Goal: Task Accomplishment & Management: Complete application form

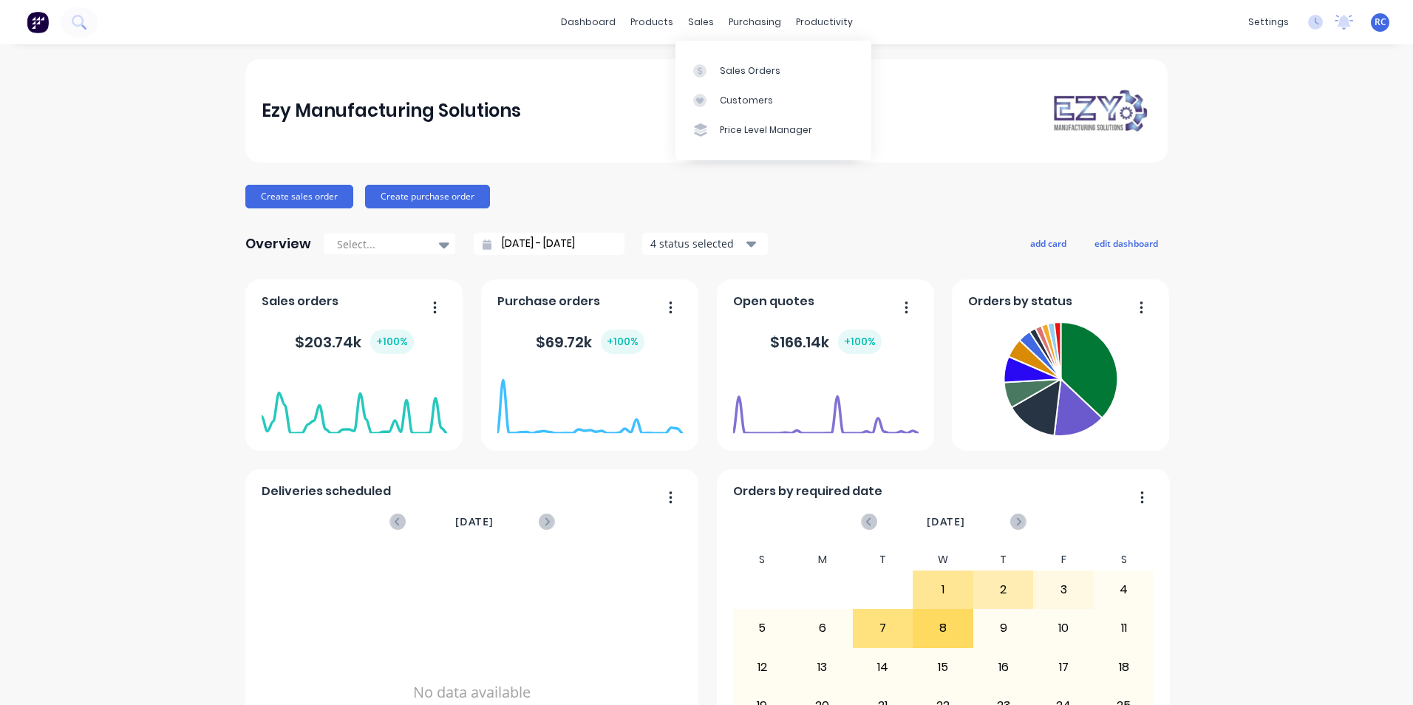
click at [746, 65] on div "Sales Orders" at bounding box center [750, 70] width 61 height 13
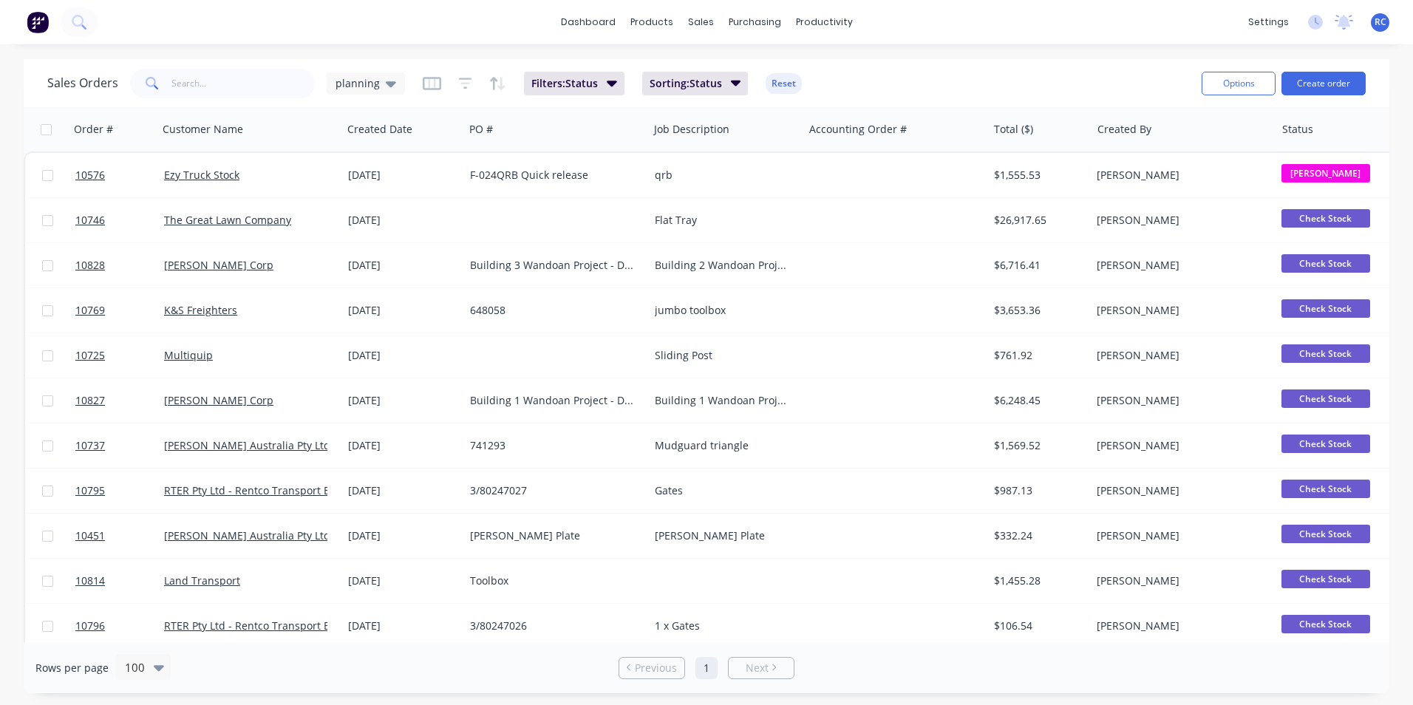
click at [355, 78] on span "planning" at bounding box center [358, 83] width 44 height 16
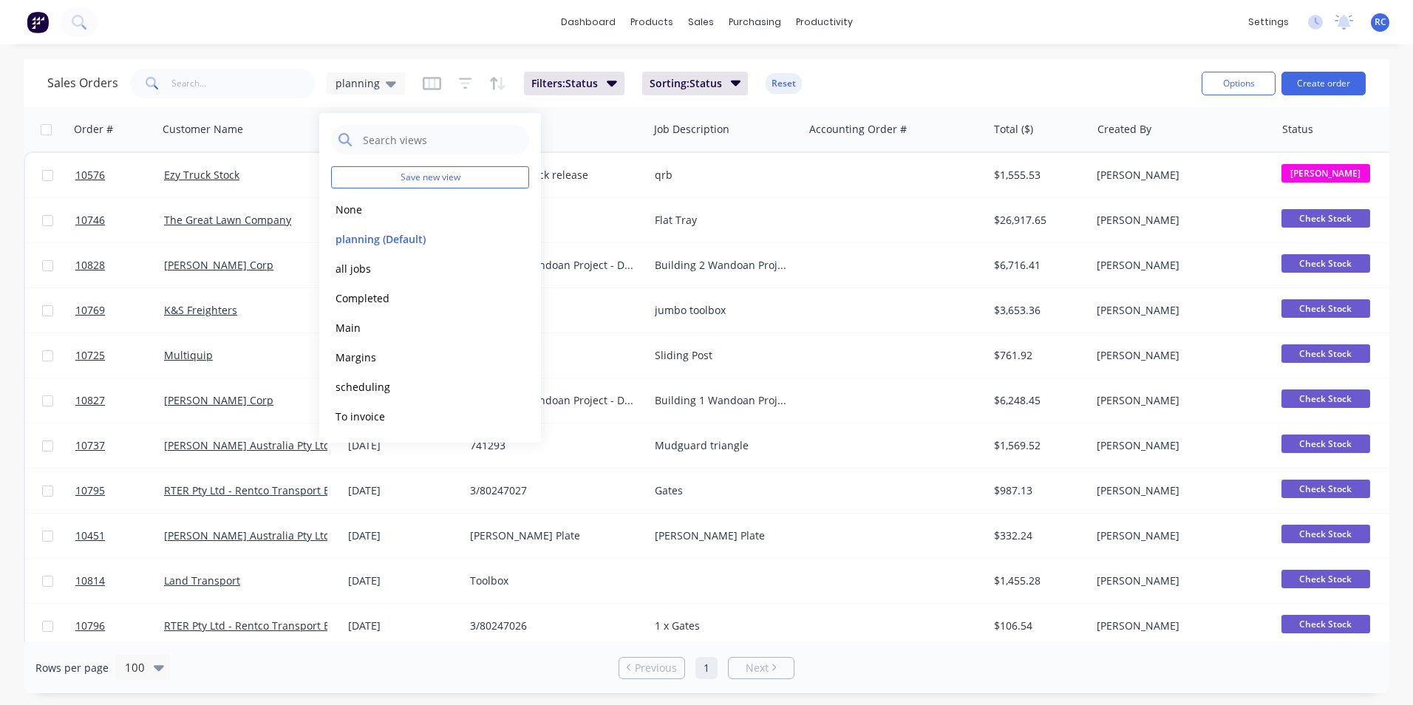
click at [362, 295] on button "Completed" at bounding box center [415, 298] width 168 height 17
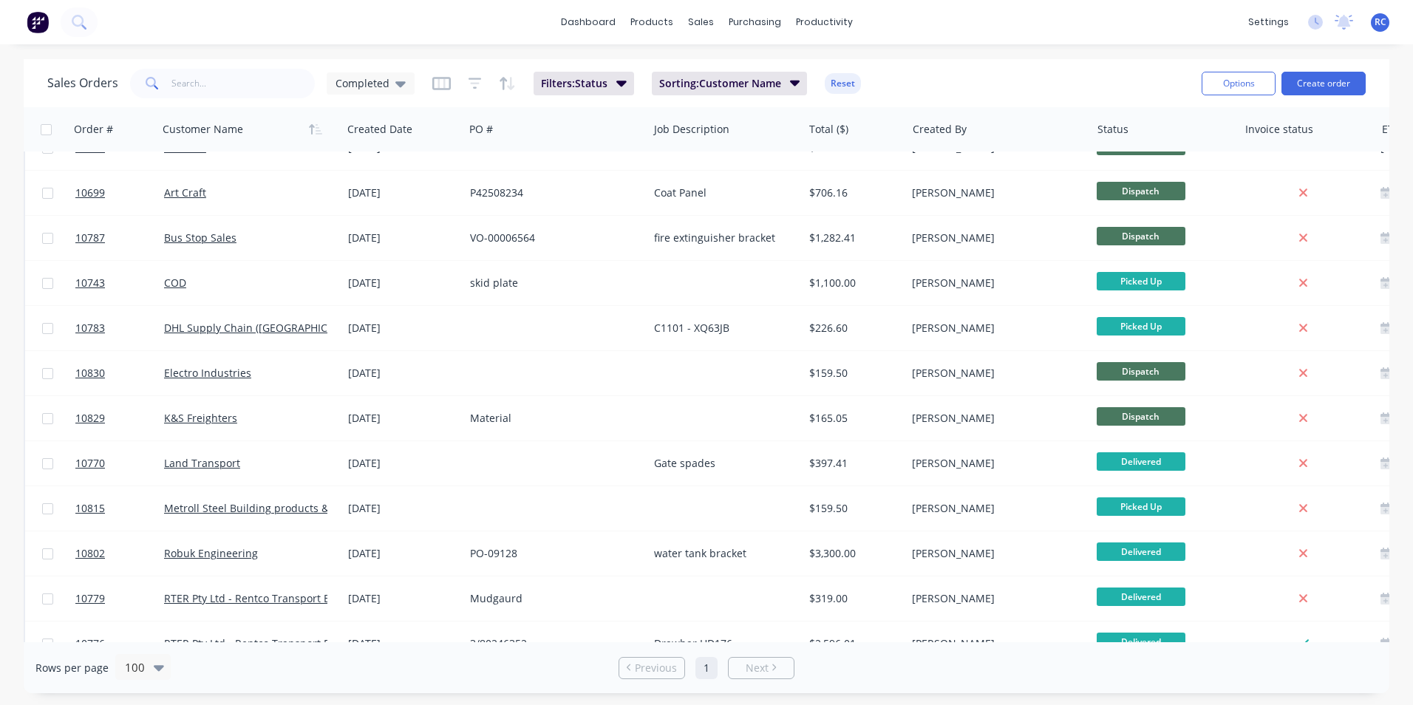
scroll to position [65, 0]
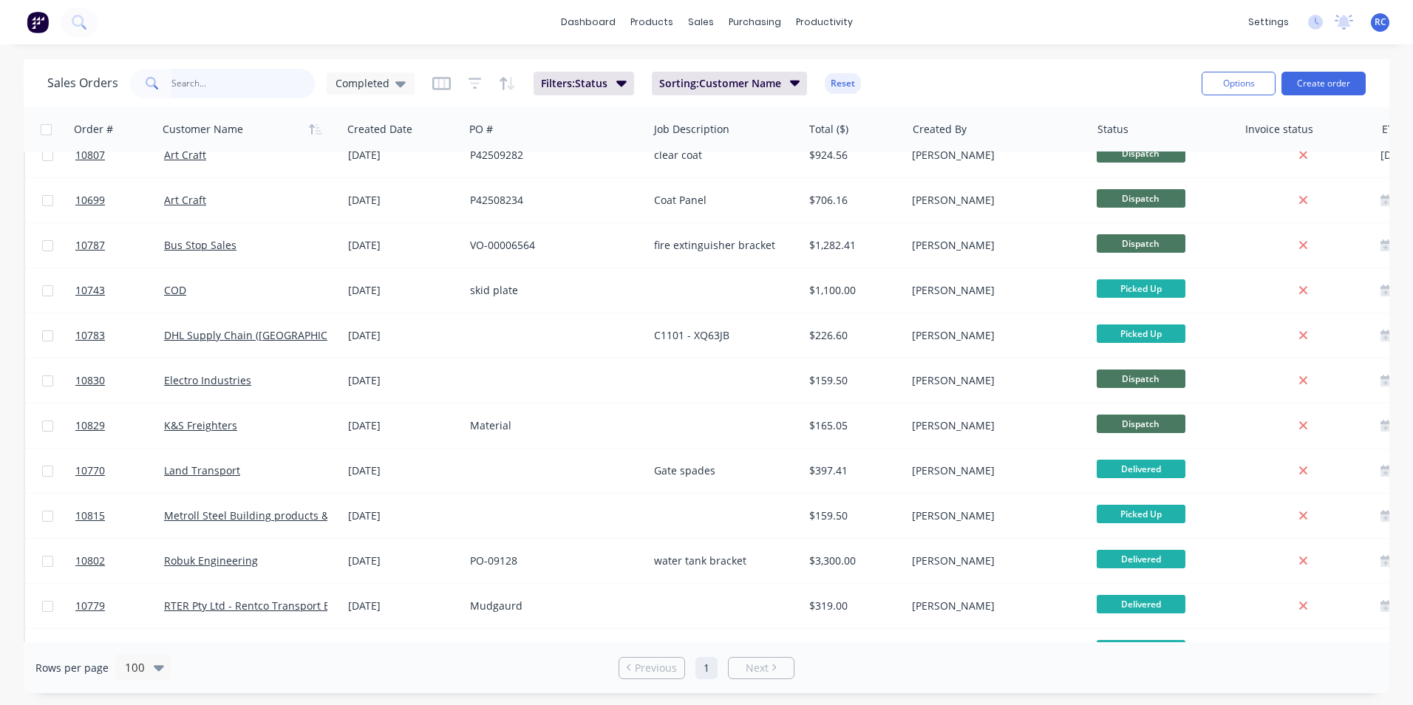
click at [207, 76] on input "text" at bounding box center [243, 84] width 144 height 30
click at [223, 86] on input "text" at bounding box center [243, 84] width 144 height 30
click at [383, 91] on div "Completed" at bounding box center [371, 83] width 88 height 22
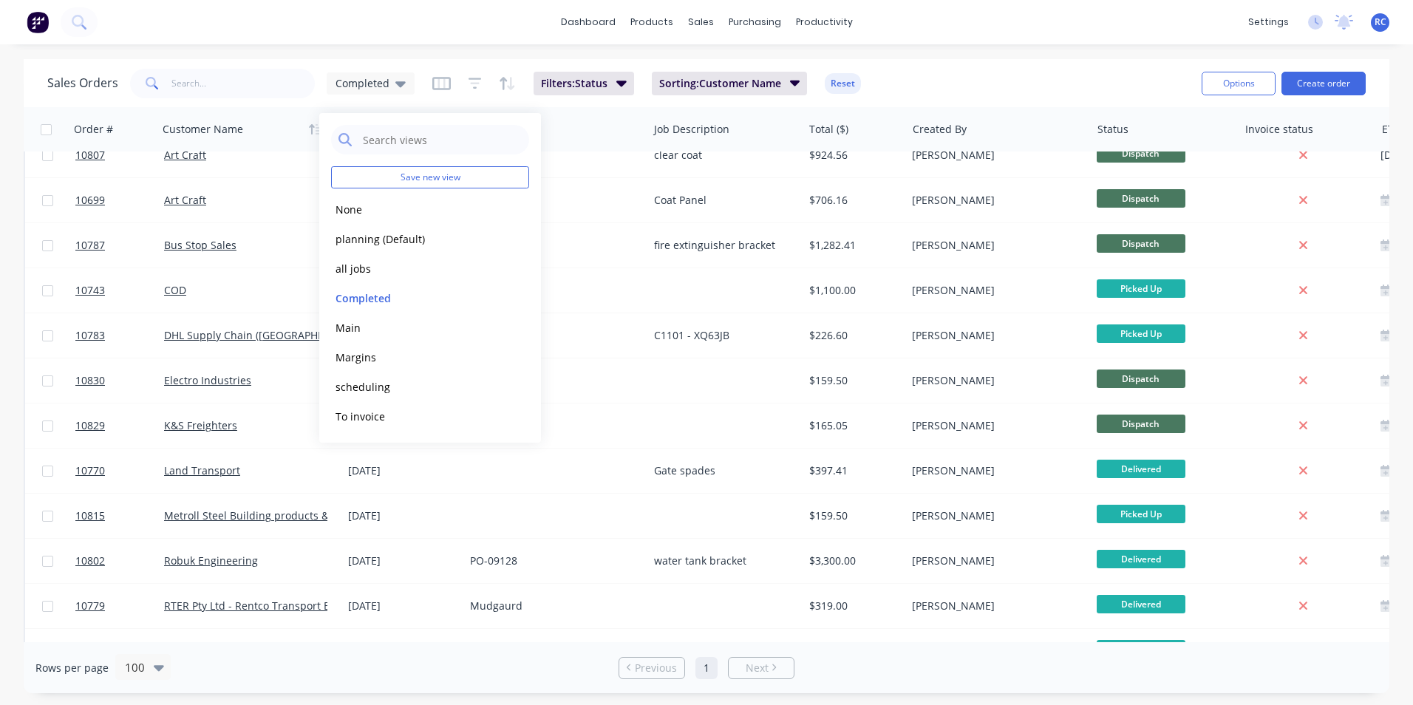
click at [384, 262] on button "all jobs" at bounding box center [415, 268] width 168 height 17
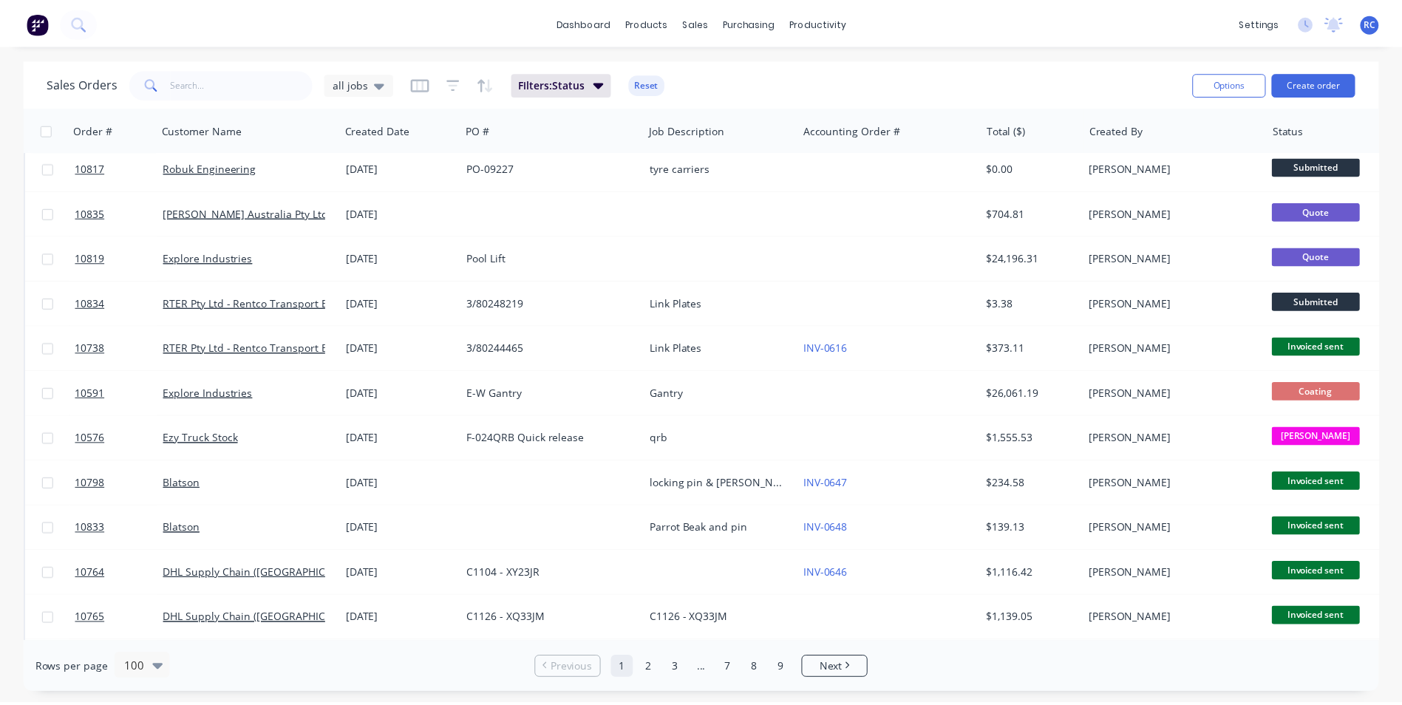
scroll to position [0, 0]
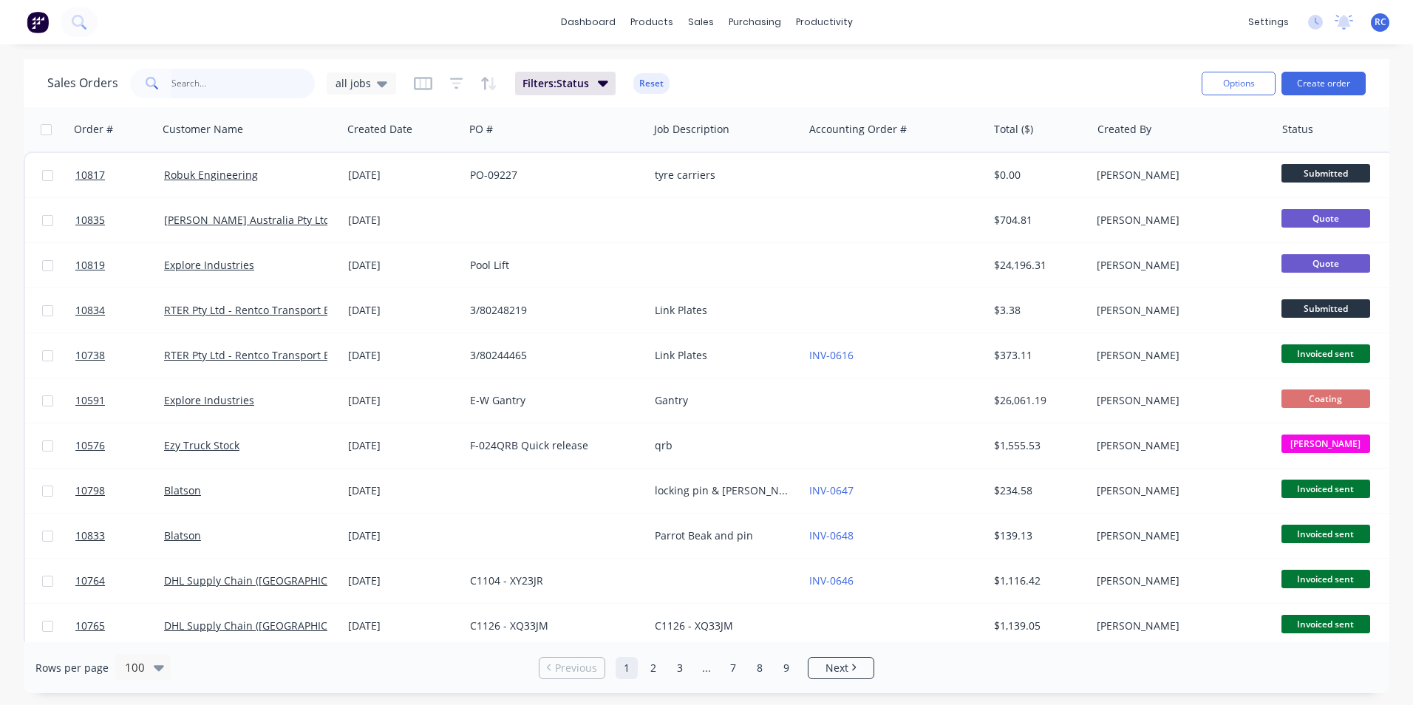
click at [200, 83] on input "text" at bounding box center [243, 84] width 144 height 30
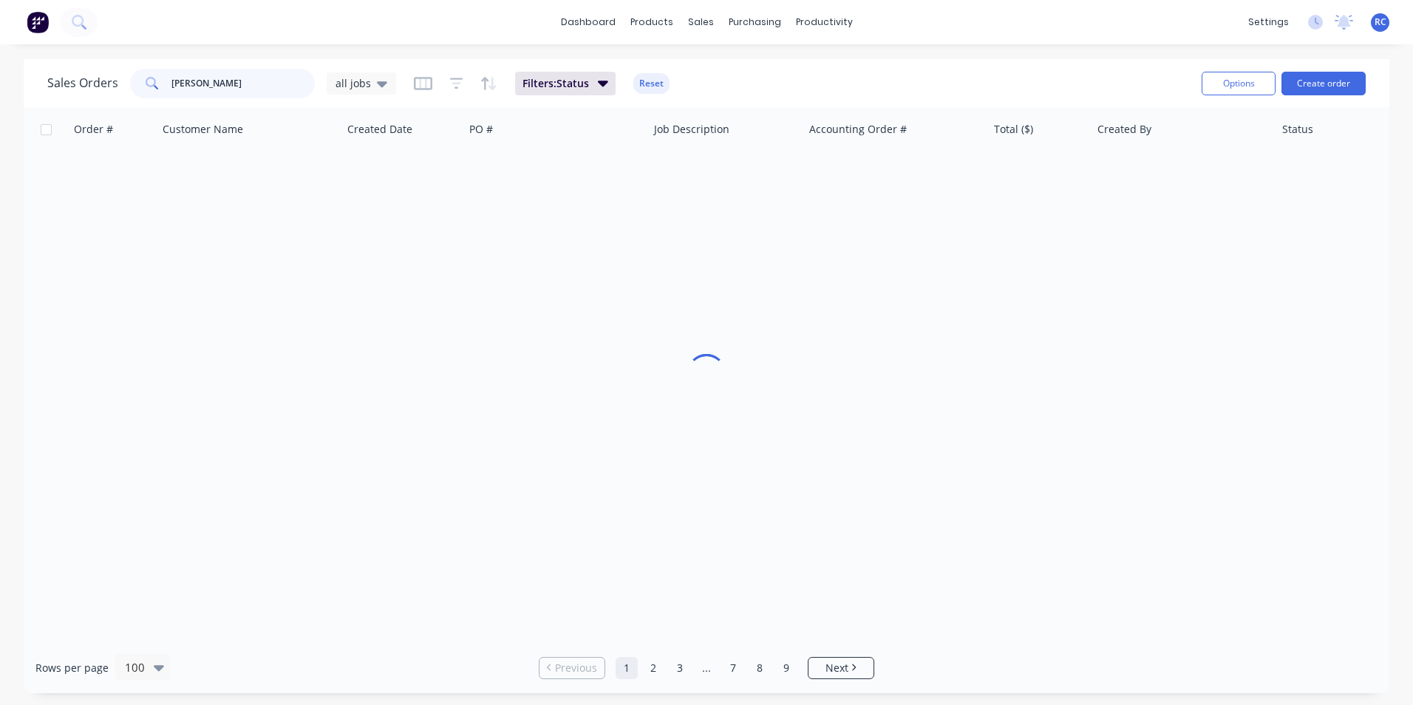
type input "[PERSON_NAME]"
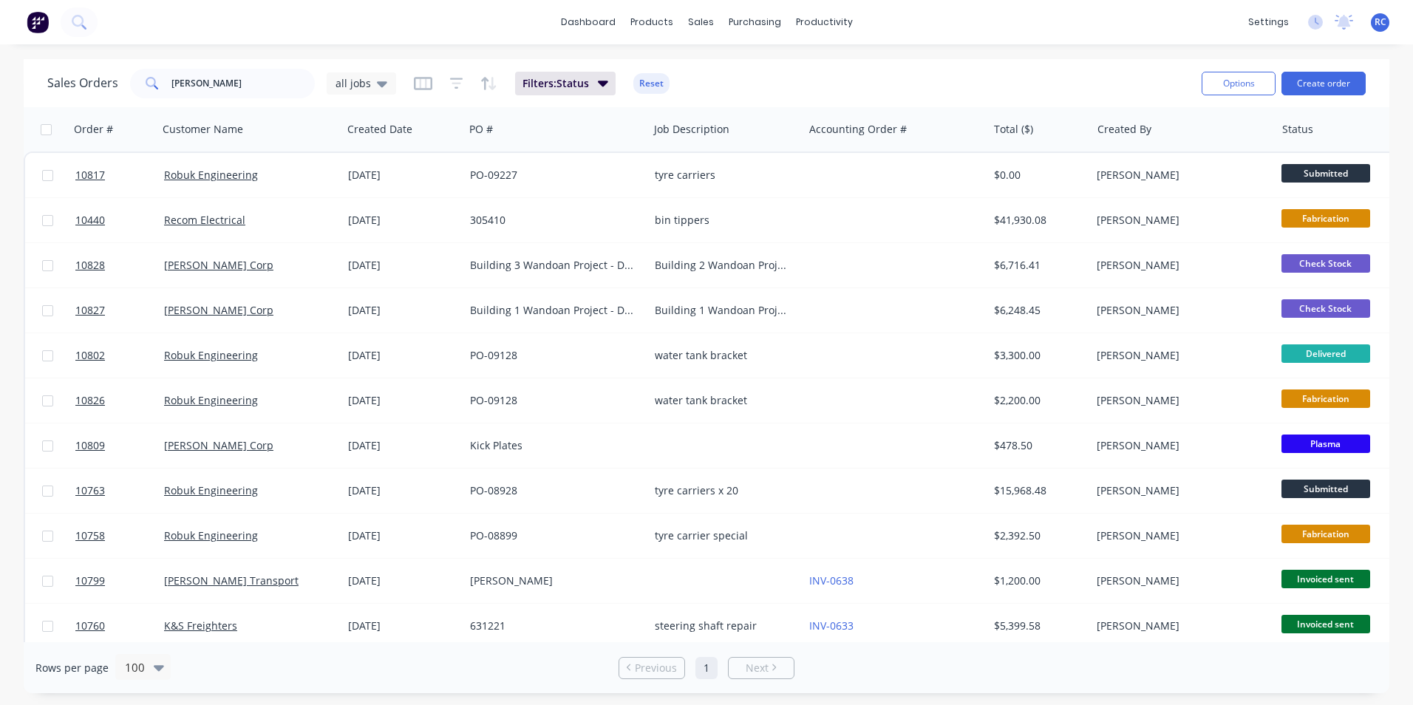
click at [209, 310] on div "[PERSON_NAME] Corp" at bounding box center [246, 310] width 164 height 15
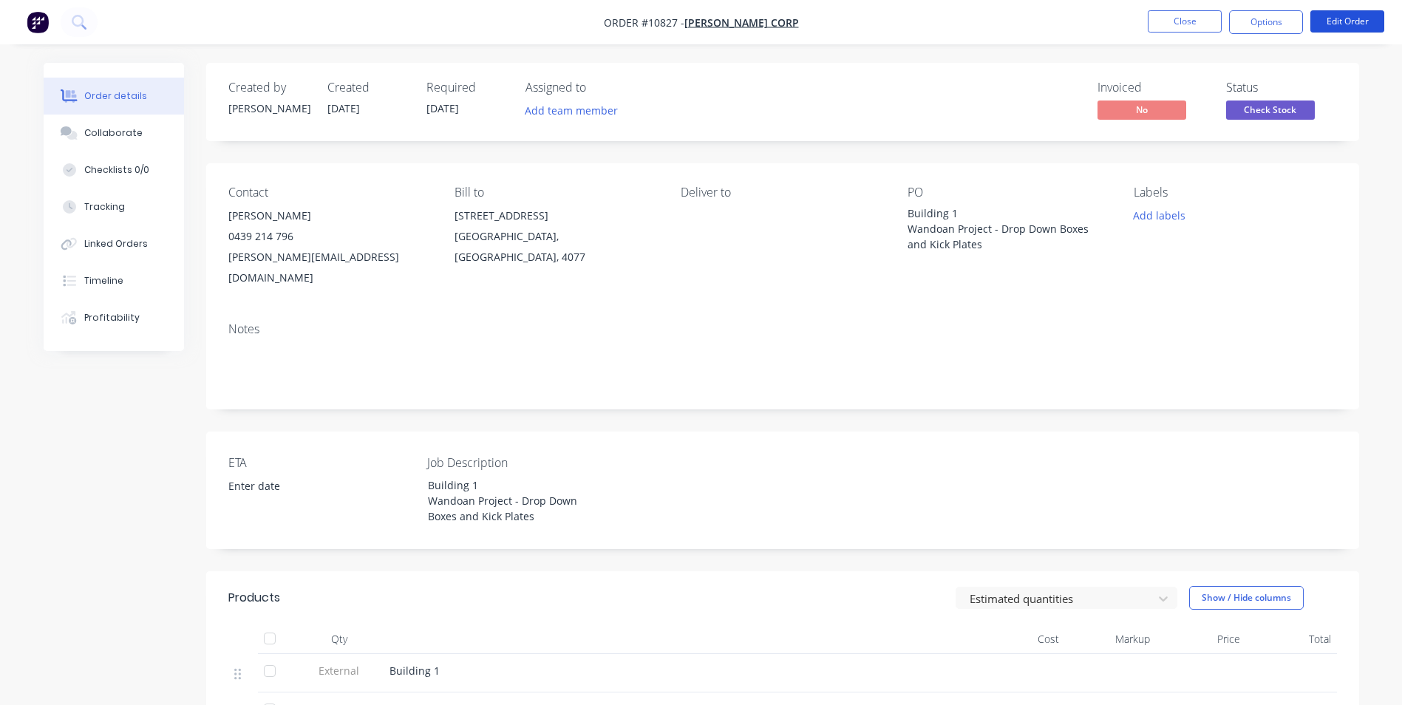
click at [1345, 25] on button "Edit Order" at bounding box center [1347, 21] width 74 height 22
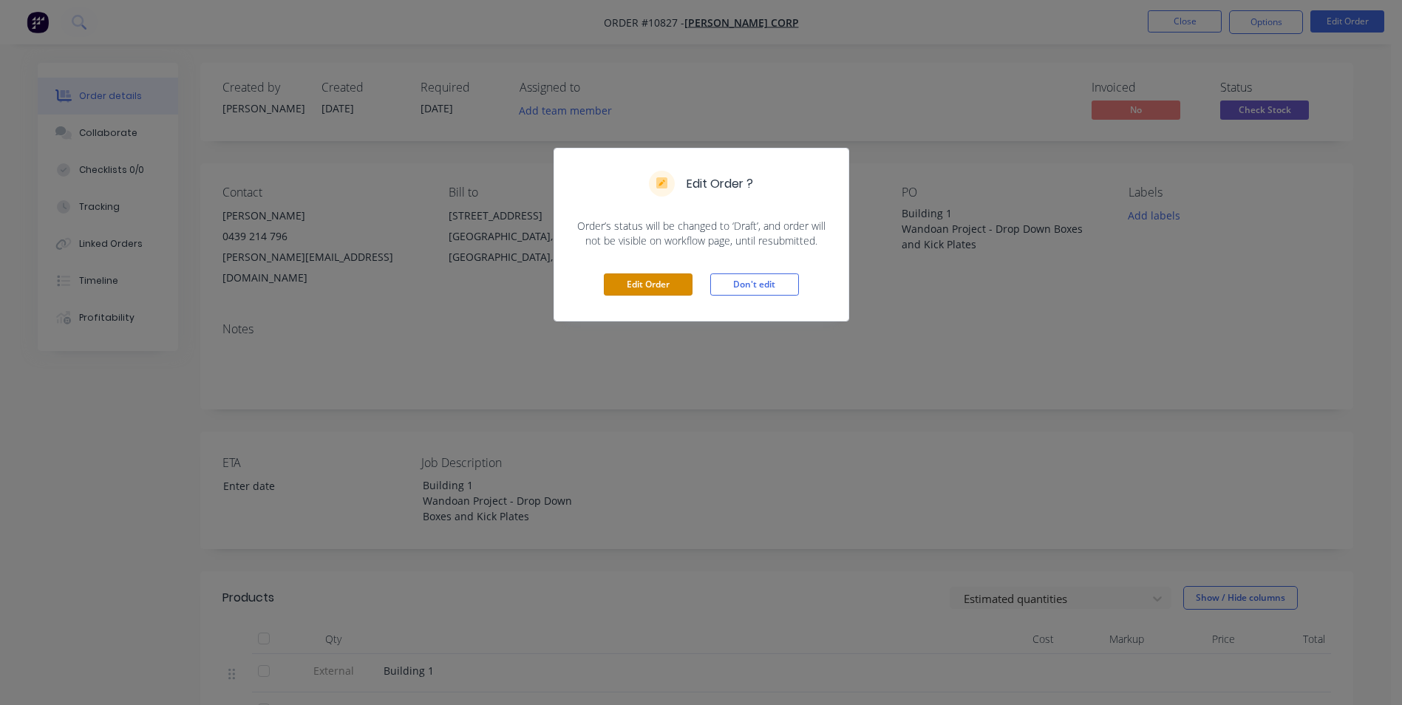
click at [652, 282] on button "Edit Order" at bounding box center [648, 284] width 89 height 22
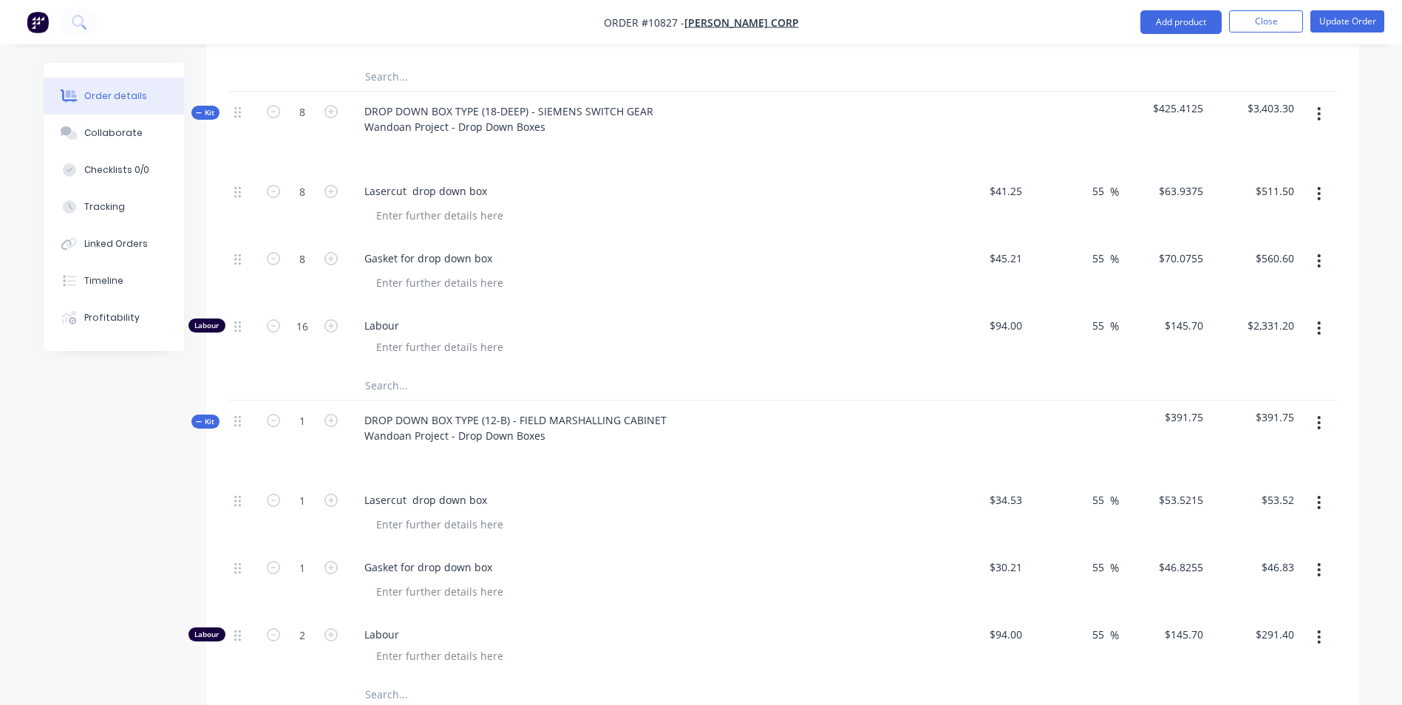
scroll to position [1478, 0]
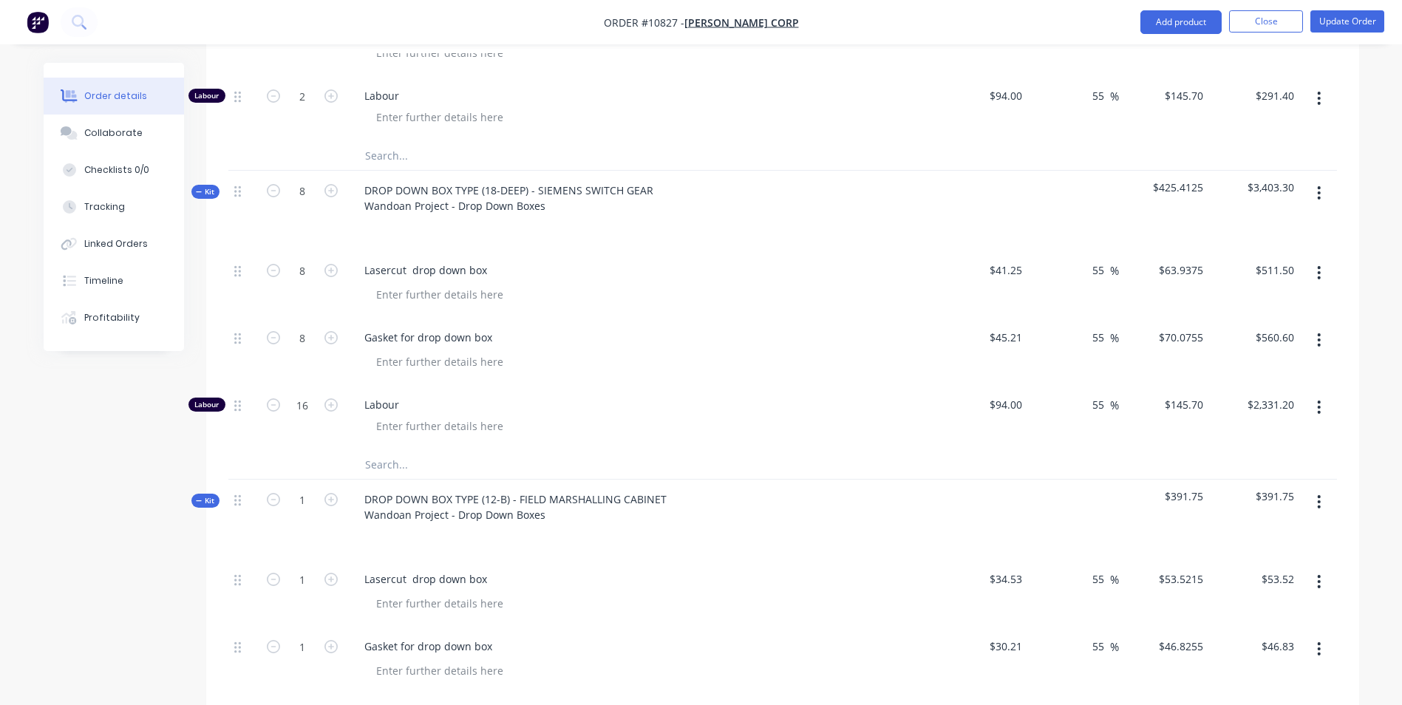
click at [327, 184] on icon "button" at bounding box center [330, 190] width 13 height 13
type input "9"
type input "$575.44"
type input "9"
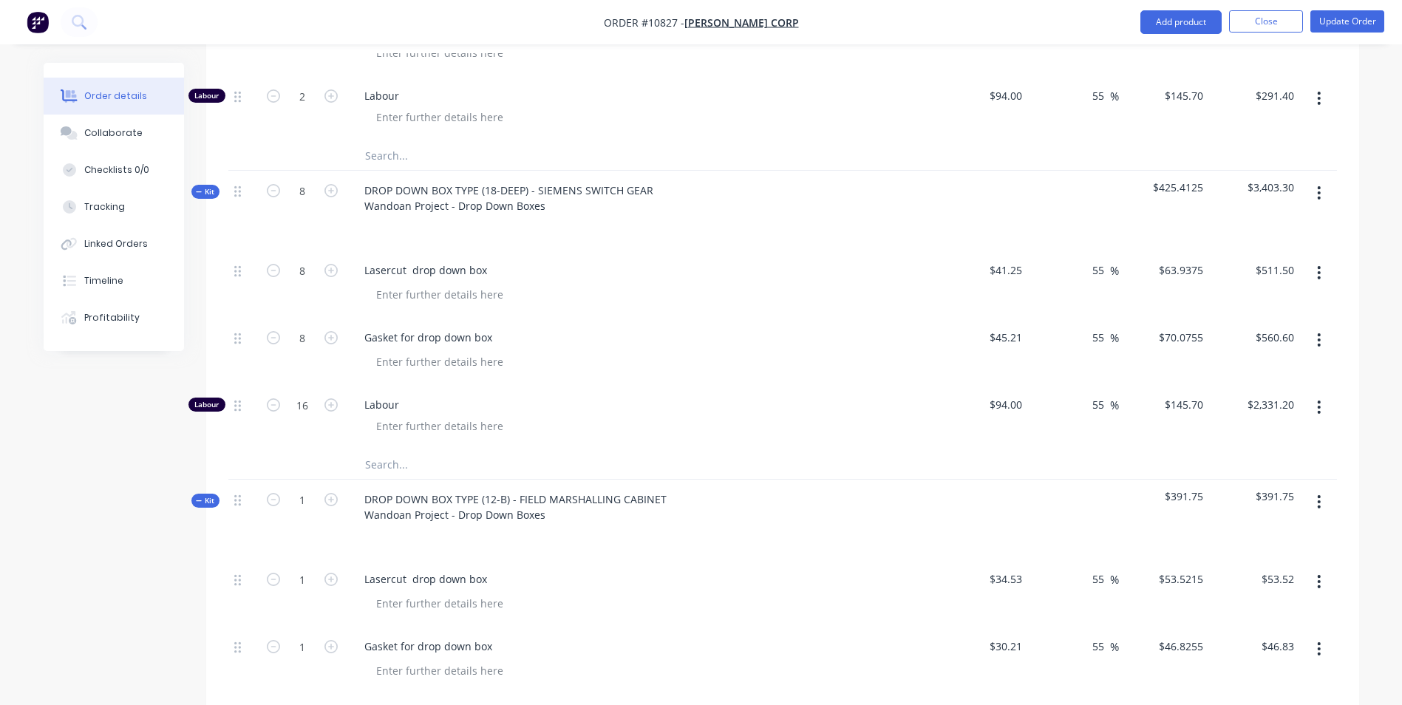
type input "$630.68"
type input "18"
type input "$2,622.60"
click at [831, 171] on div "DROP DOWN BOX TYPE (18-DEEP) - SIEMENS SWITCH GEAR Wandoan Project - Drop Down …" at bounding box center [642, 211] width 591 height 80
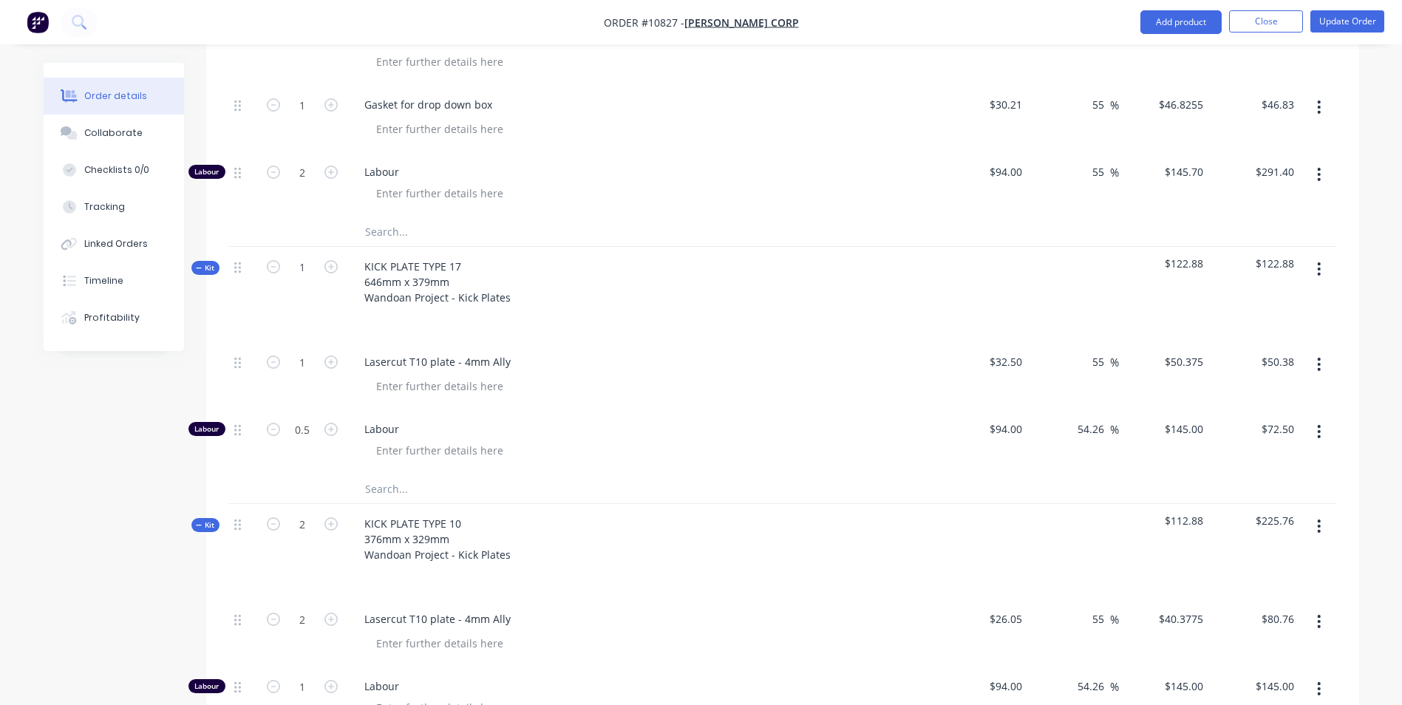
scroll to position [1995, 0]
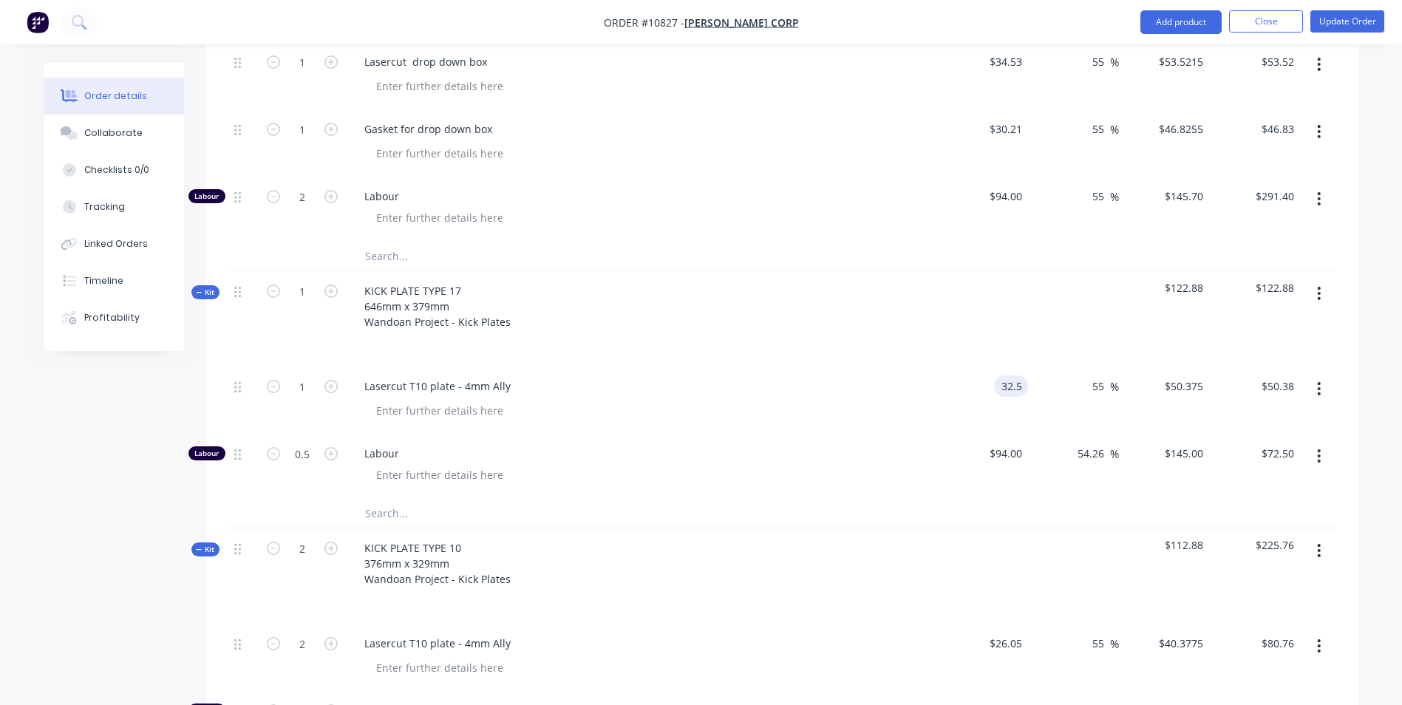
drag, startPoint x: 1021, startPoint y: 344, endPoint x: 981, endPoint y: 344, distance: 39.2
click at [981, 367] on div "32.5 32.5" at bounding box center [983, 400] width 91 height 67
drag, startPoint x: 1023, startPoint y: 344, endPoint x: 998, endPoint y: 347, distance: 25.2
click at [998, 375] on div "32.5 32.5" at bounding box center [1011, 385] width 34 height 21
type input "$7.27"
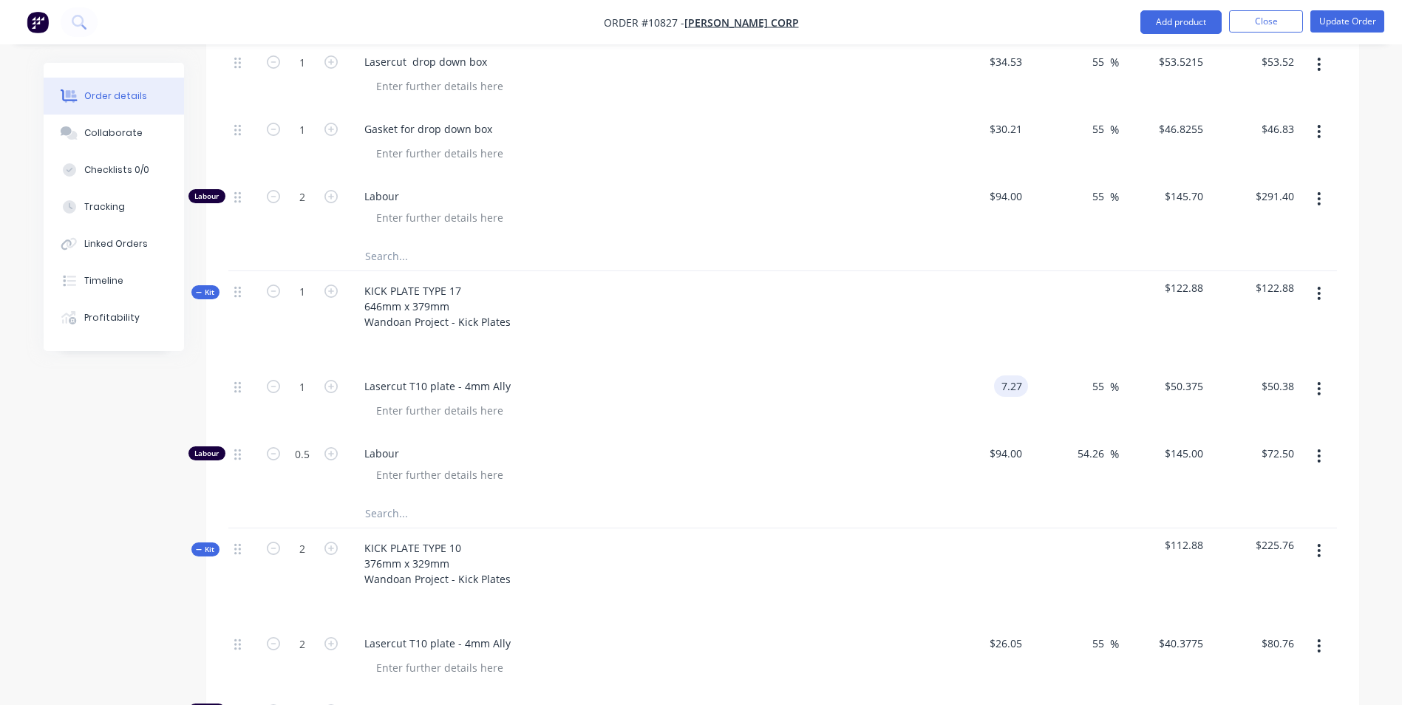
type input "$11.2685"
type input "$11.27"
click at [840, 400] on div at bounding box center [648, 410] width 568 height 21
drag, startPoint x: 1028, startPoint y: 344, endPoint x: 978, endPoint y: 344, distance: 49.5
click at [978, 367] on div "1 Lasercut T10 plate - 4mm Ally $7.27 $7.27 55 55 % $11.2685 $11.2685 $11.27 $1…" at bounding box center [782, 400] width 1109 height 67
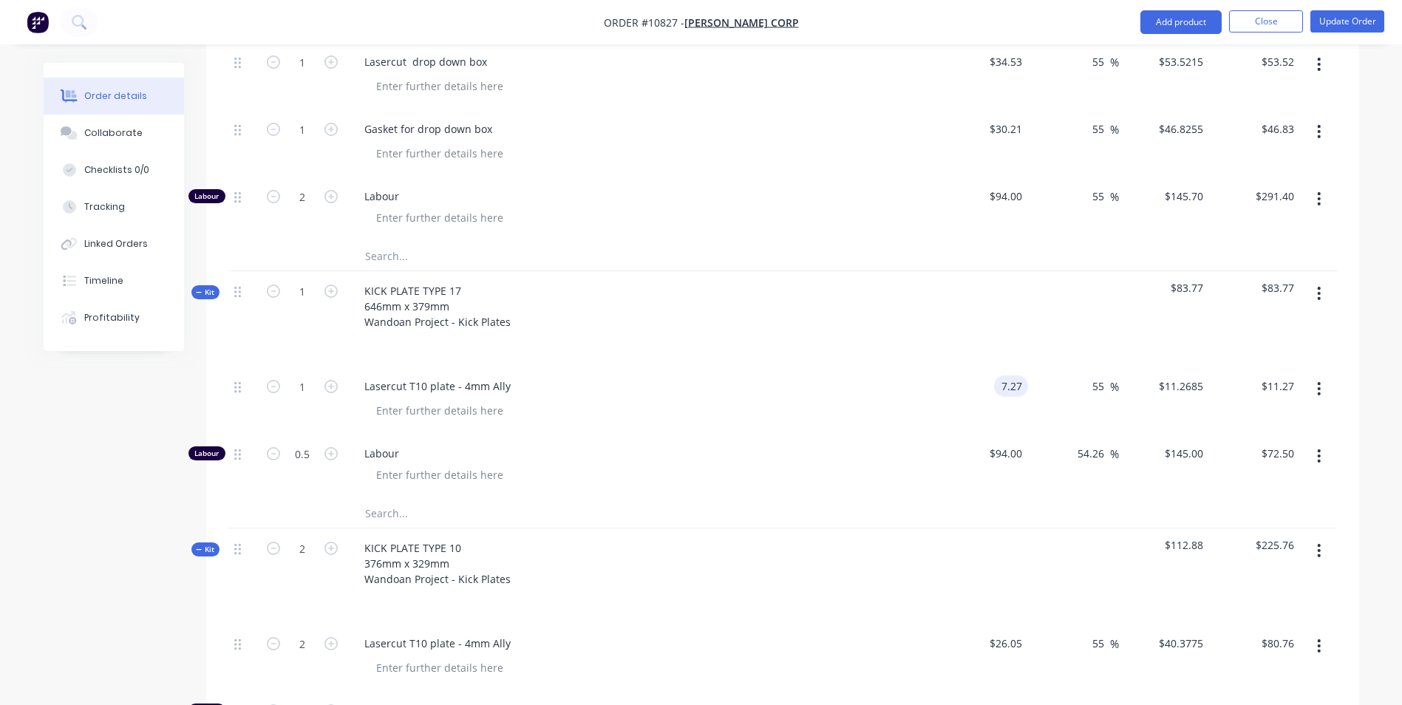
click at [1024, 375] on input "7.27" at bounding box center [1014, 385] width 28 height 21
type input "$26.00"
type input "$40.30"
click at [1010, 382] on div "$26.00 26" at bounding box center [983, 400] width 91 height 67
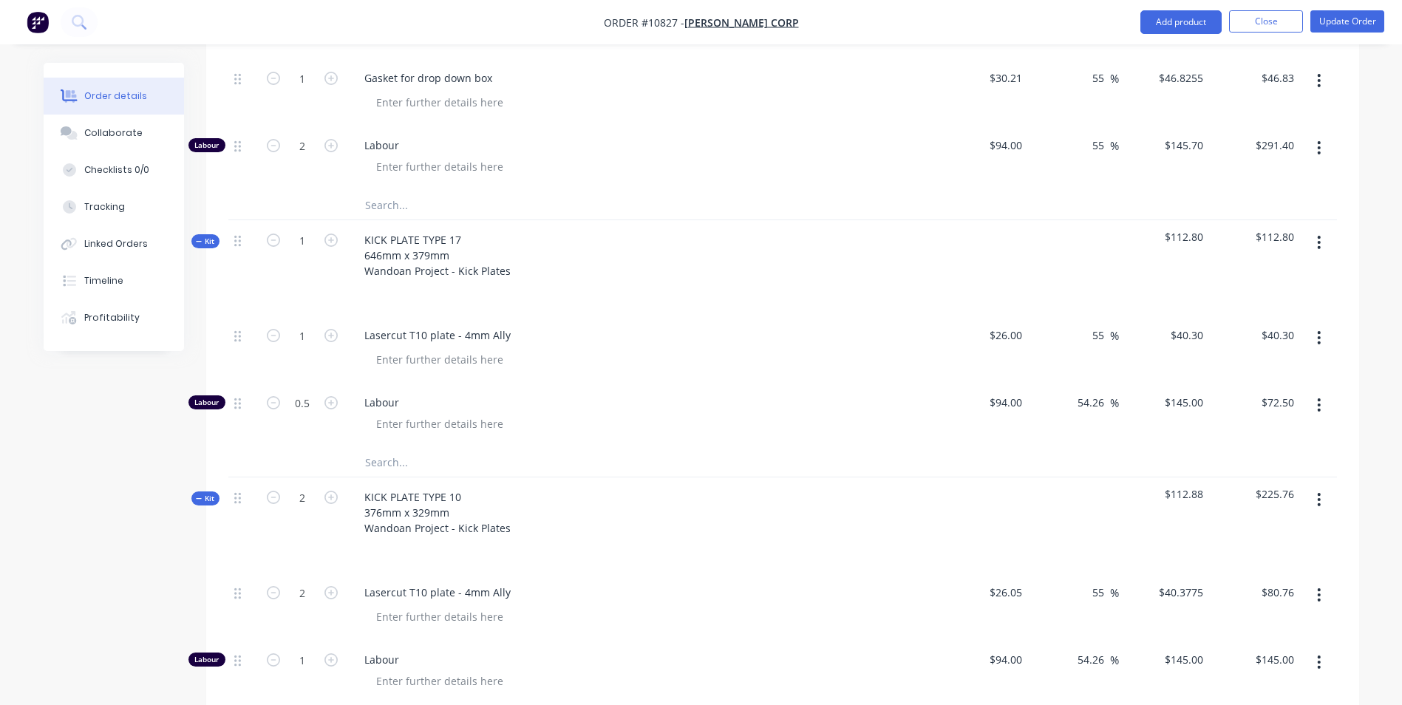
scroll to position [2291, 0]
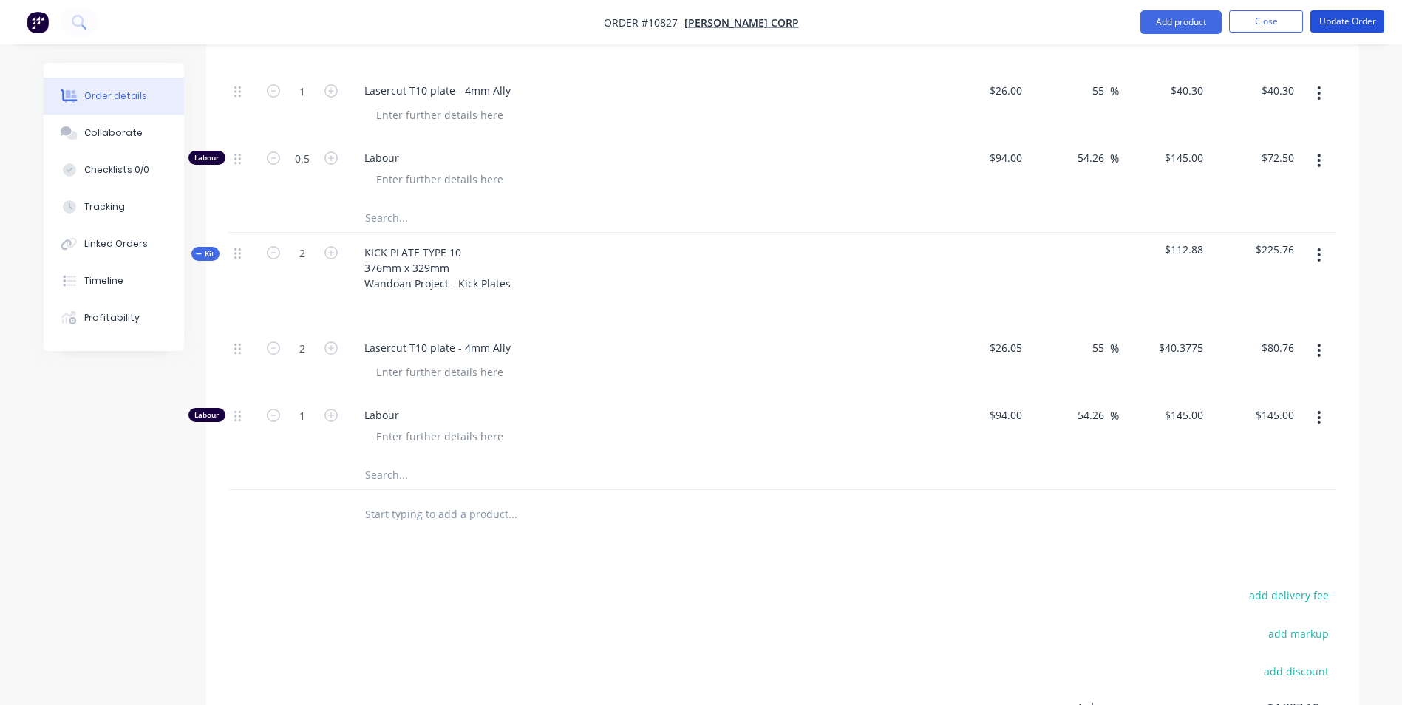
click at [1349, 21] on button "Update Order" at bounding box center [1347, 21] width 74 height 22
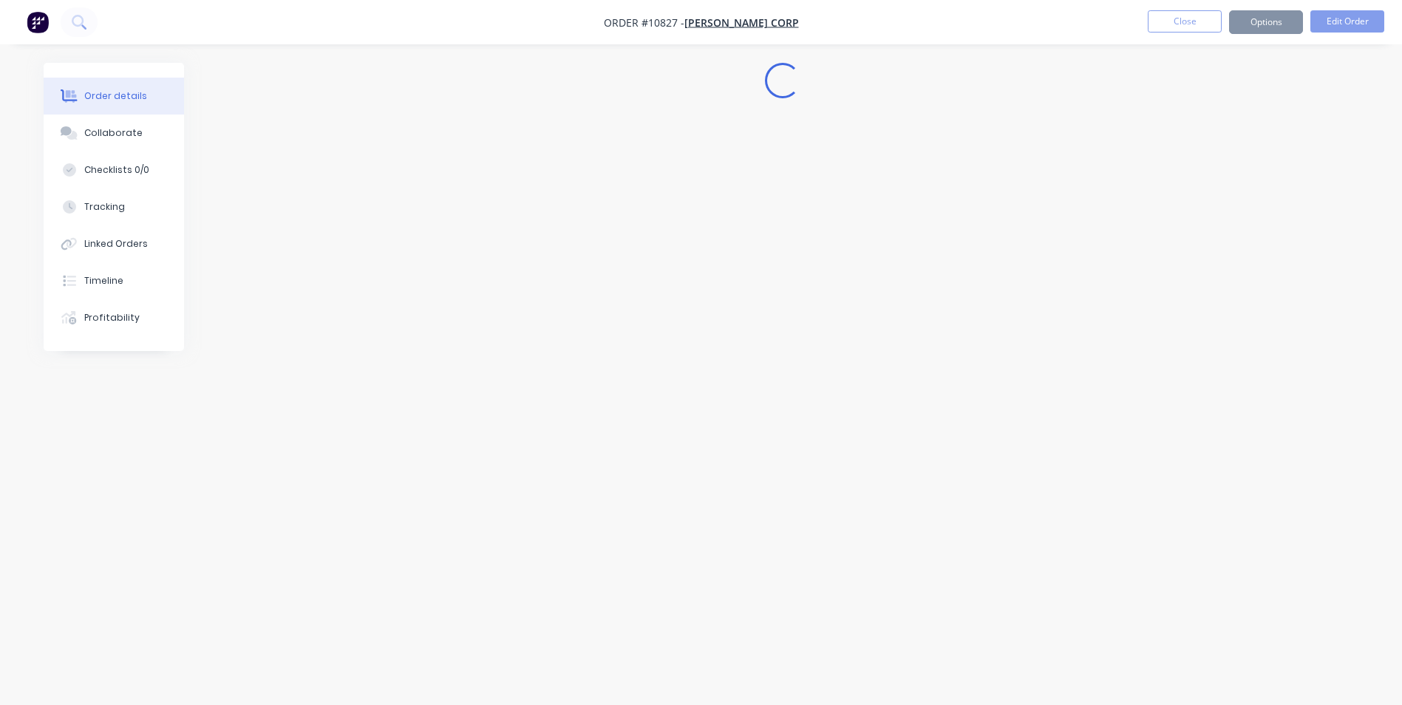
scroll to position [0, 0]
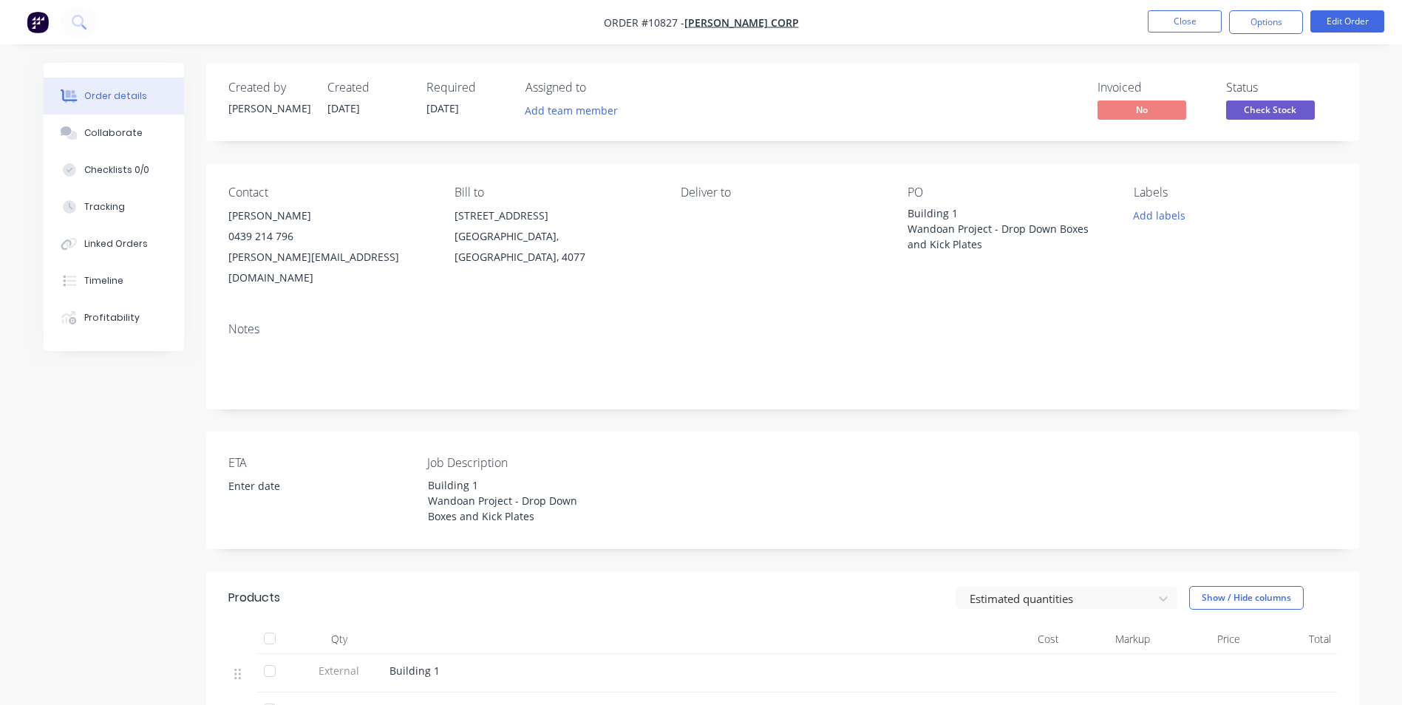
click at [1252, 29] on button "Options" at bounding box center [1266, 22] width 74 height 24
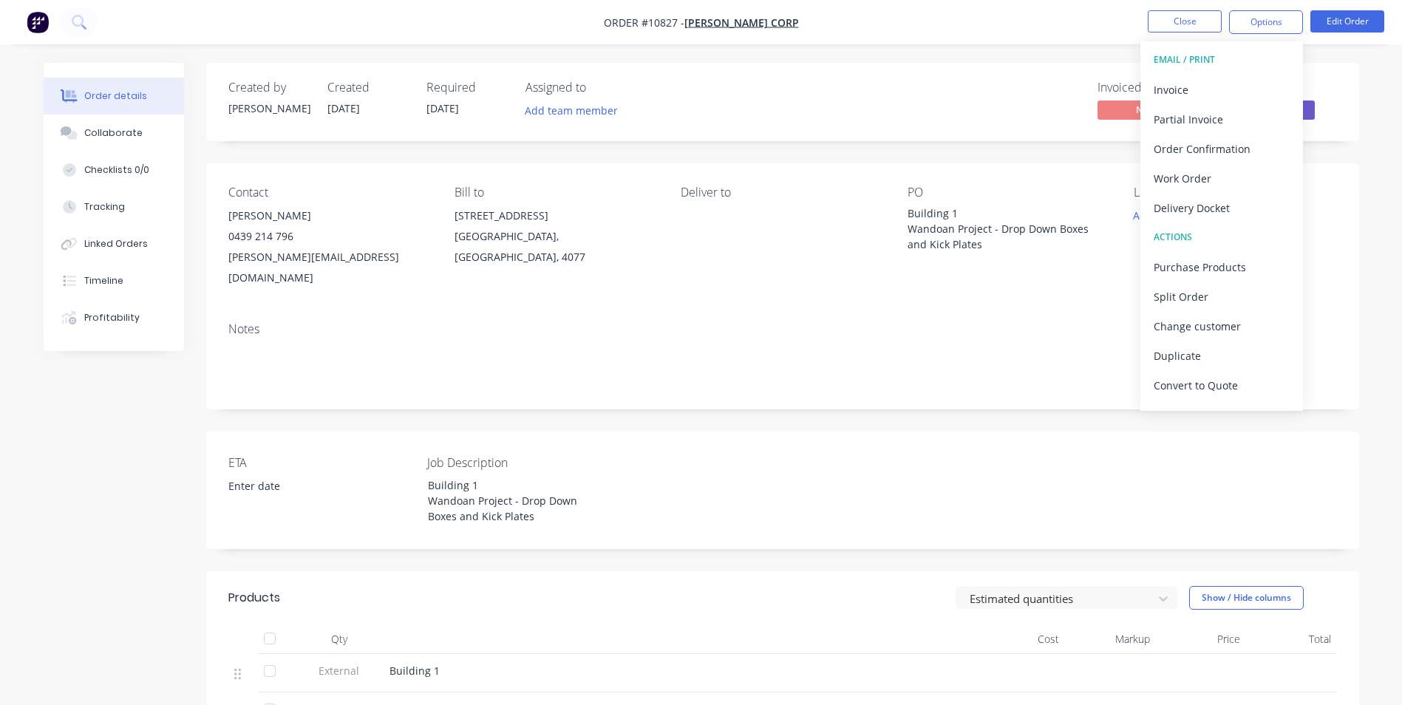
click at [1205, 265] on div "Purchase Products" at bounding box center [1222, 266] width 136 height 21
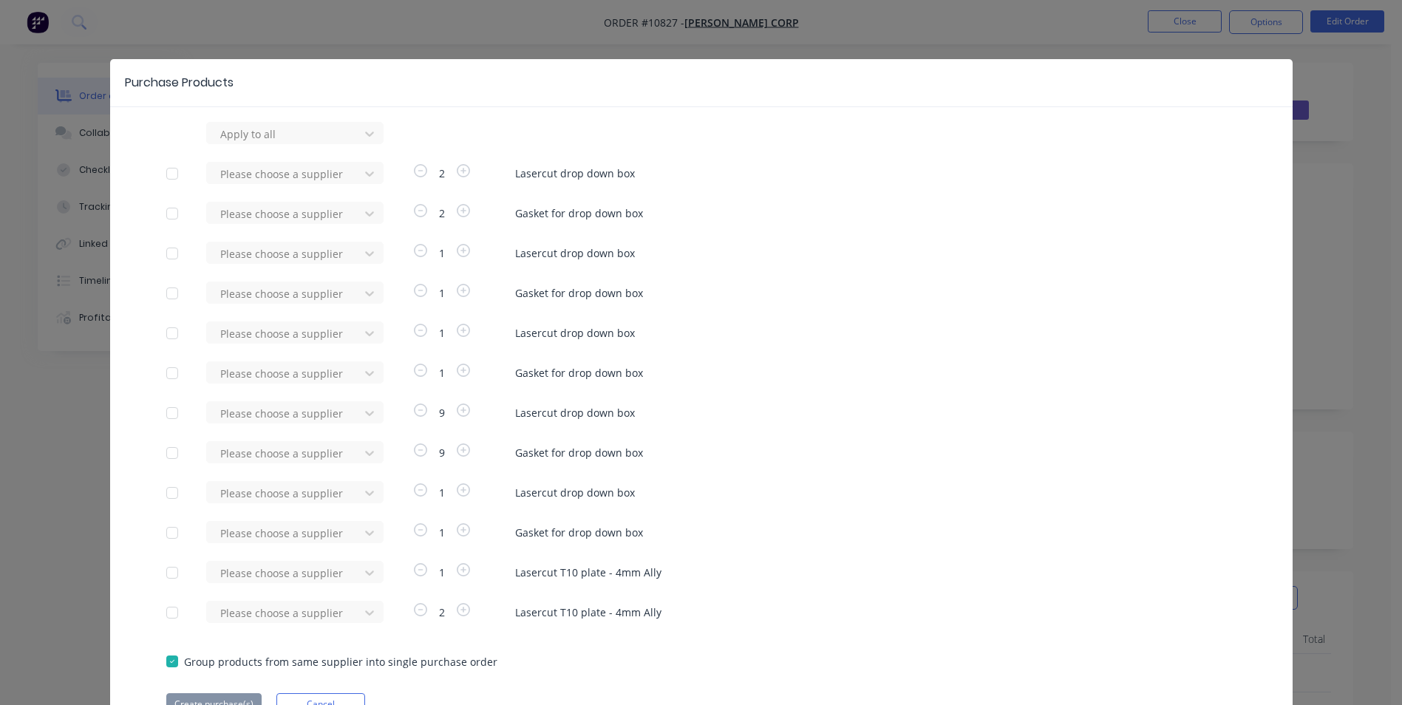
click at [166, 173] on div at bounding box center [172, 174] width 30 height 30
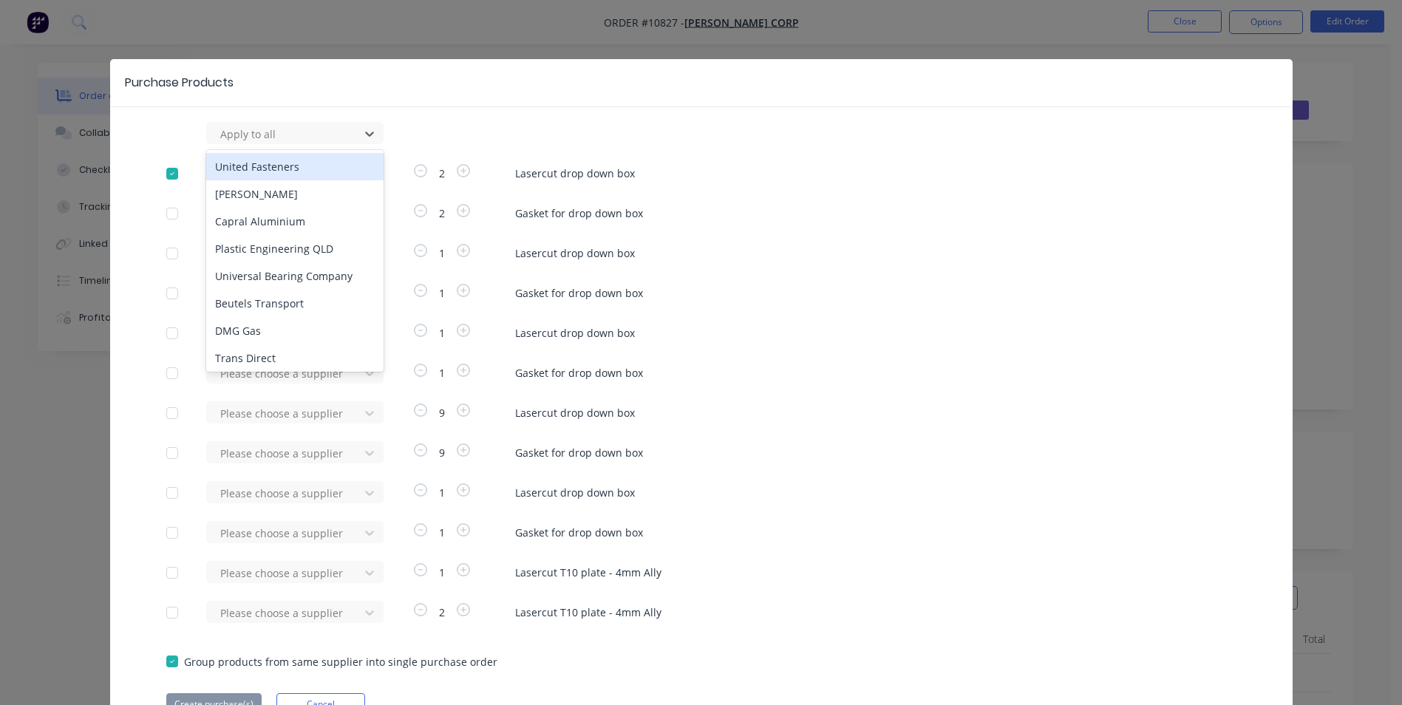
click at [292, 137] on div at bounding box center [285, 134] width 133 height 18
type input "bris"
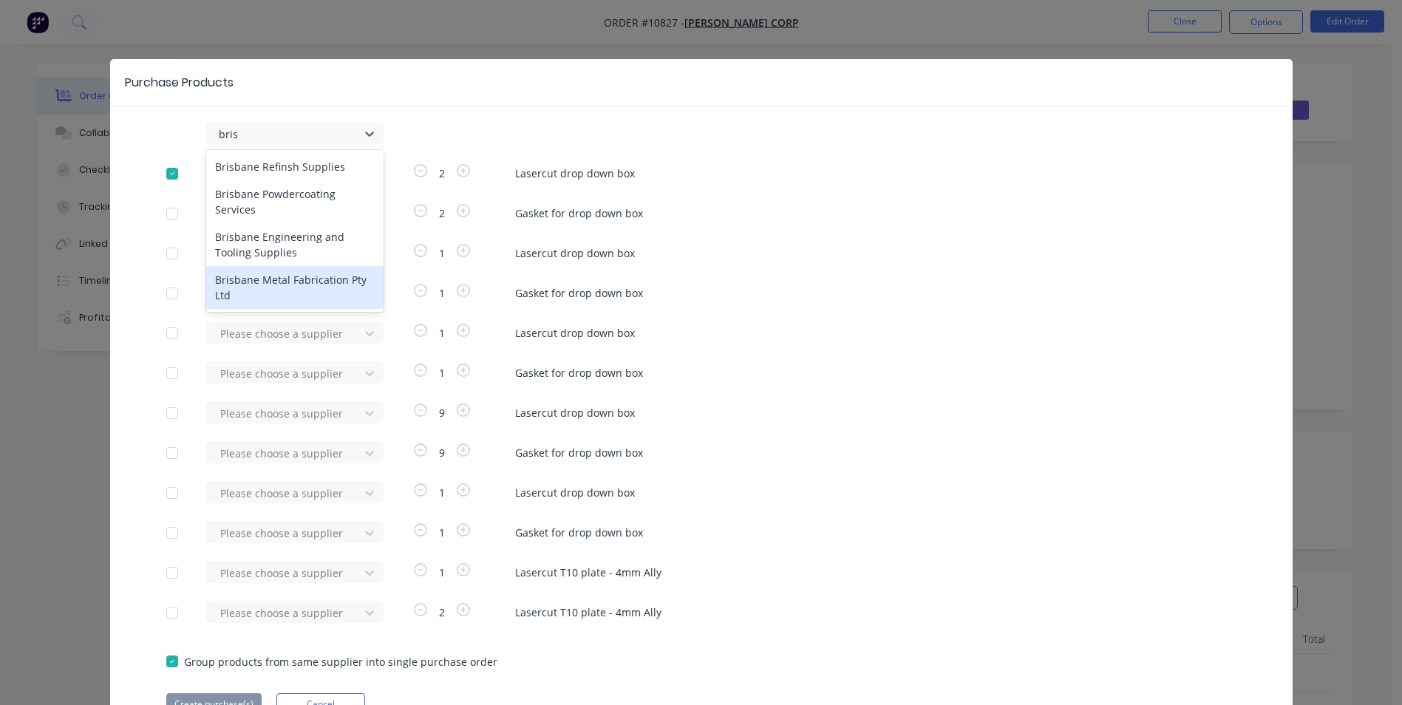
click at [296, 266] on div "Brisbane Metal Fabrication Pty Ltd" at bounding box center [294, 287] width 177 height 43
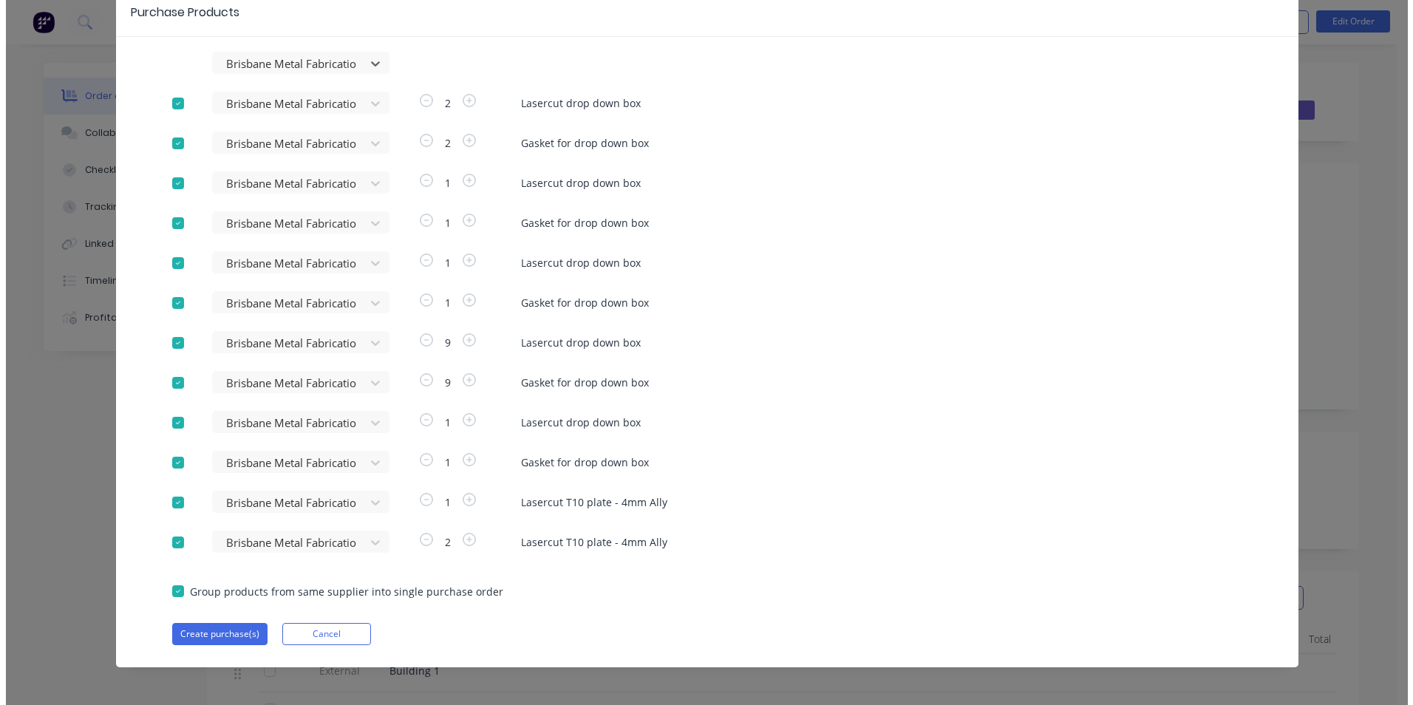
scroll to position [75, 0]
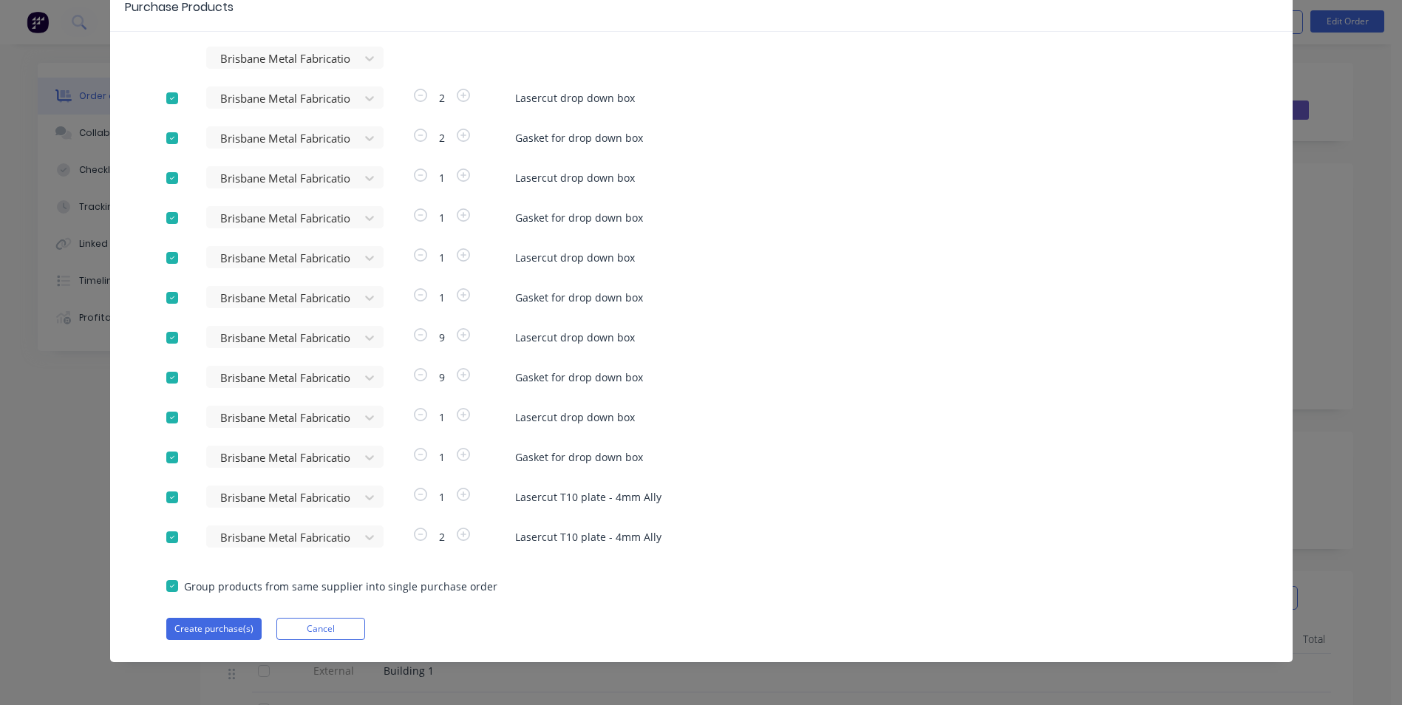
click at [221, 633] on button "Create purchase(s)" at bounding box center [213, 629] width 95 height 22
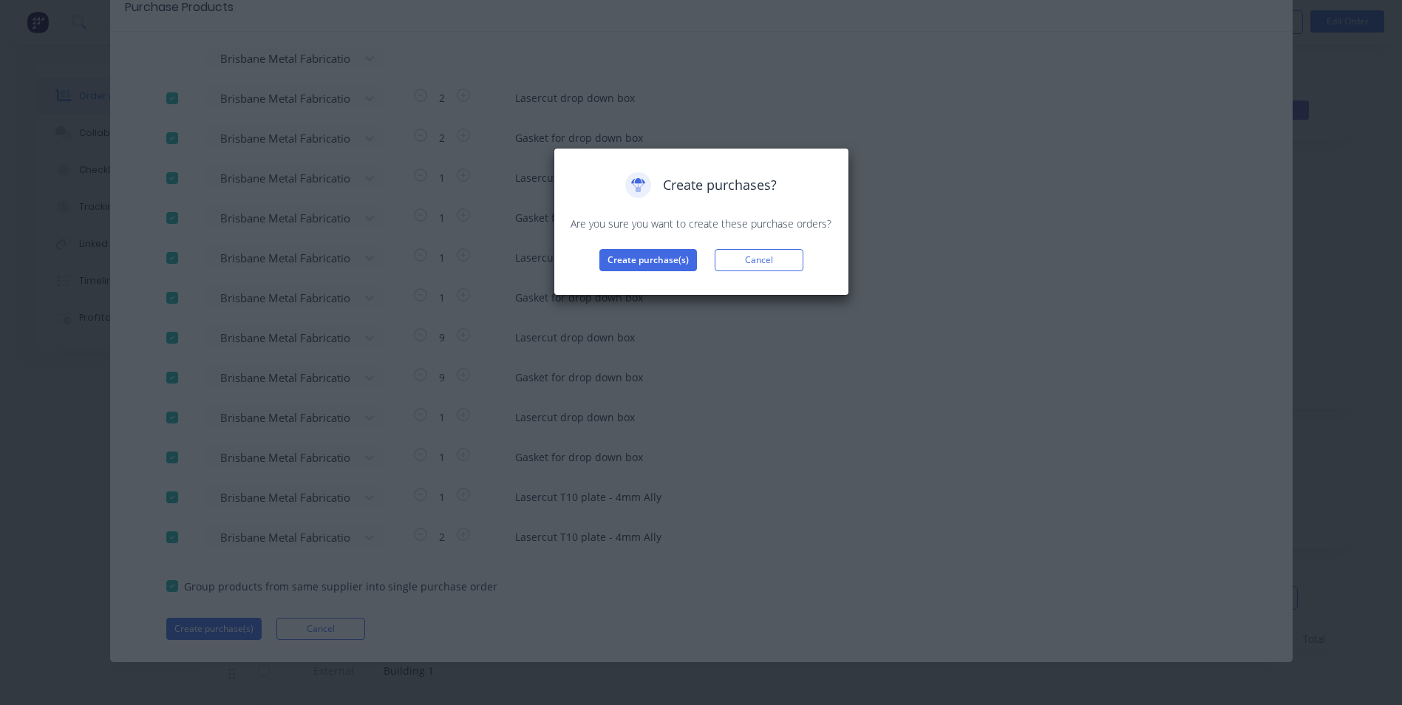
click at [653, 244] on div "Create purchases? Are you sure you want to create these purchase orders? Create…" at bounding box center [701, 221] width 265 height 99
click at [658, 255] on button "Create purchase(s)" at bounding box center [648, 260] width 98 height 22
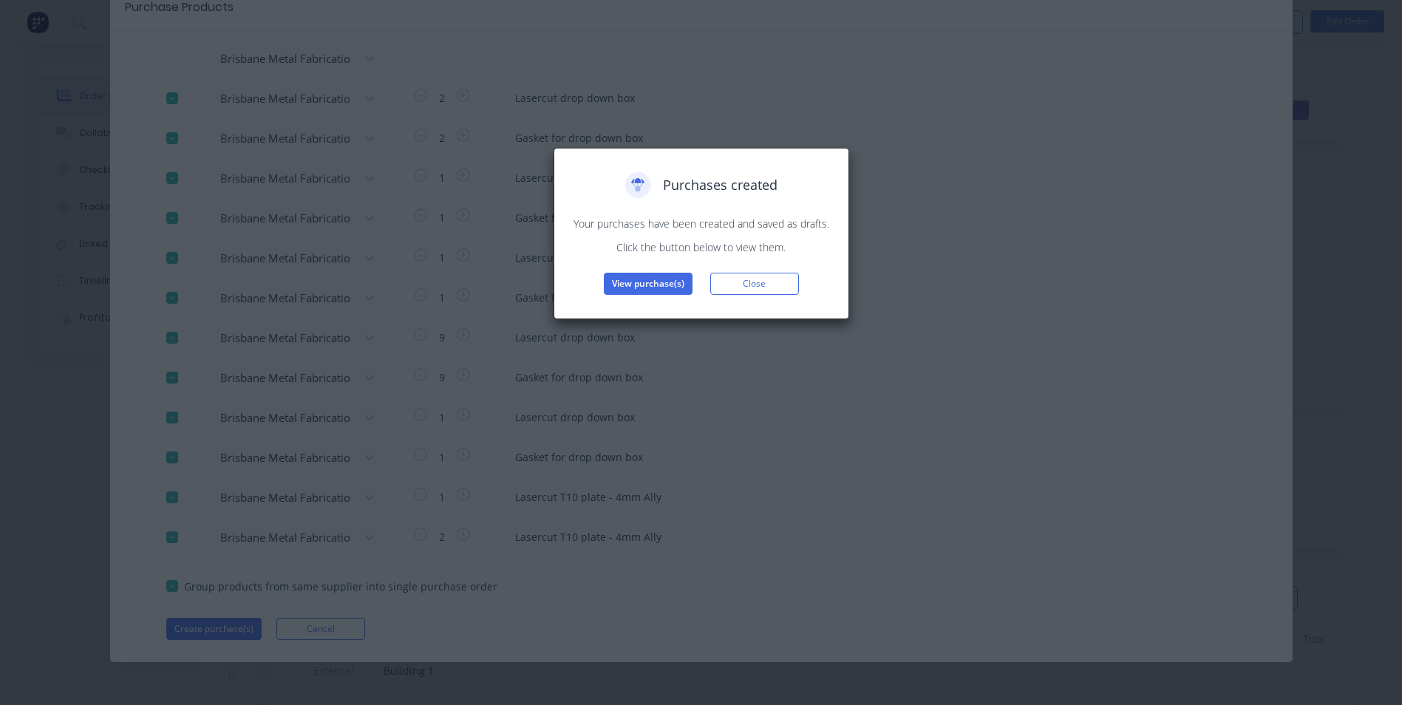
click at [644, 286] on button "View purchase(s)" at bounding box center [648, 284] width 89 height 22
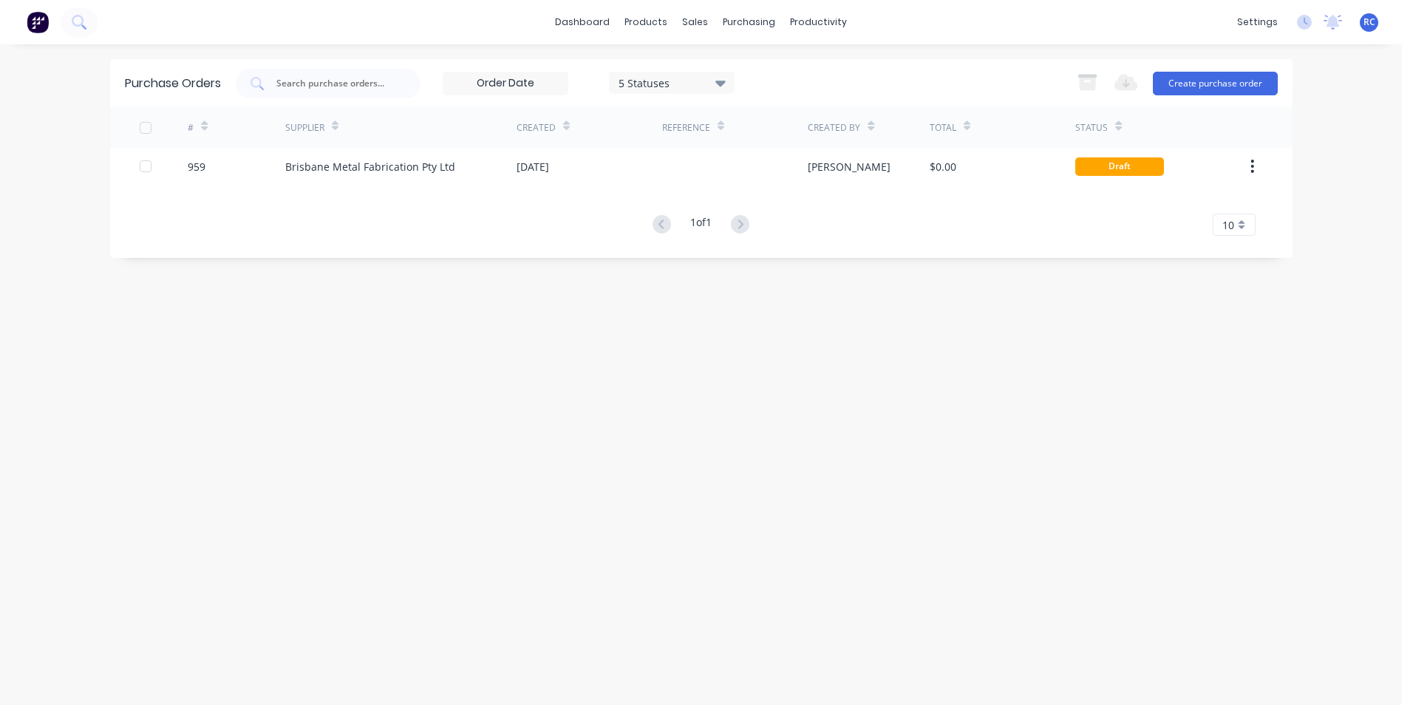
click at [393, 179] on div "Brisbane Metal Fabrication Pty Ltd" at bounding box center [400, 166] width 231 height 37
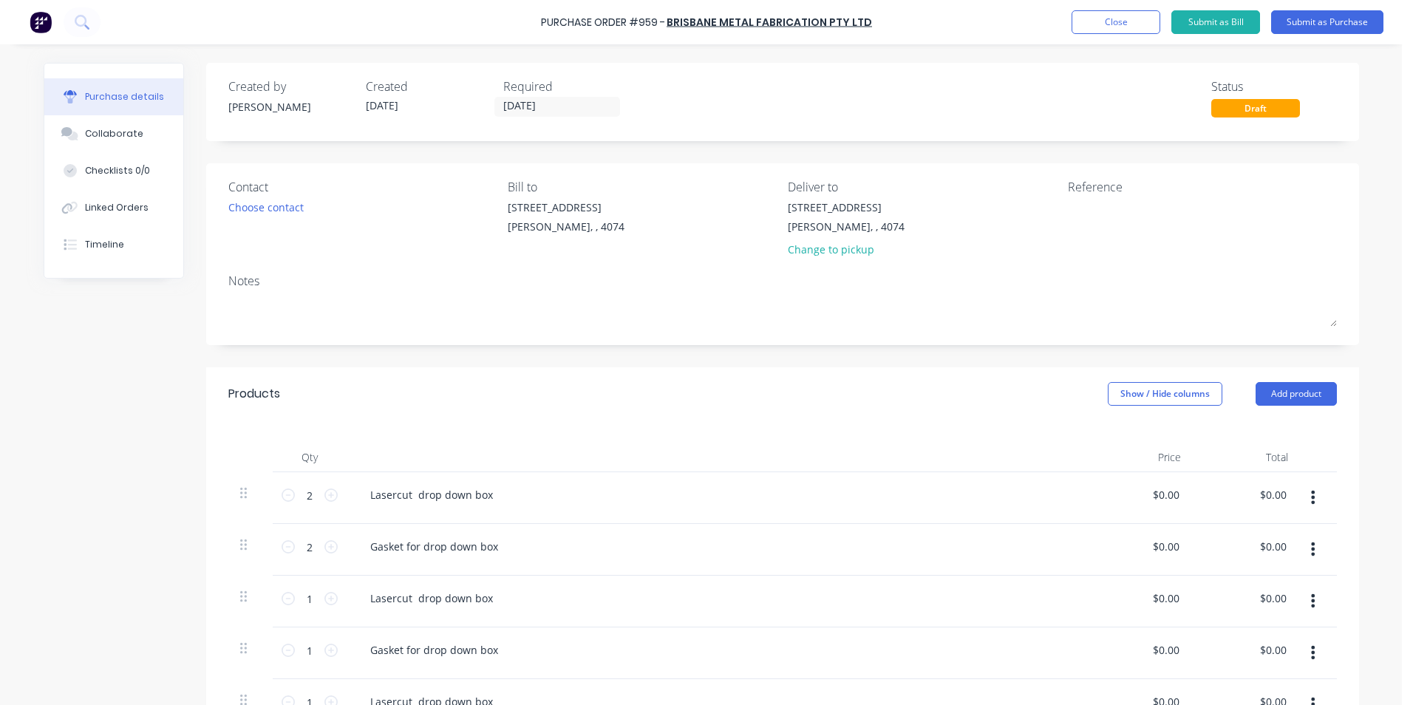
click at [282, 213] on div "Choose contact" at bounding box center [265, 208] width 75 height 16
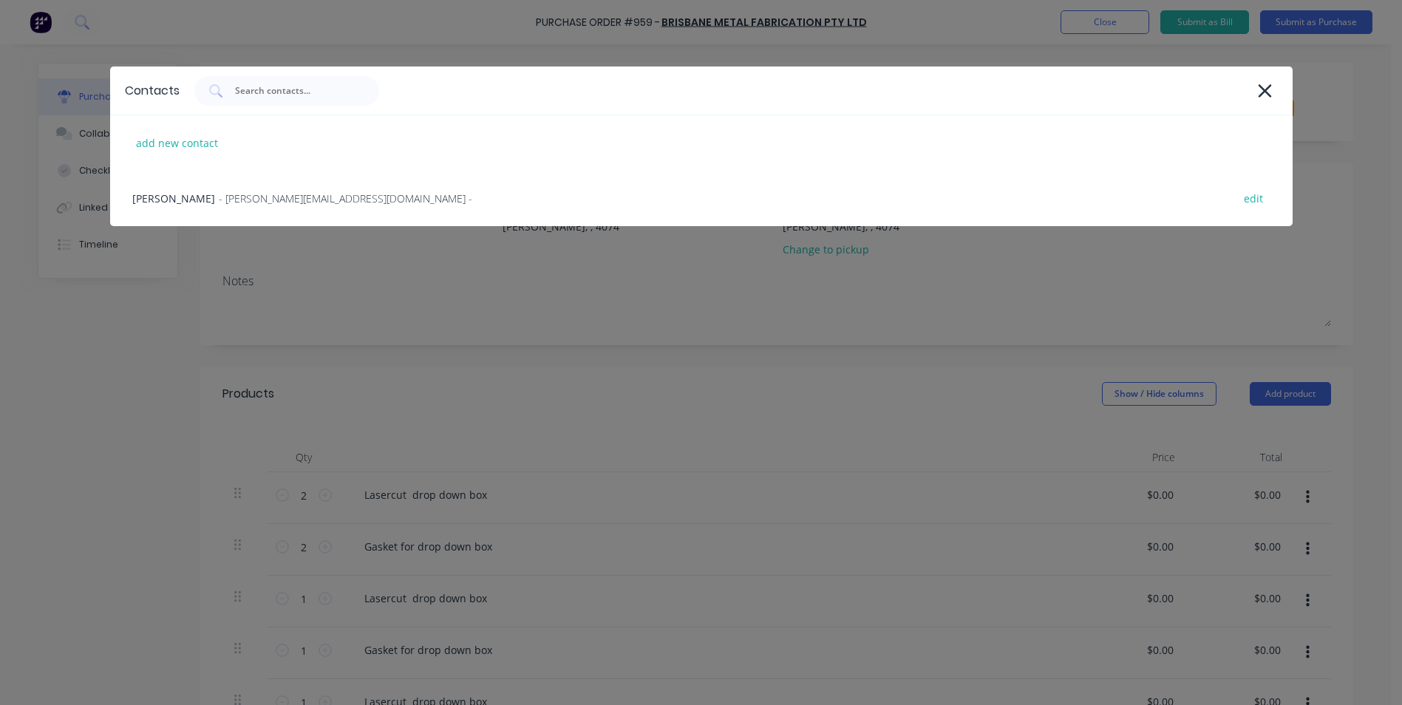
click at [228, 211] on div "Lee - [EMAIL_ADDRESS][DOMAIN_NAME] - edit" at bounding box center [701, 198] width 1182 height 55
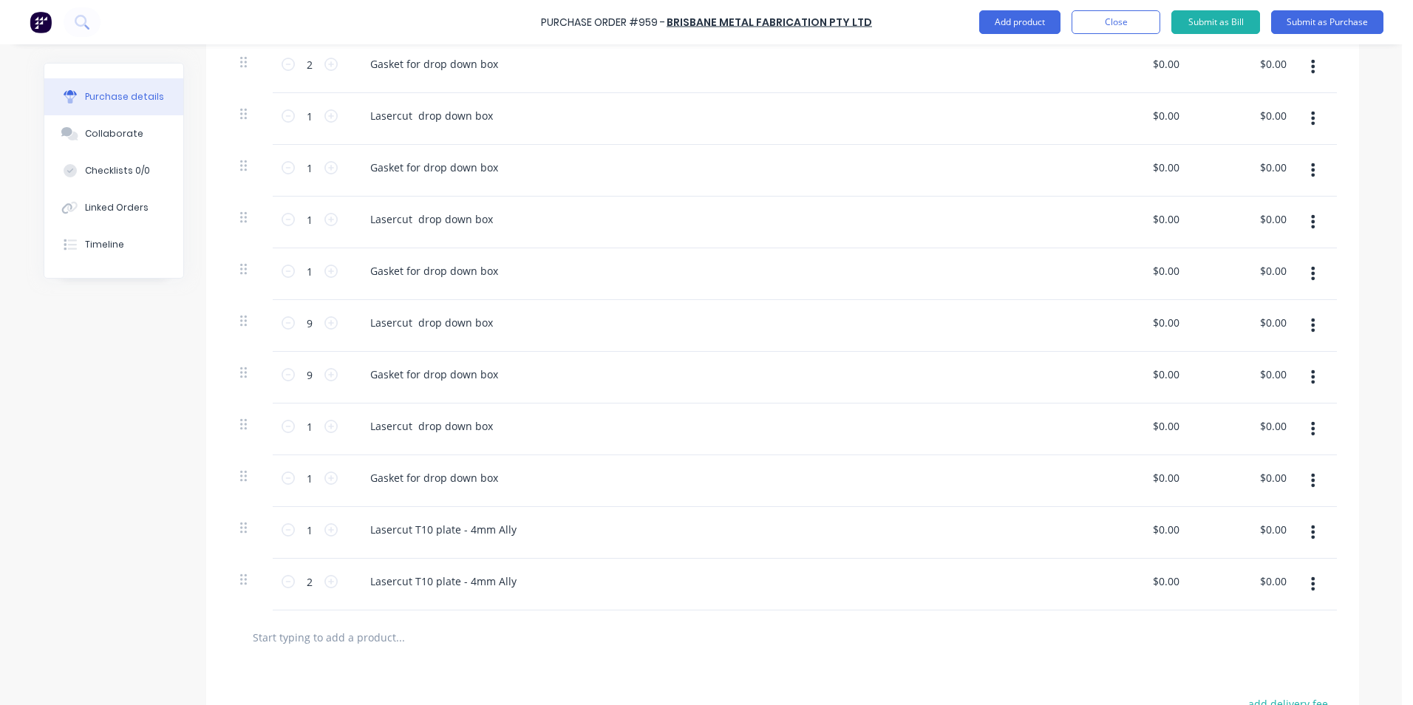
scroll to position [517, 0]
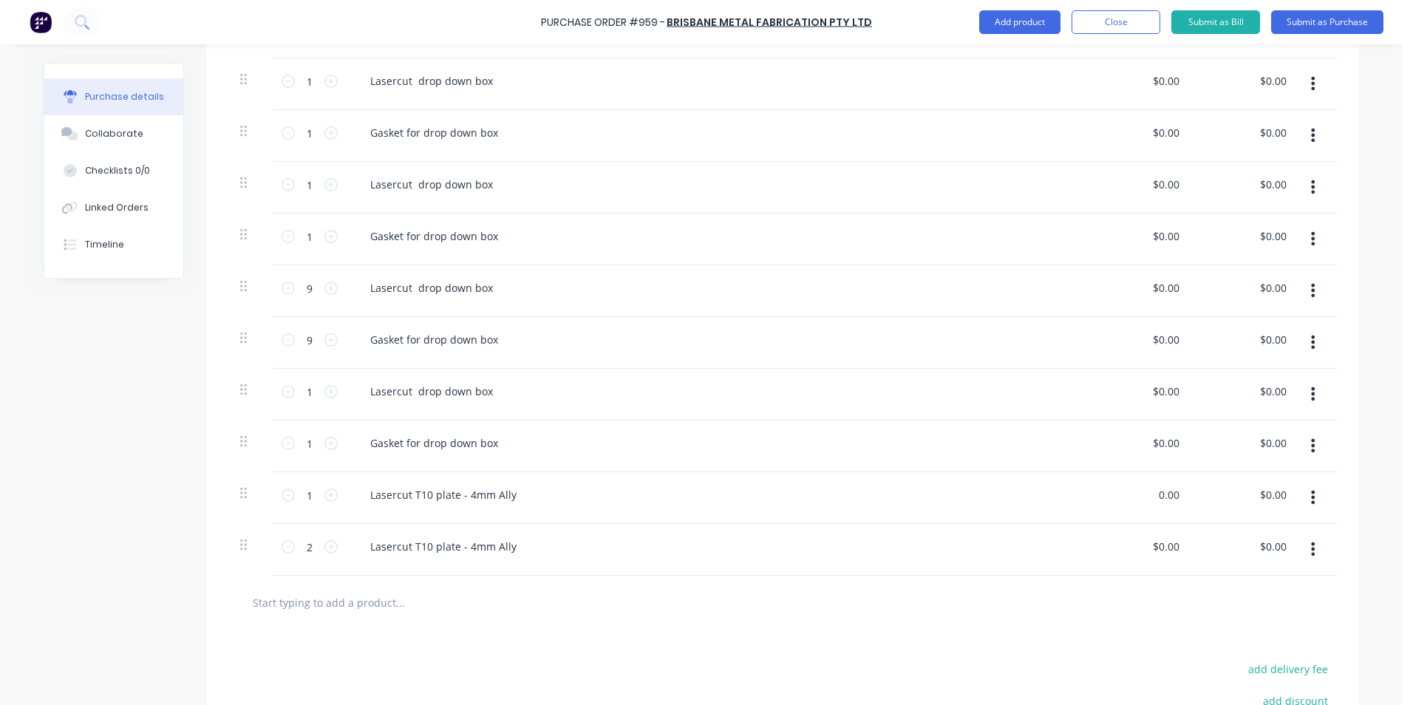
click at [1171, 493] on input "0.00" at bounding box center [1168, 494] width 28 height 21
drag, startPoint x: 1172, startPoint y: 493, endPoint x: 1152, endPoint y: 494, distance: 20.0
click at [1154, 494] on input "0.00" at bounding box center [1168, 494] width 28 height 21
type input "$7.27"
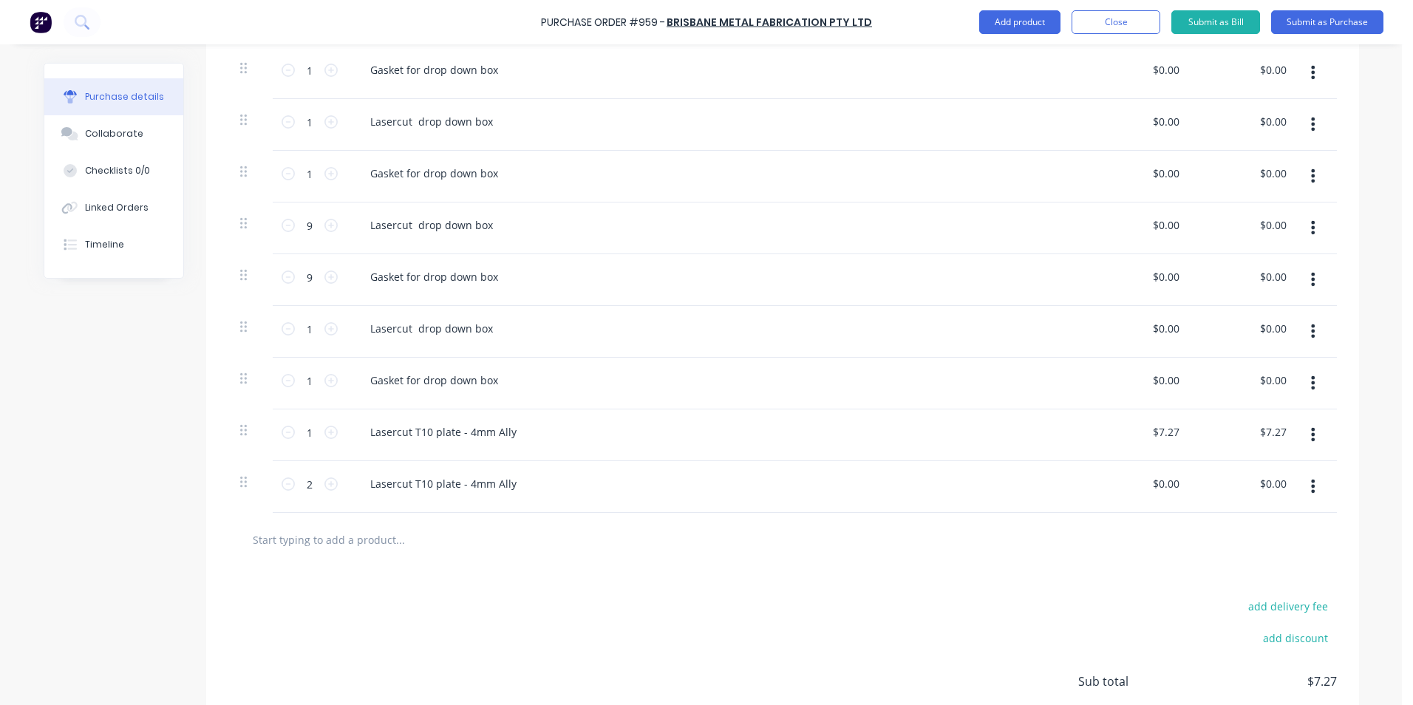
scroll to position [591, 0]
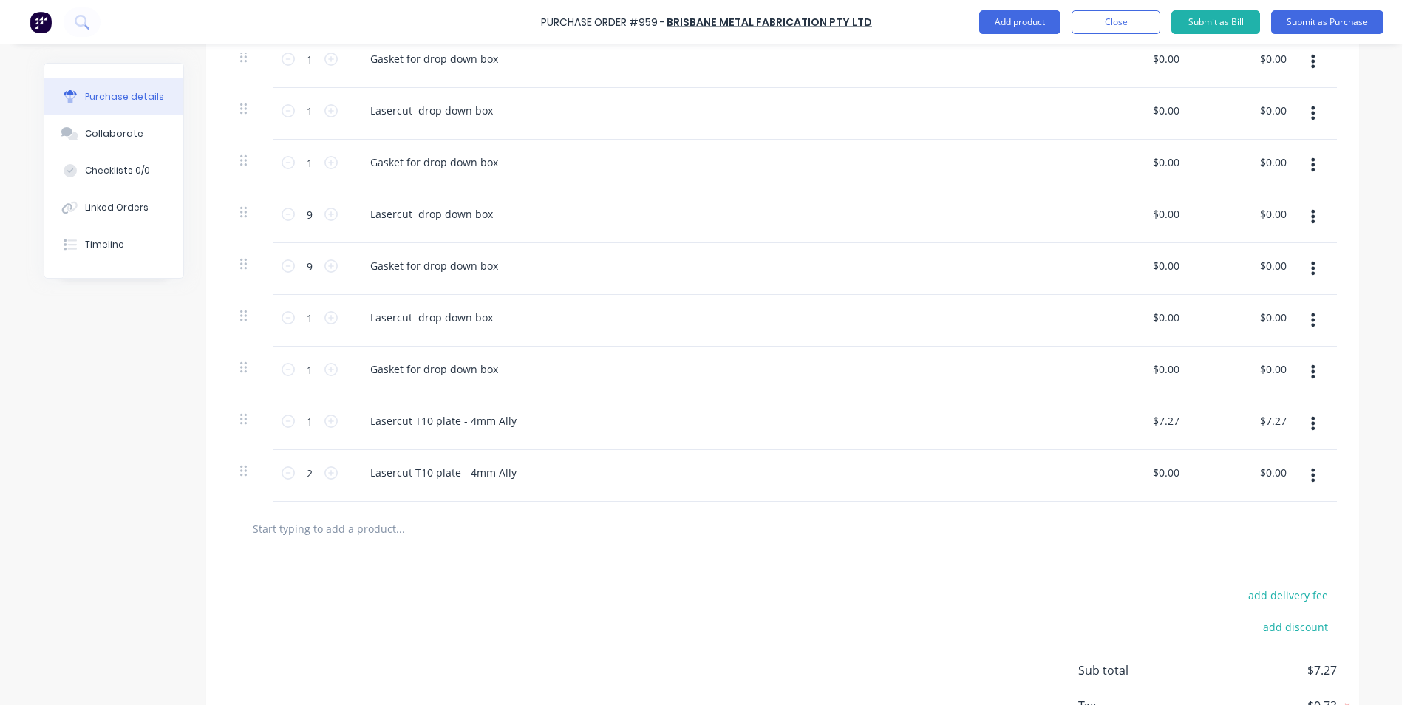
click at [1310, 474] on button "button" at bounding box center [1313, 475] width 35 height 27
click at [1276, 546] on button "Duplicate" at bounding box center [1268, 544] width 126 height 30
click at [424, 527] on div "Lasercut T10 plate - 4mm Ally" at bounding box center [443, 524] width 170 height 21
click at [324, 526] on icon at bounding box center [330, 524] width 13 height 13
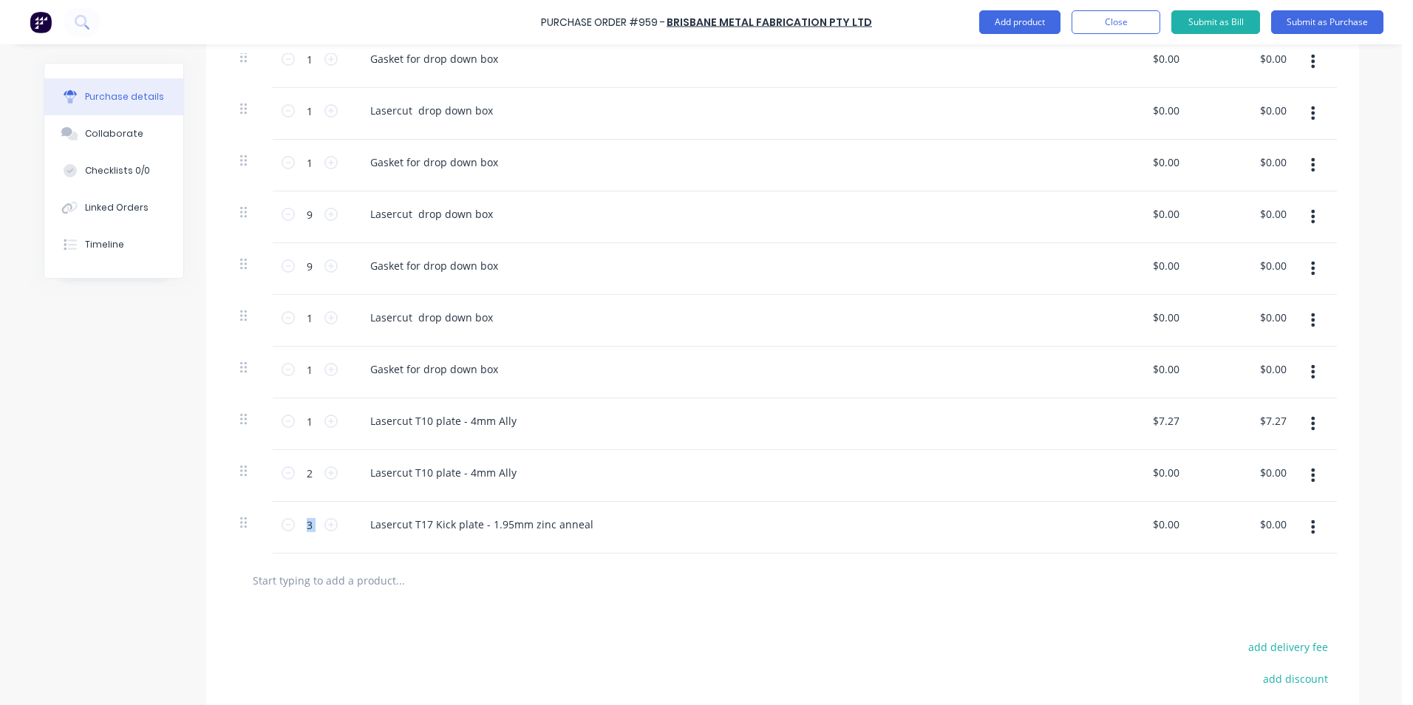
click at [324, 526] on icon at bounding box center [330, 524] width 13 height 13
click at [284, 523] on icon at bounding box center [288, 524] width 13 height 13
click at [283, 523] on icon at bounding box center [288, 524] width 13 height 13
type input "2"
click at [1152, 526] on input "$0.00" at bounding box center [1165, 524] width 34 height 21
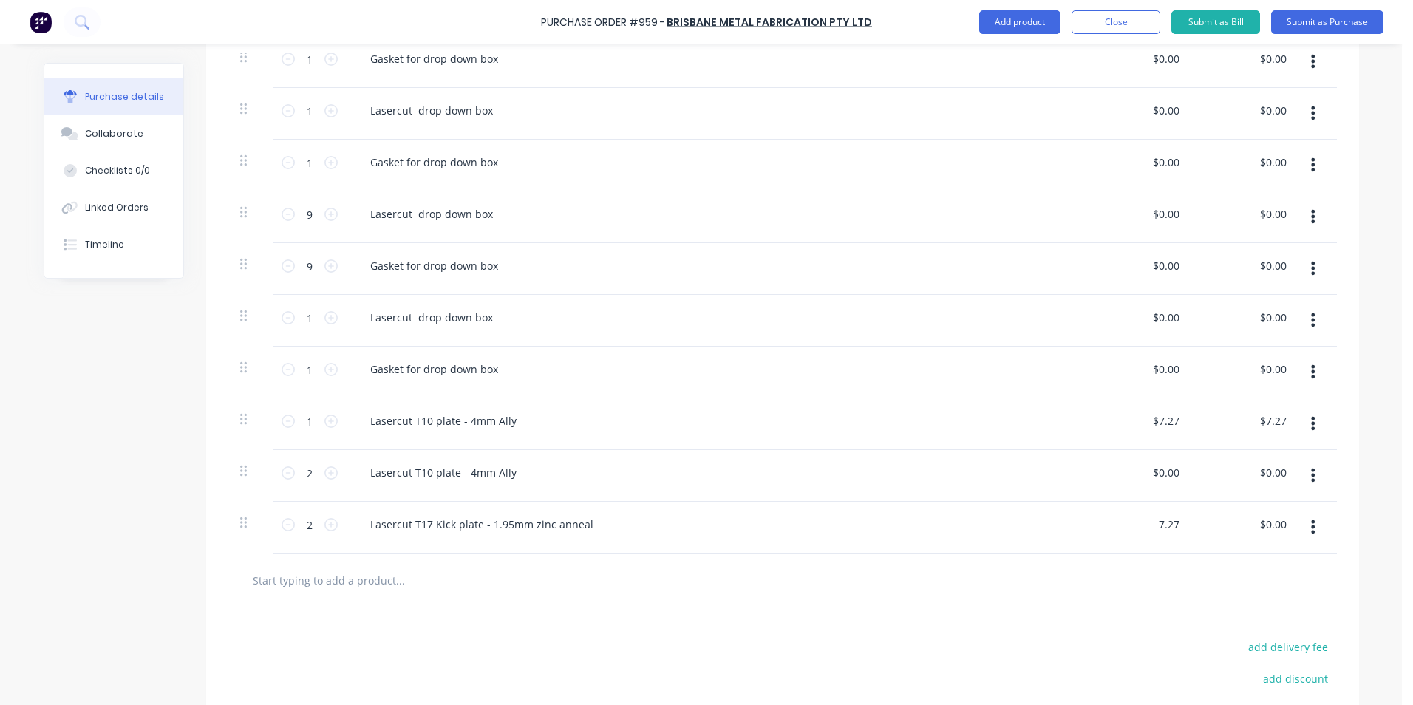
type input "$7.27"
type input "$14.54"
type input "$7.27"
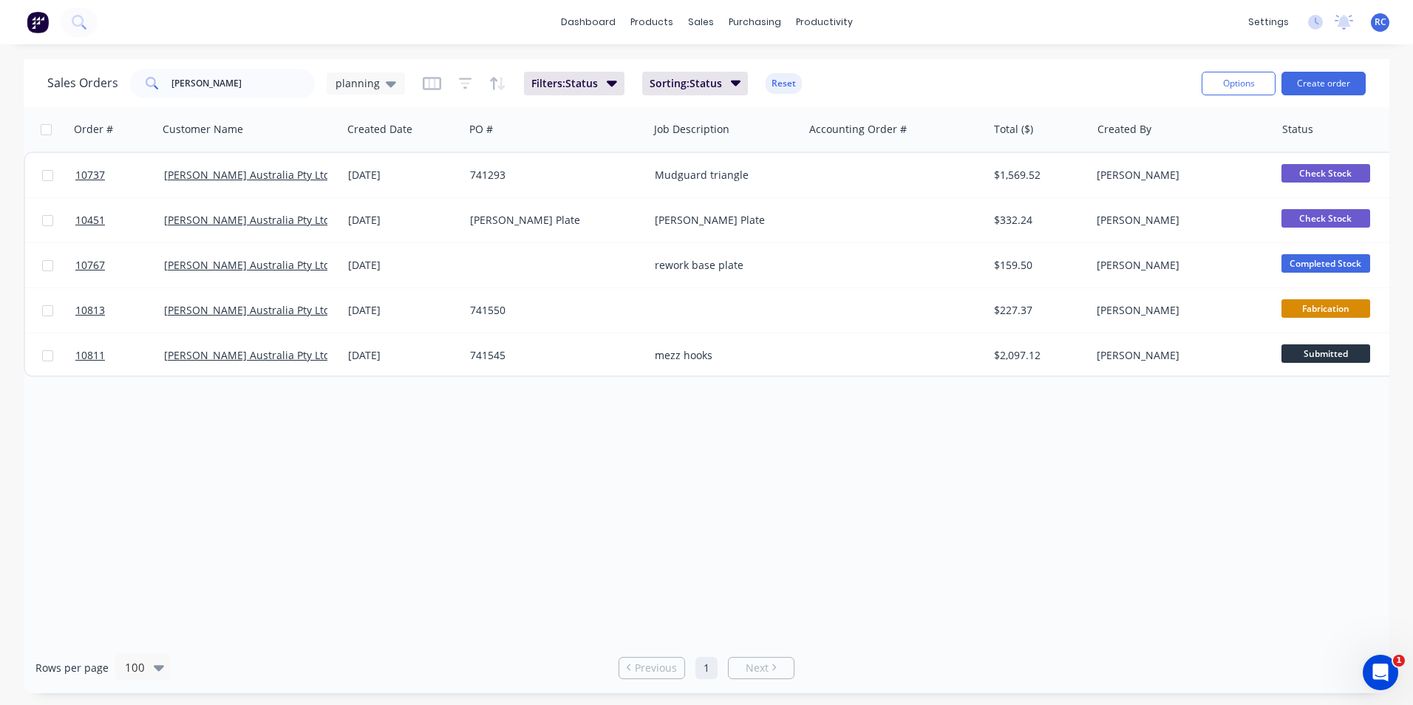
click at [346, 85] on span "planning" at bounding box center [358, 83] width 44 height 16
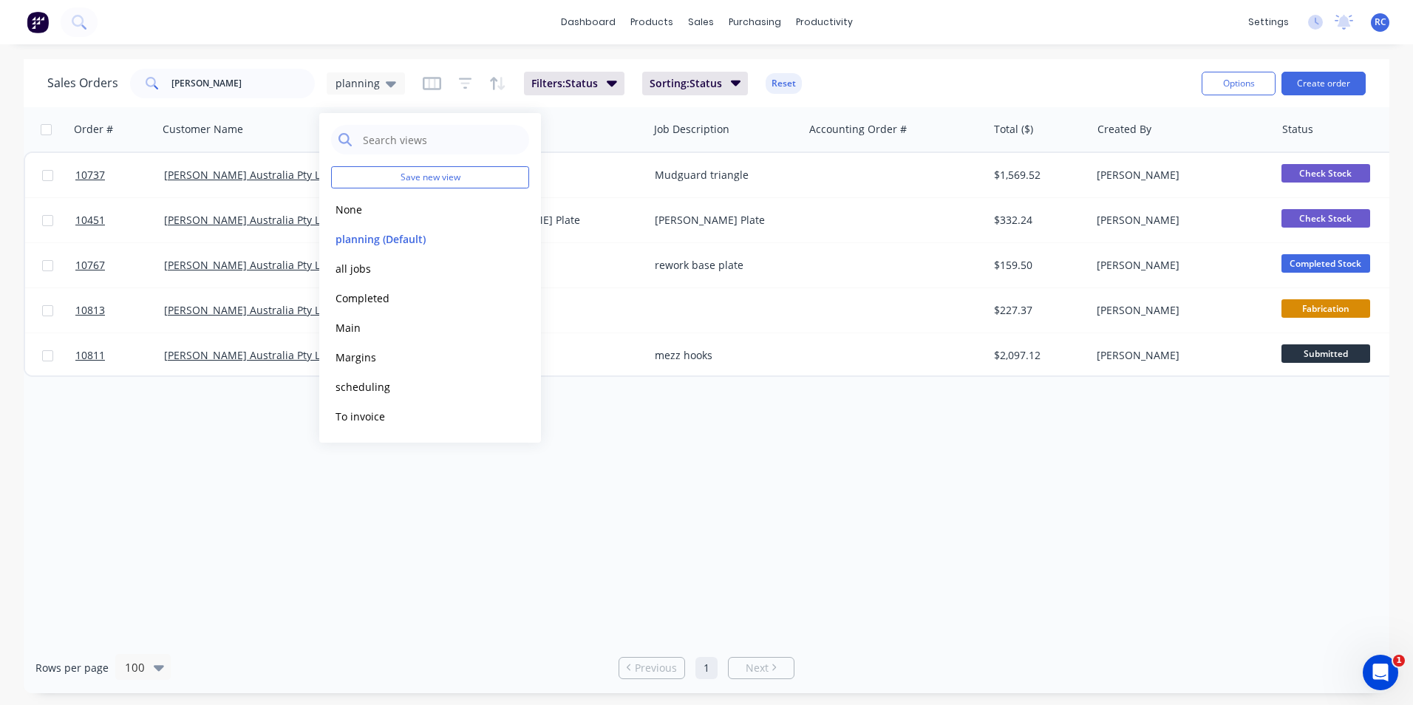
click at [367, 271] on button "all jobs" at bounding box center [415, 268] width 168 height 17
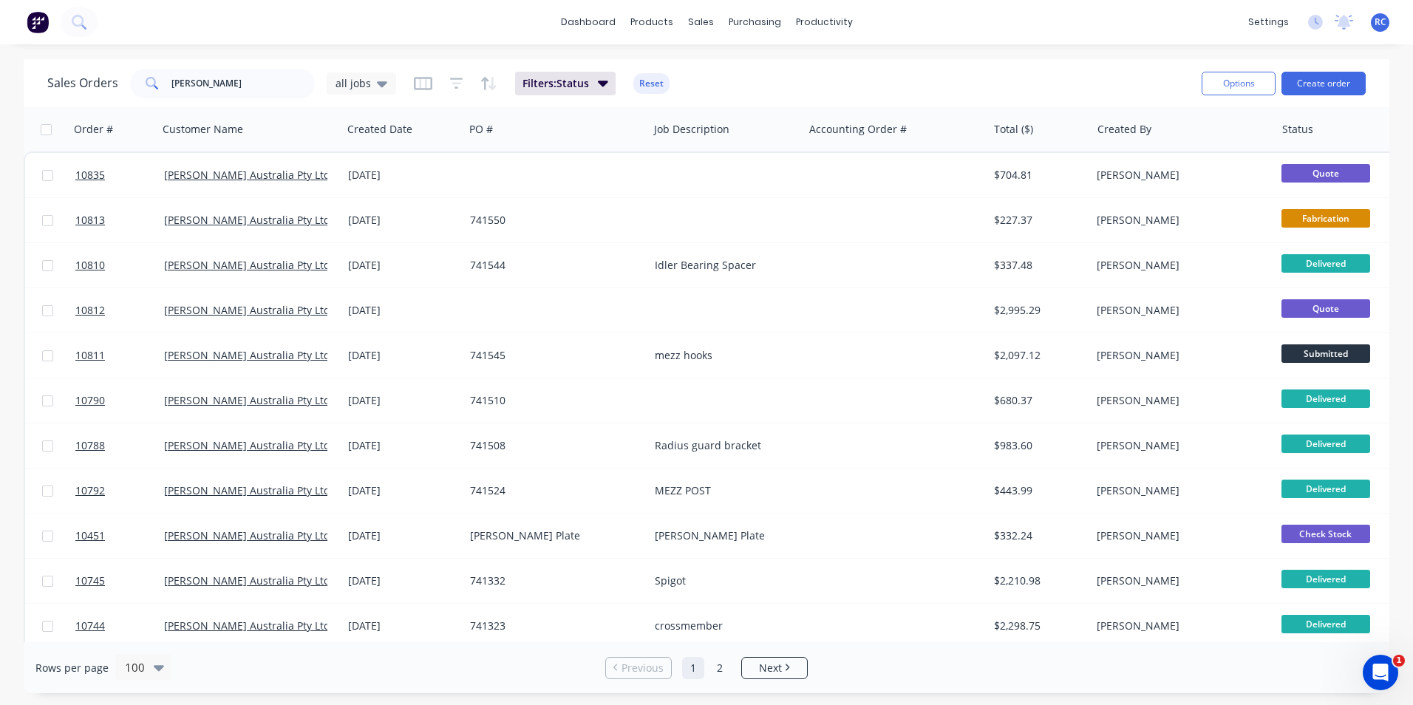
click at [428, 185] on div "[DATE]" at bounding box center [403, 175] width 122 height 44
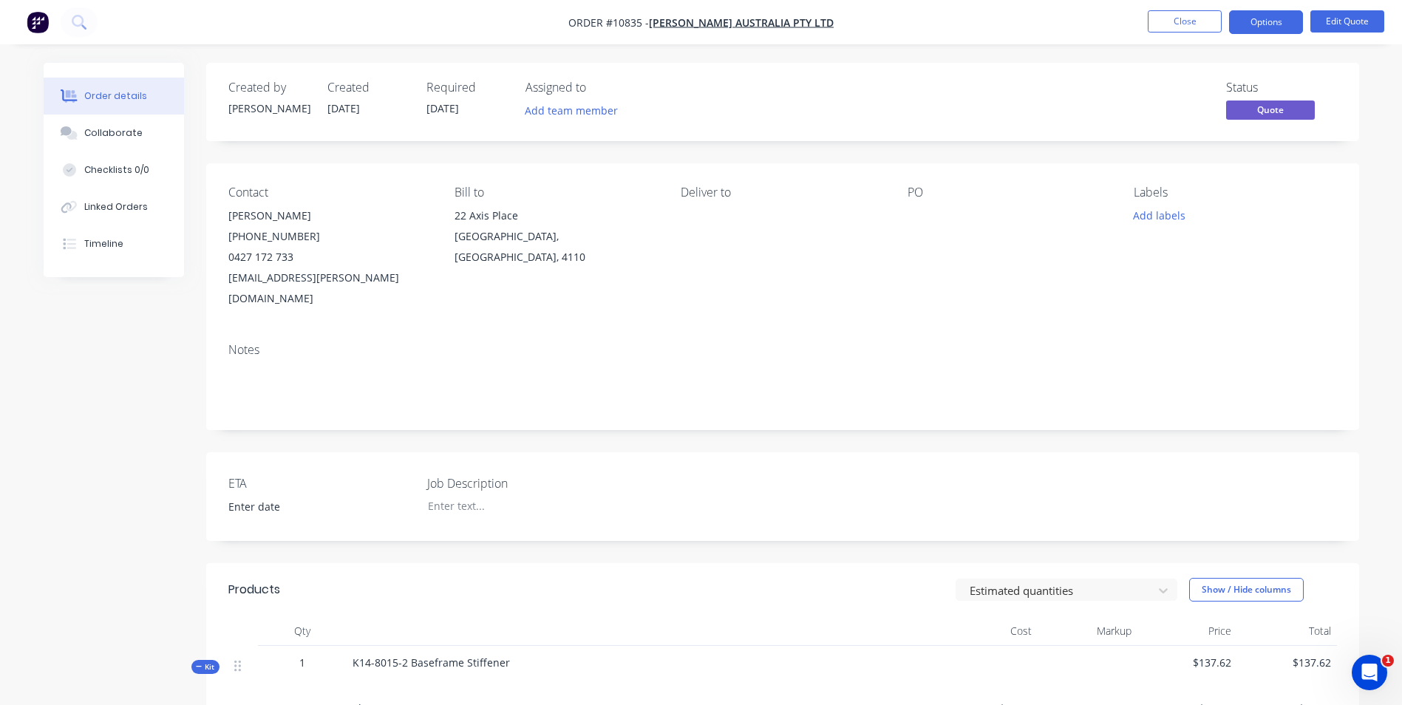
click at [1250, 18] on button "Options" at bounding box center [1266, 22] width 74 height 24
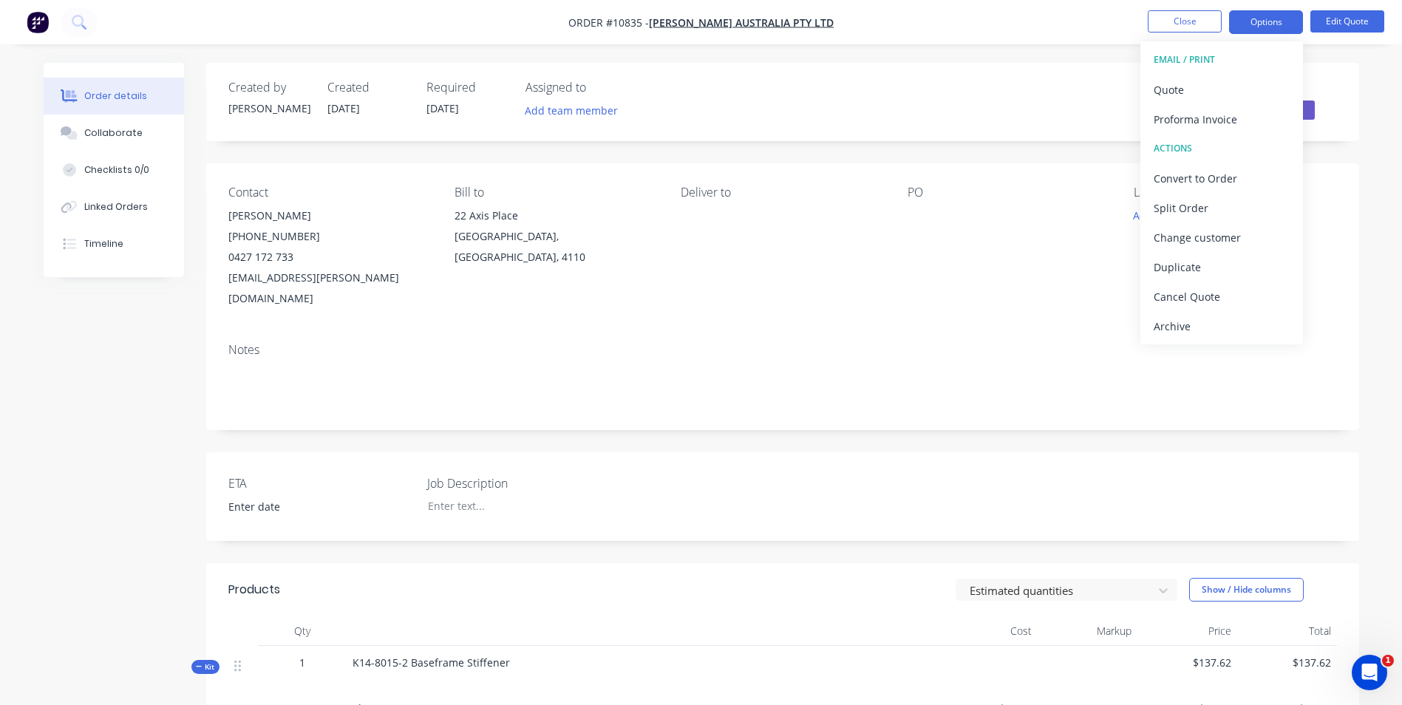
click at [1236, 75] on button "Quote" at bounding box center [1221, 90] width 163 height 30
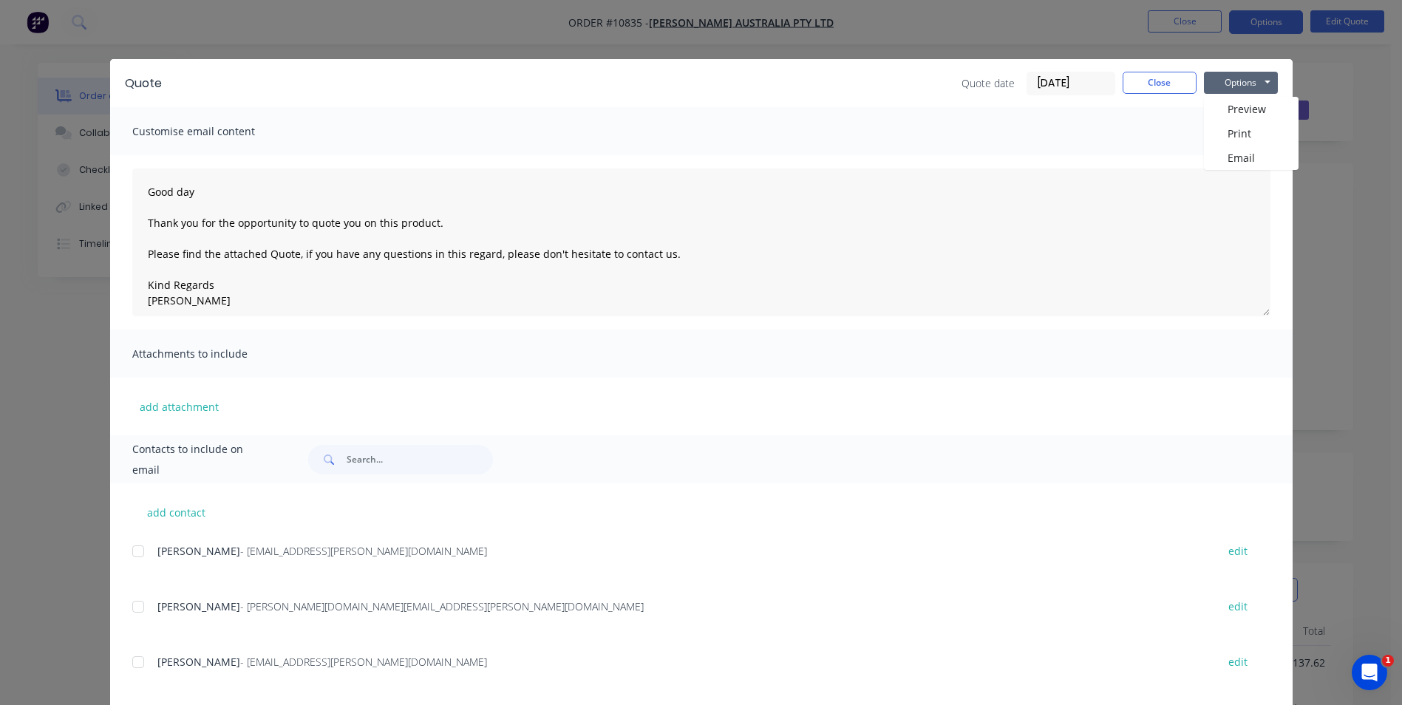
click at [133, 664] on div at bounding box center [138, 662] width 30 height 30
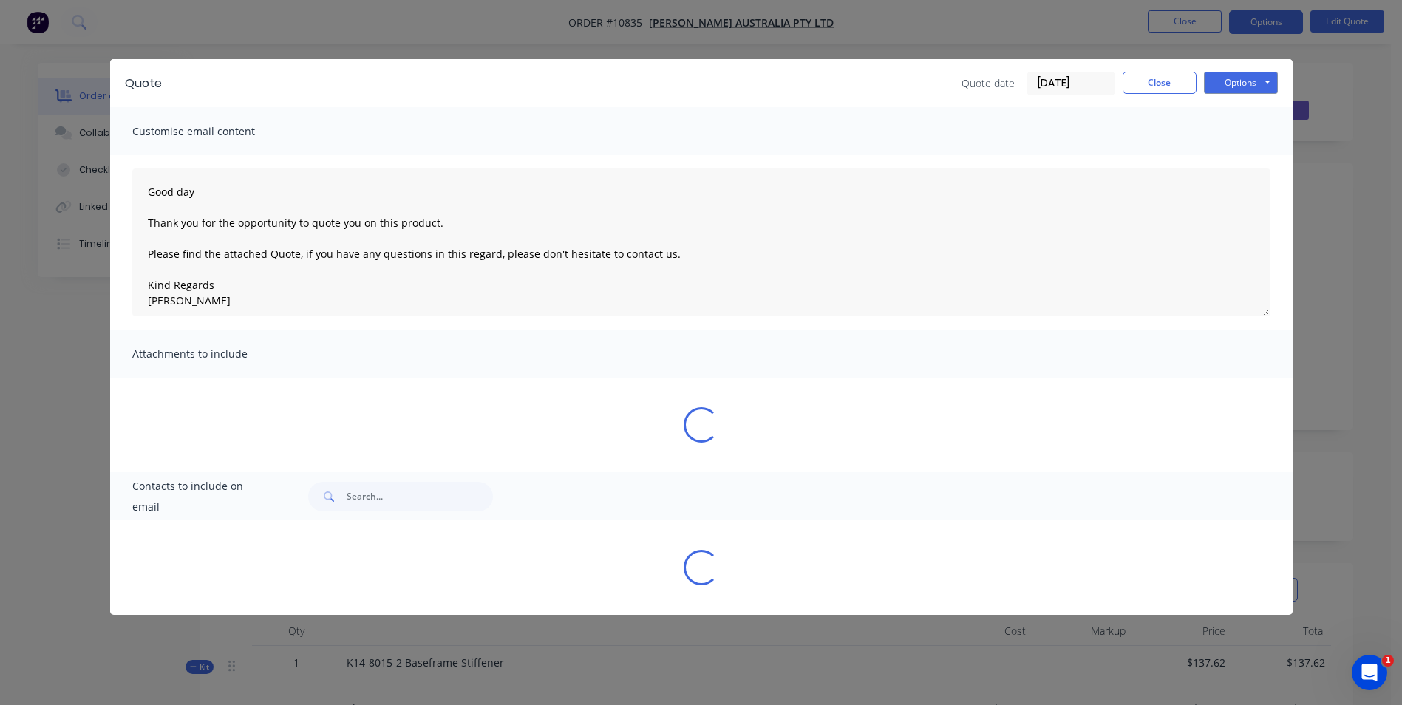
click at [1239, 81] on button "Options" at bounding box center [1241, 83] width 74 height 22
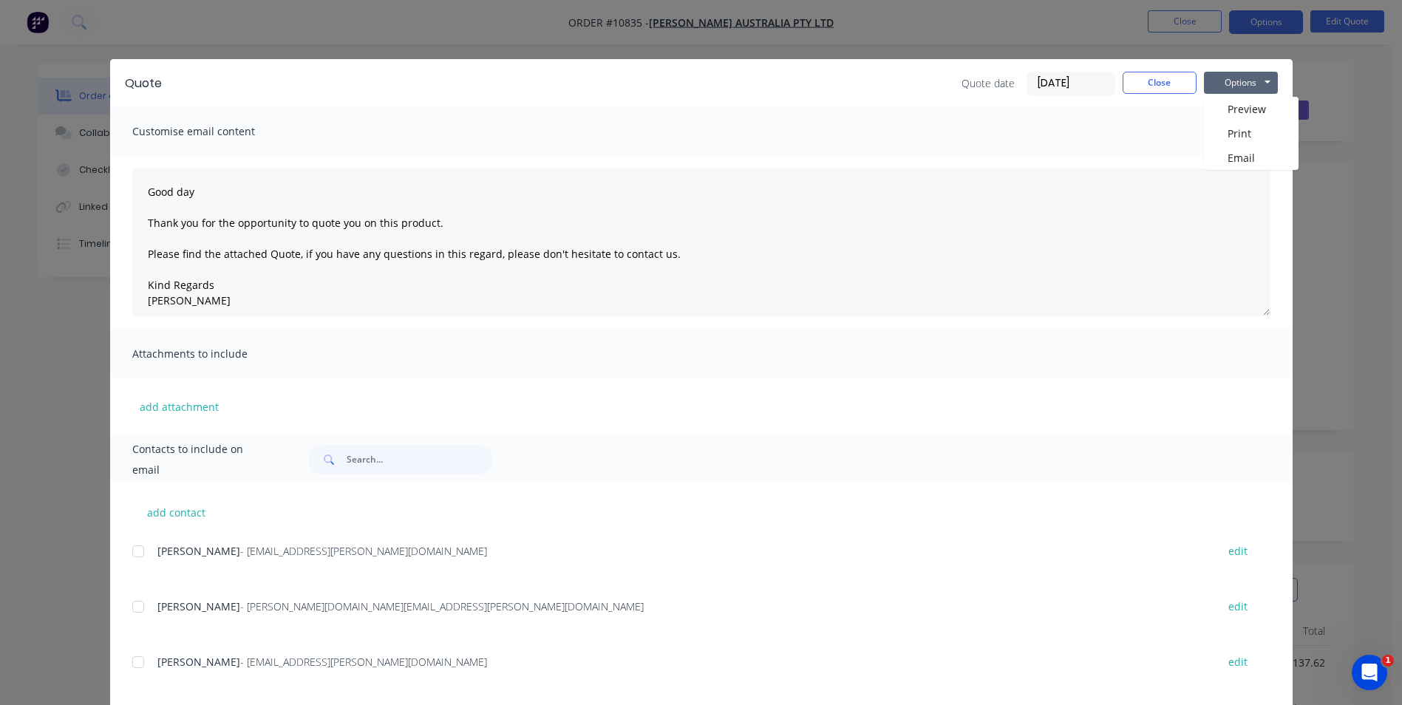
click at [132, 663] on div at bounding box center [138, 662] width 30 height 30
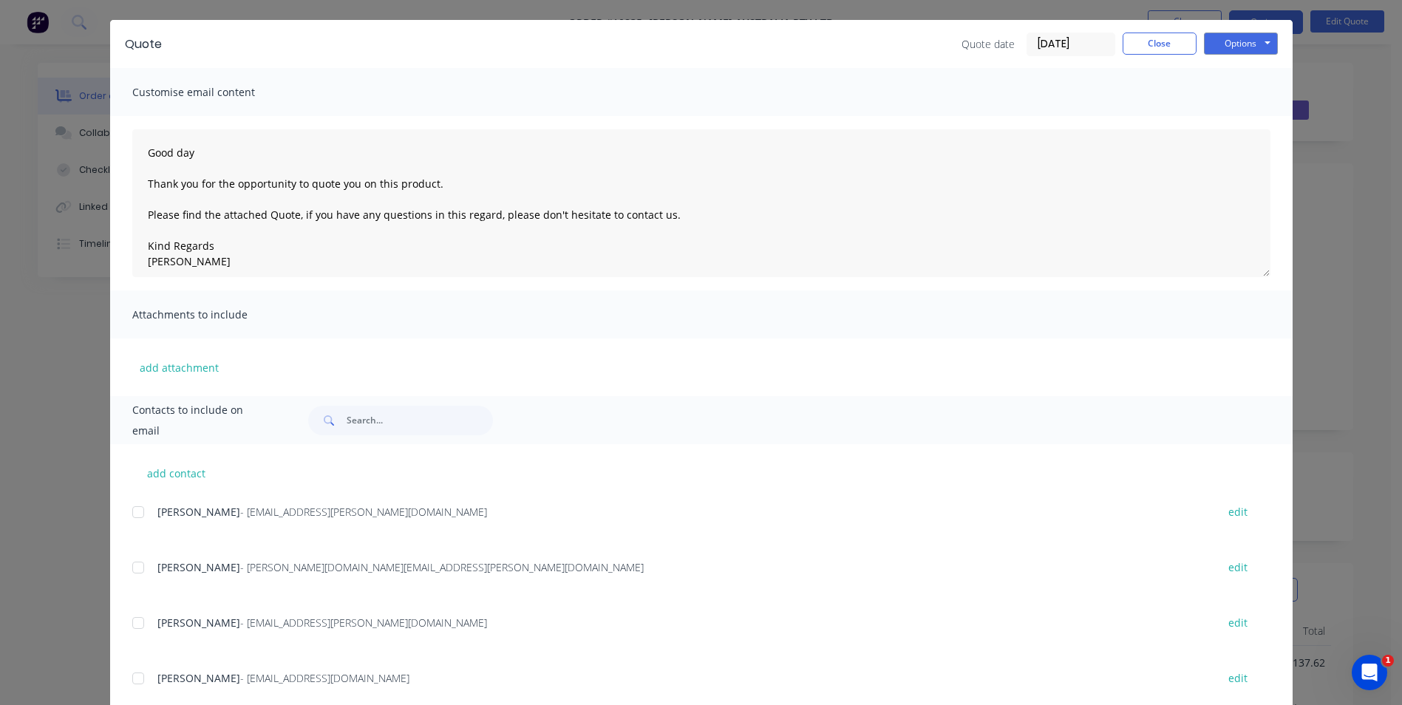
scroll to position [134, 0]
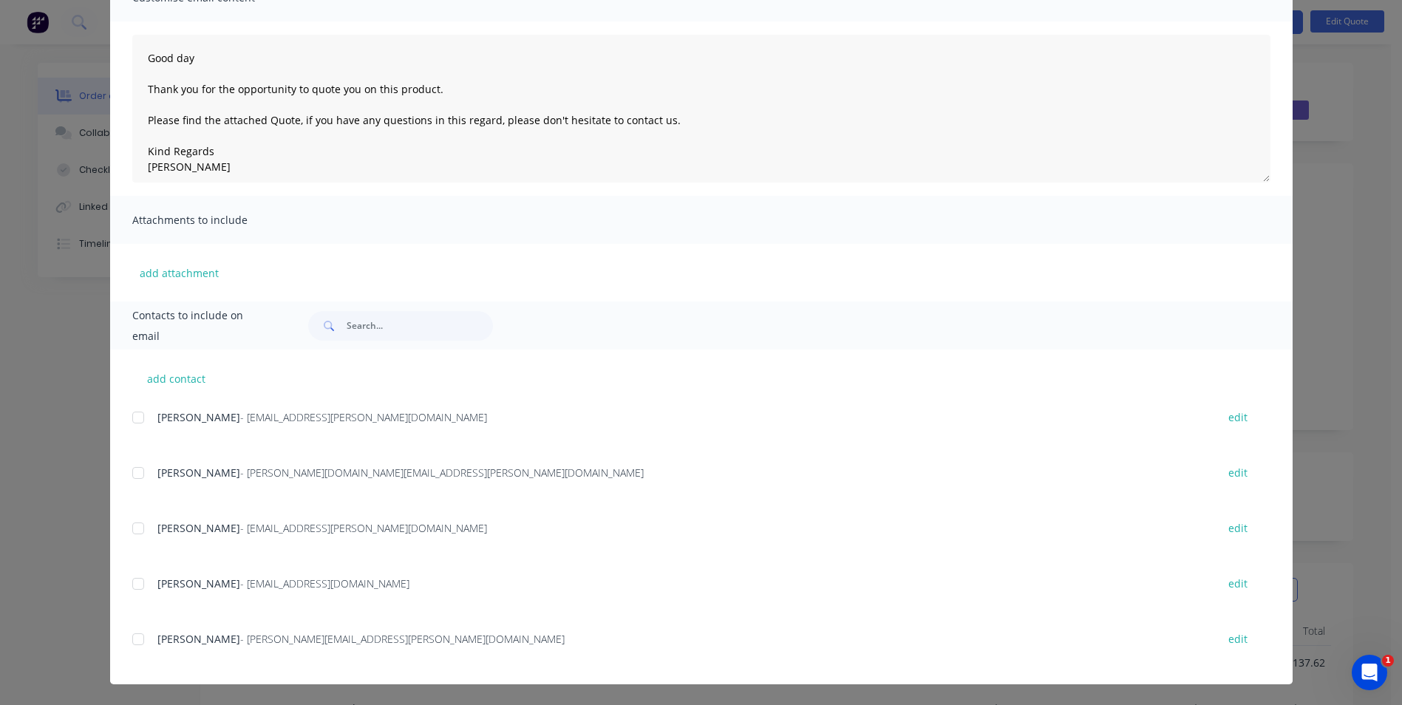
click at [126, 531] on div "add contact Gloria Lu - Reception.Qld@vawdrey.com.au edit Gloria Lu - Gloria.Lu…" at bounding box center [701, 517] width 1182 height 335
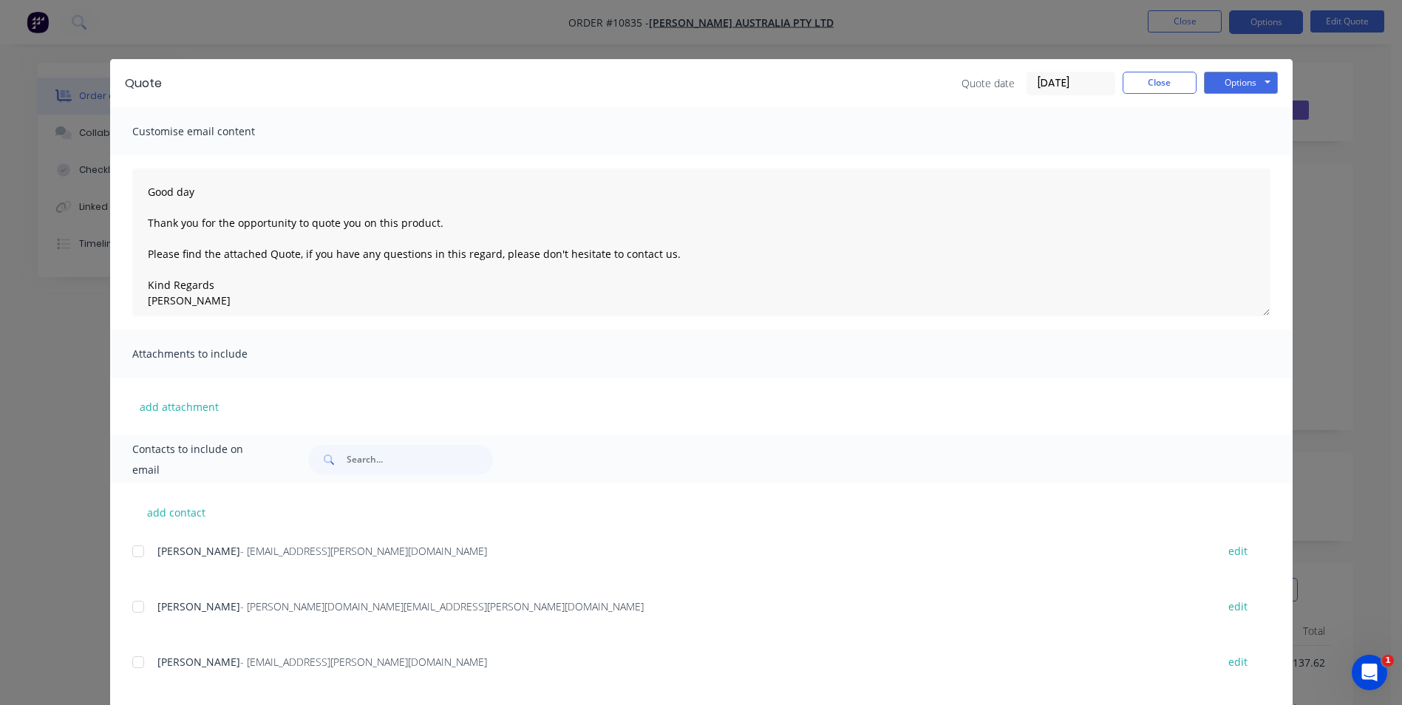
click at [135, 663] on div at bounding box center [138, 662] width 30 height 30
click at [1264, 82] on button "Options" at bounding box center [1241, 83] width 74 height 22
click at [1251, 159] on button "Email" at bounding box center [1251, 158] width 95 height 24
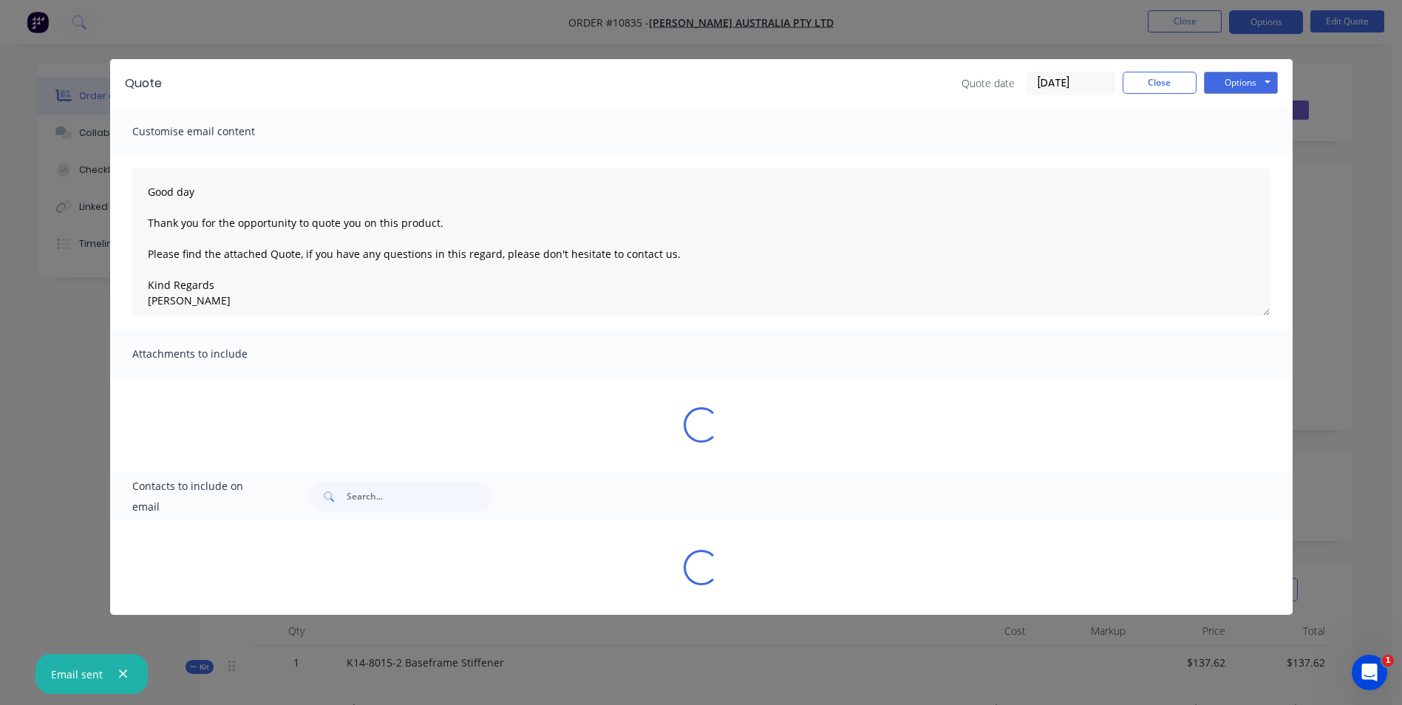
type textarea "Good day Thank you for the opportunity to quote you on this product. Please fin…"
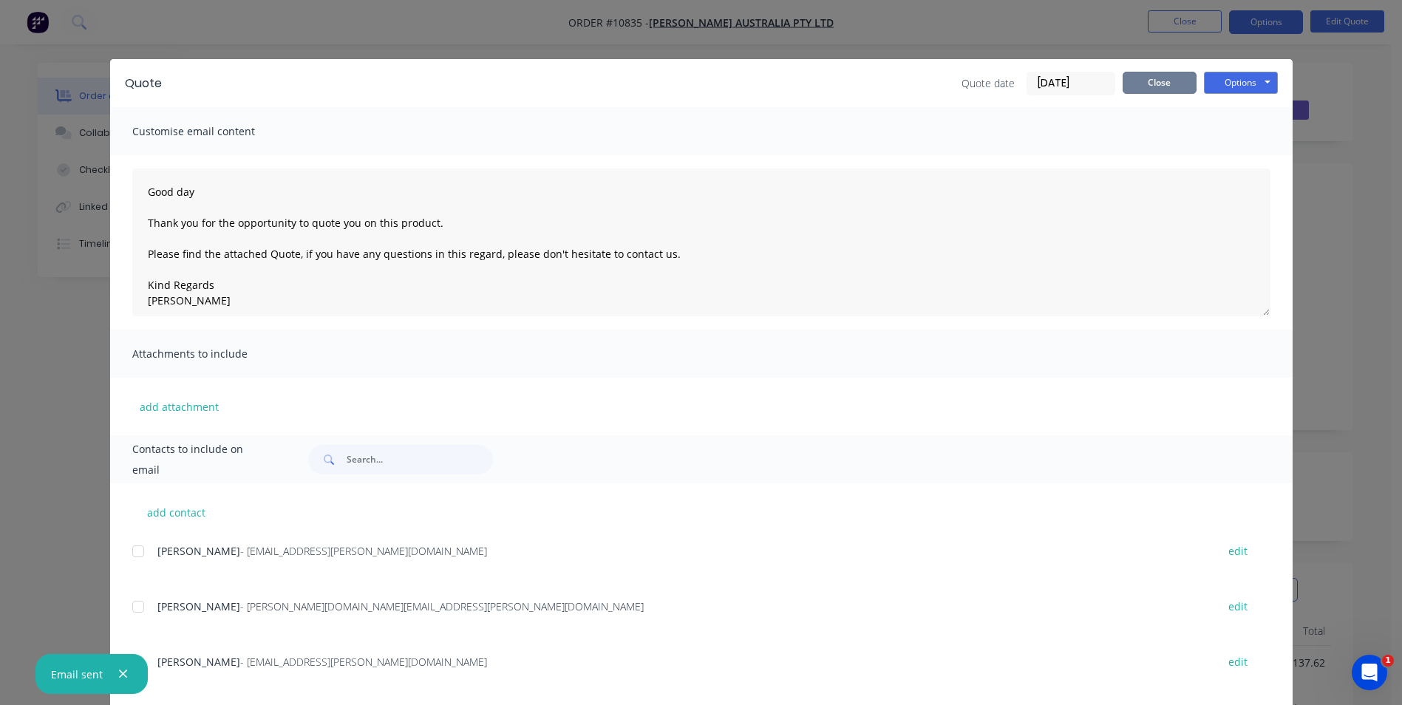
click at [1159, 89] on button "Close" at bounding box center [1160, 83] width 74 height 22
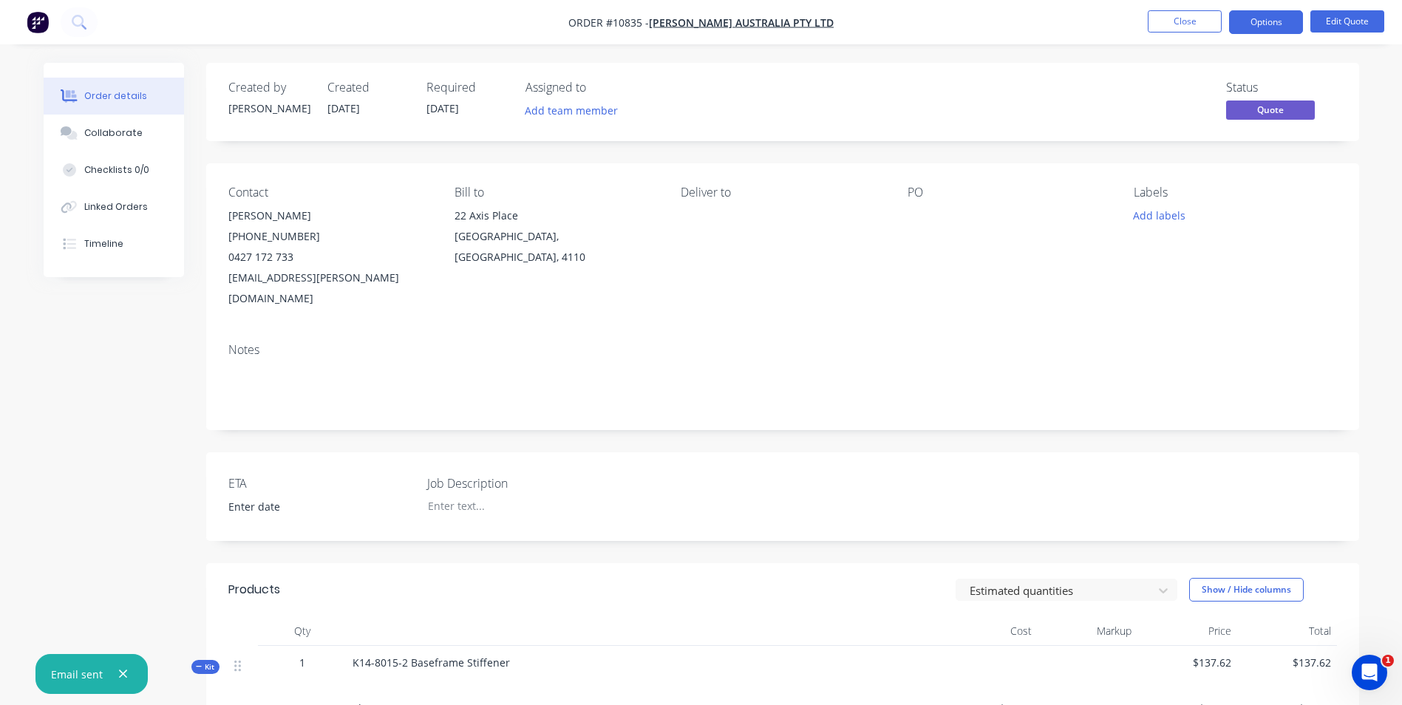
click at [1185, 23] on button "Close" at bounding box center [1185, 21] width 74 height 22
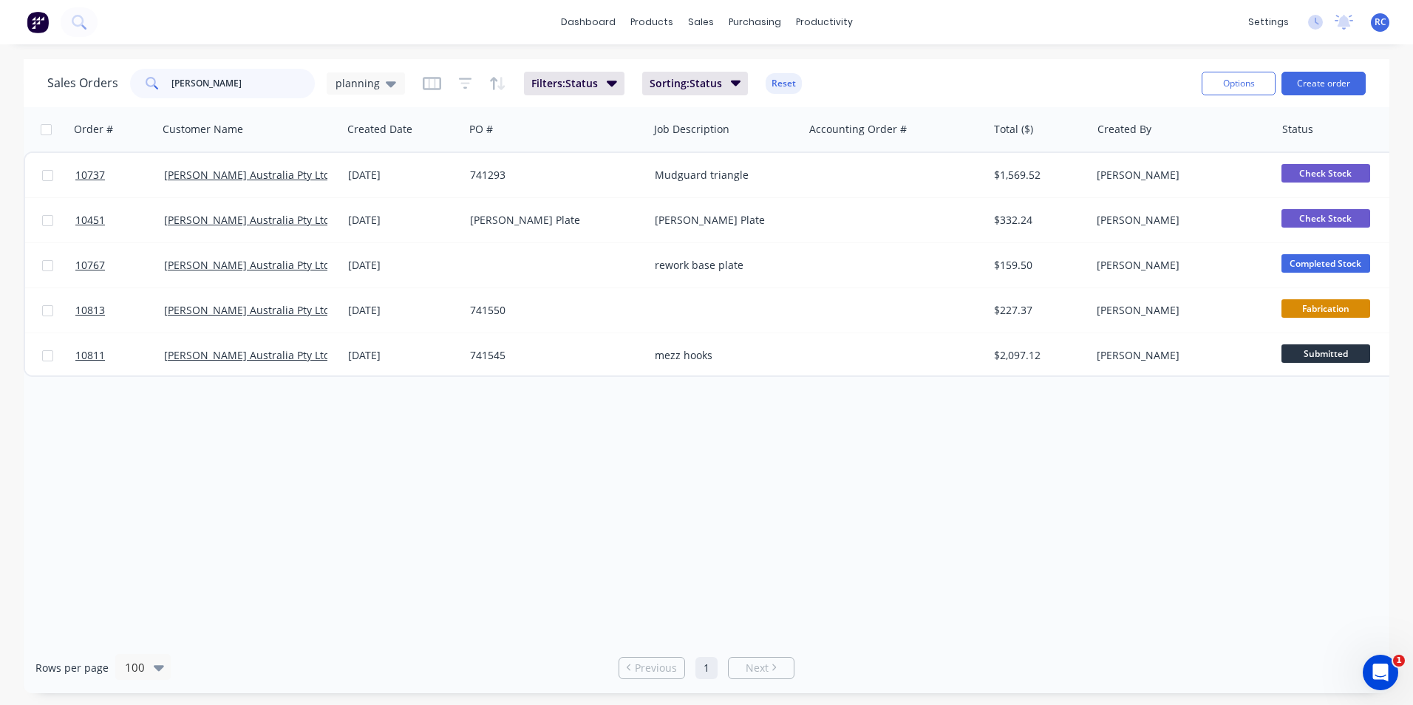
drag, startPoint x: 230, startPoint y: 75, endPoint x: 120, endPoint y: 72, distance: 110.2
click at [120, 72] on div "Sales Orders vawdrey planning" at bounding box center [226, 84] width 358 height 30
type input "[PERSON_NAME]"
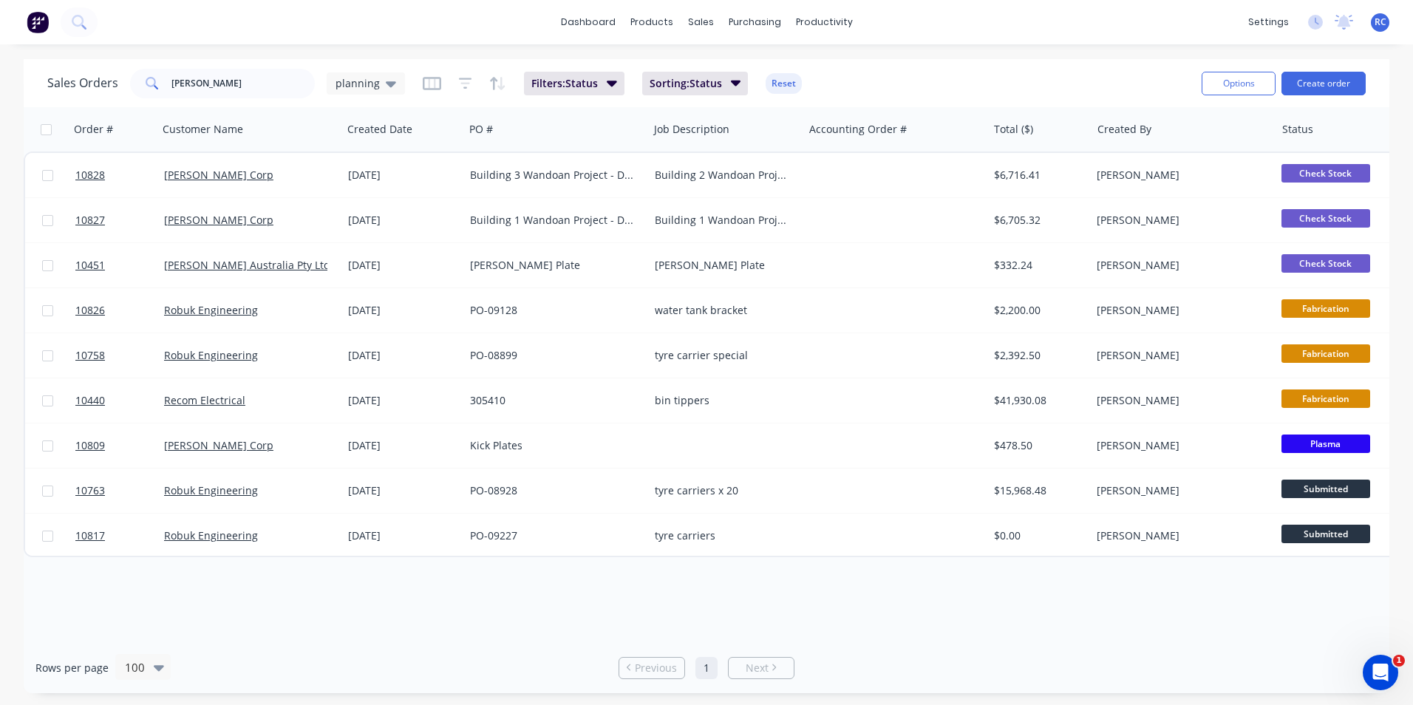
click at [405, 215] on div "[DATE]" at bounding box center [403, 220] width 110 height 15
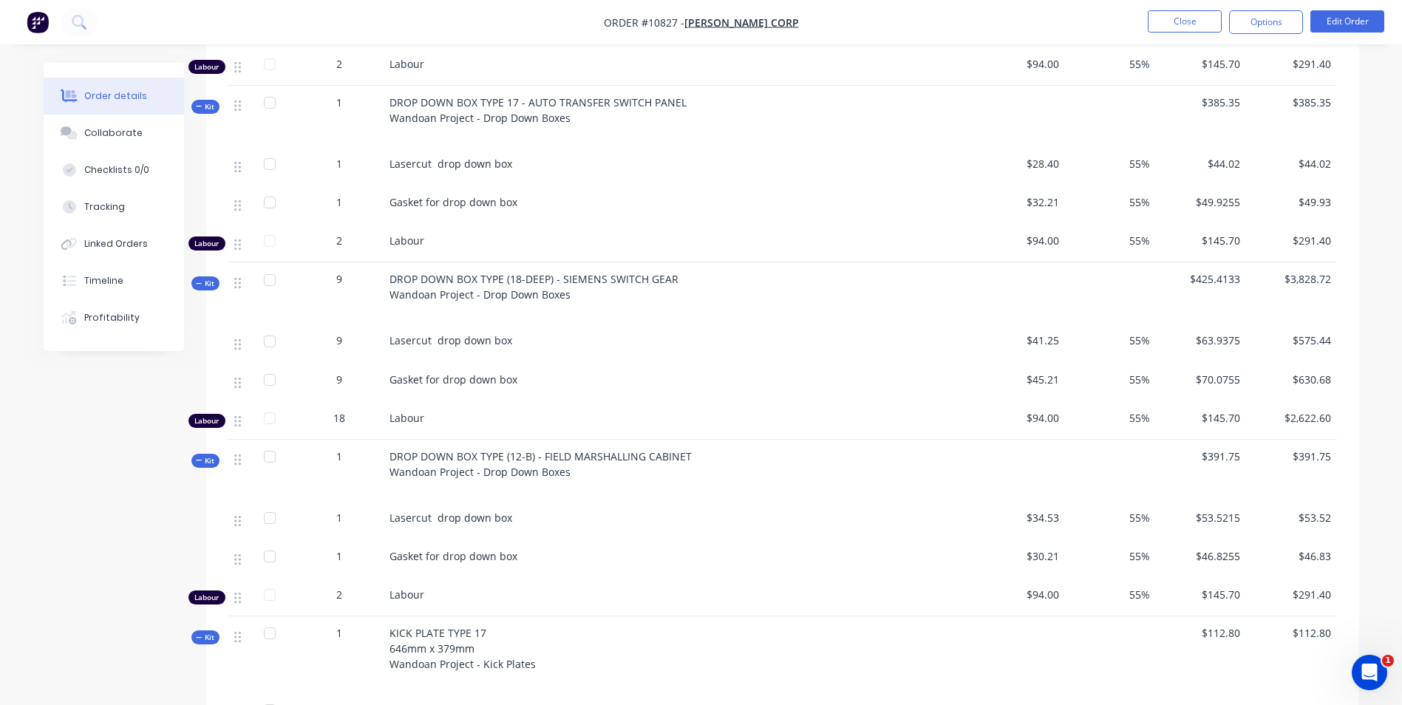
scroll to position [1404, 0]
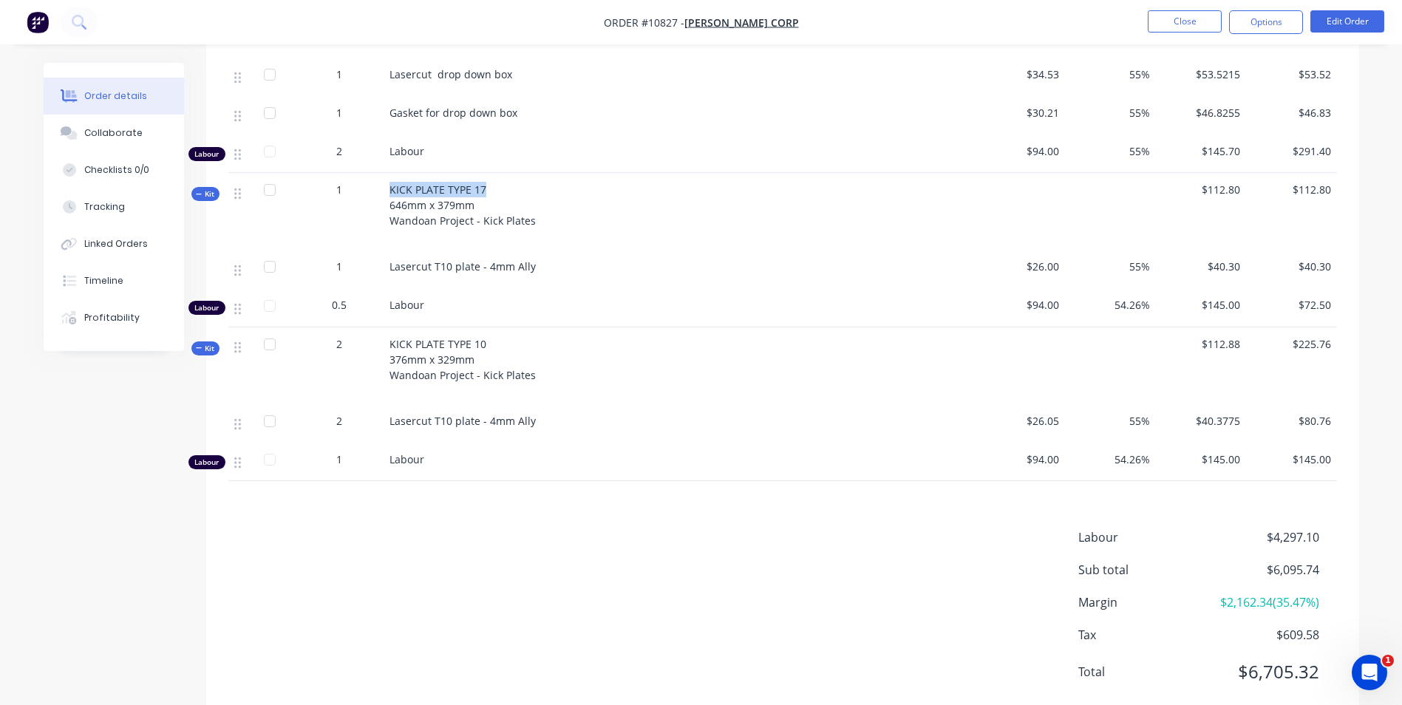
drag, startPoint x: 489, startPoint y: 163, endPoint x: 387, endPoint y: 164, distance: 101.3
click at [387, 173] on div "KICK PLATE TYPE 17 646mm x 379mm Wandoan Project - Kick Plates" at bounding box center [679, 211] width 591 height 77
copy span "KICK PLATE TYPE 17"
drag, startPoint x: 1050, startPoint y: 243, endPoint x: 1065, endPoint y: 248, distance: 15.7
click at [1050, 259] on span "$26.00" at bounding box center [1020, 267] width 79 height 16
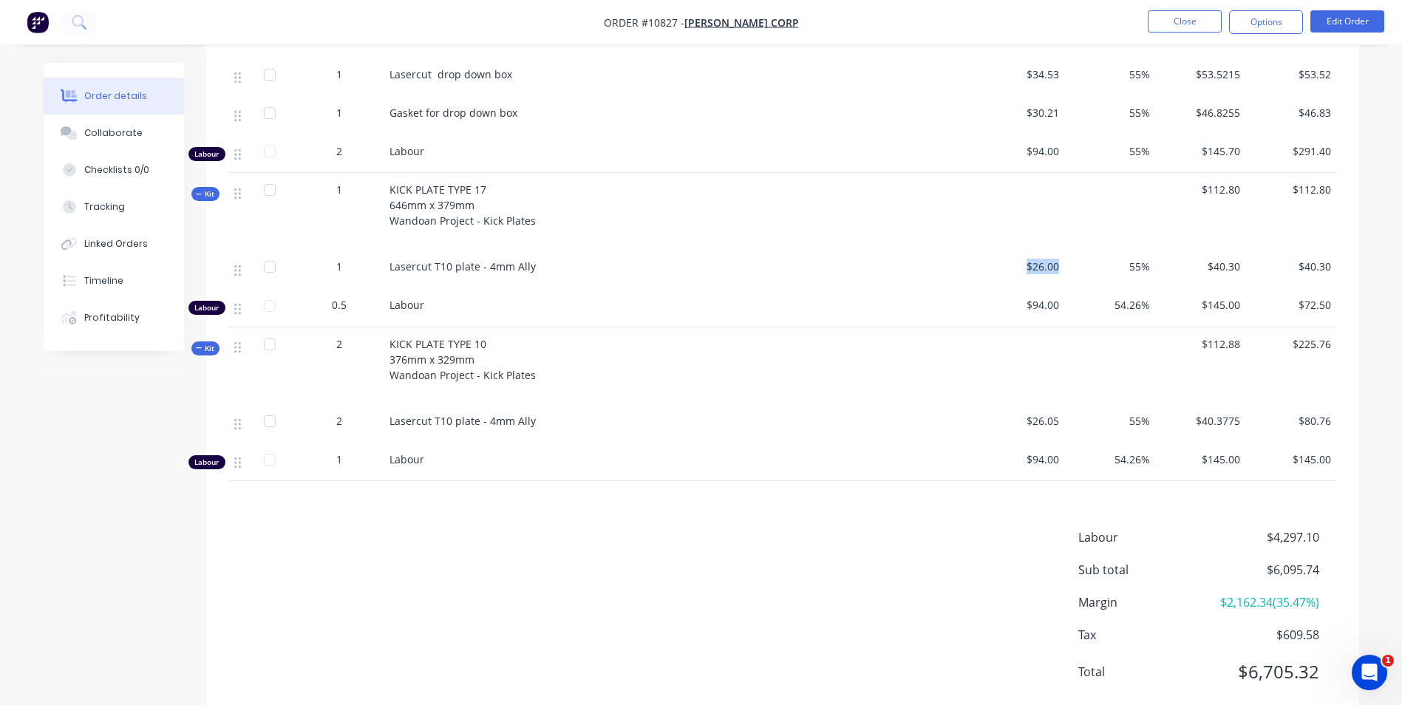
drag, startPoint x: 1060, startPoint y: 248, endPoint x: 1022, endPoint y: 248, distance: 37.7
click at [1022, 250] on div "$26.00" at bounding box center [1020, 269] width 91 height 38
click at [1059, 404] on div "$26.05" at bounding box center [1020, 423] width 91 height 38
drag, startPoint x: 1056, startPoint y: 404, endPoint x: 1035, endPoint y: 401, distance: 21.5
click at [1035, 413] on span "$26.05" at bounding box center [1020, 421] width 79 height 16
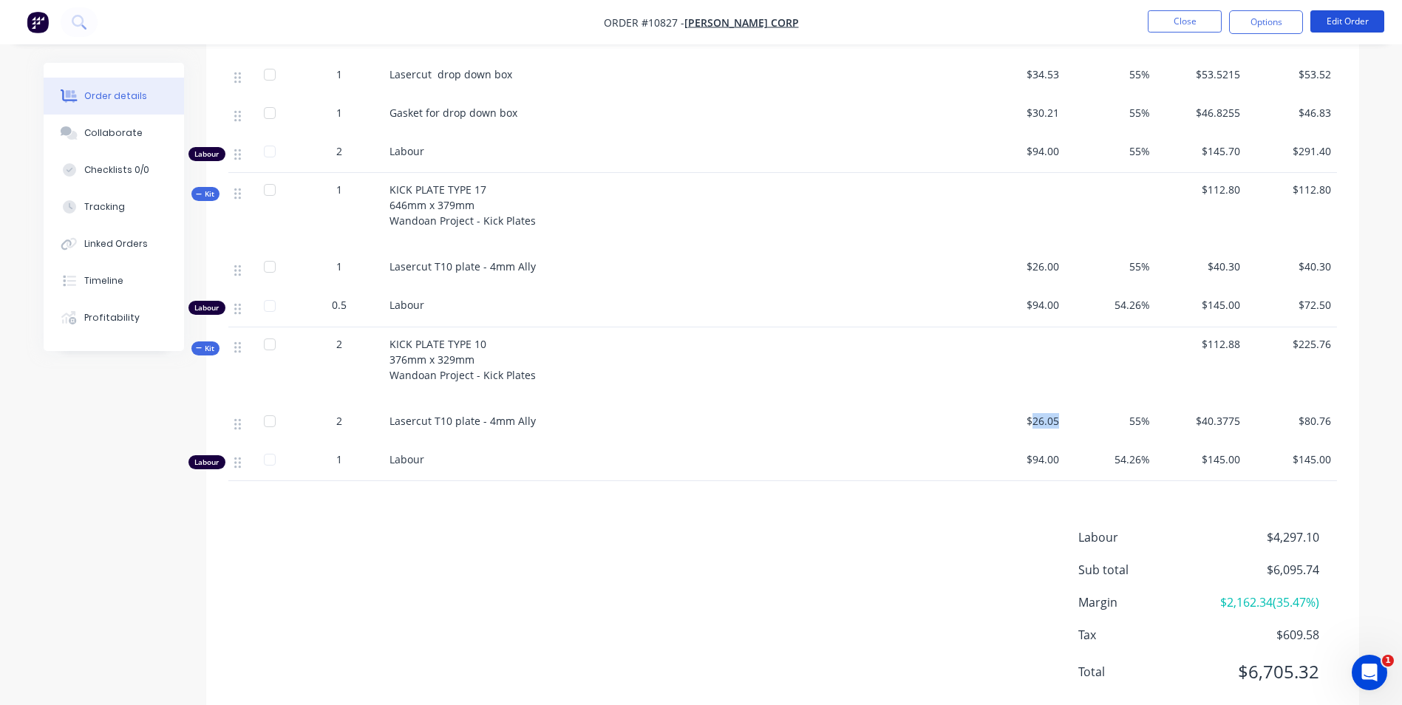
click at [1357, 21] on button "Edit Order" at bounding box center [1347, 21] width 74 height 22
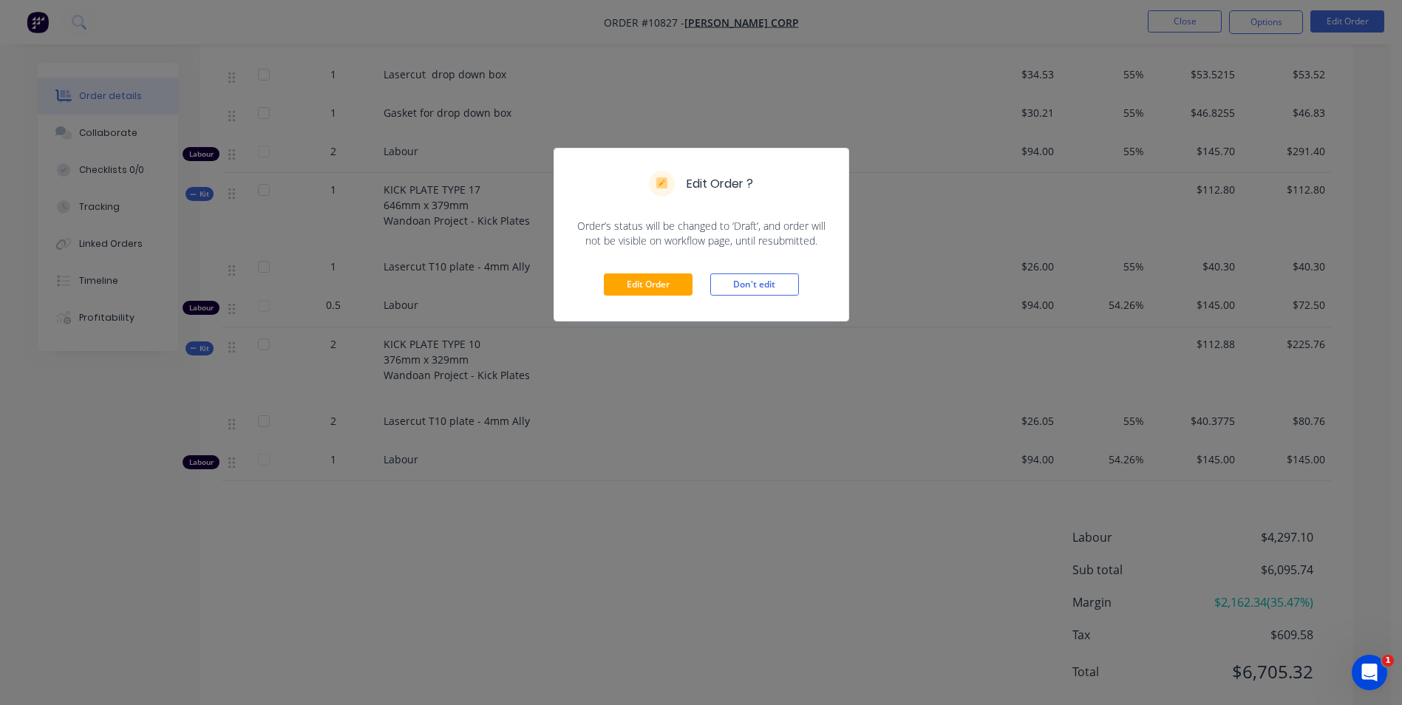
click at [831, 545] on div "Edit Order ? Order’s status will be changed to ‘Draft’, and order will not be v…" at bounding box center [701, 352] width 1402 height 705
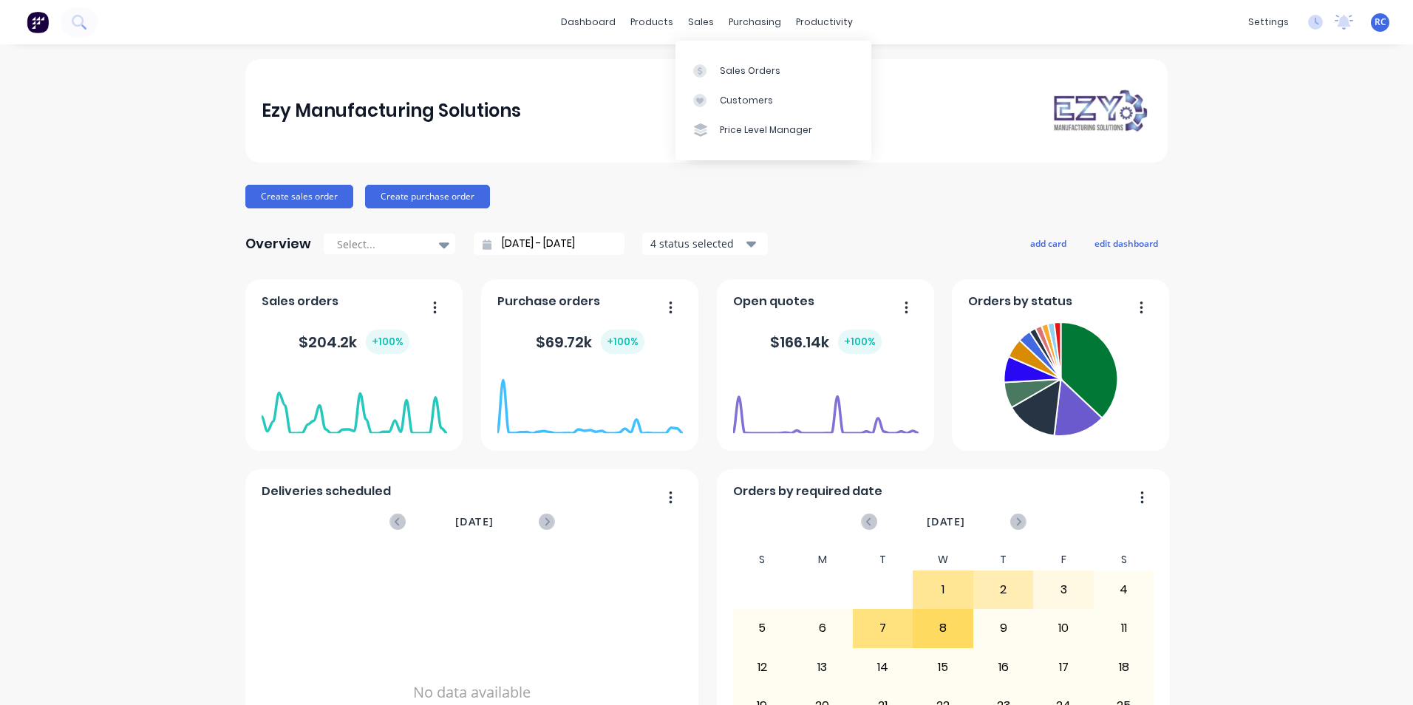
click at [712, 73] on div at bounding box center [704, 70] width 22 height 13
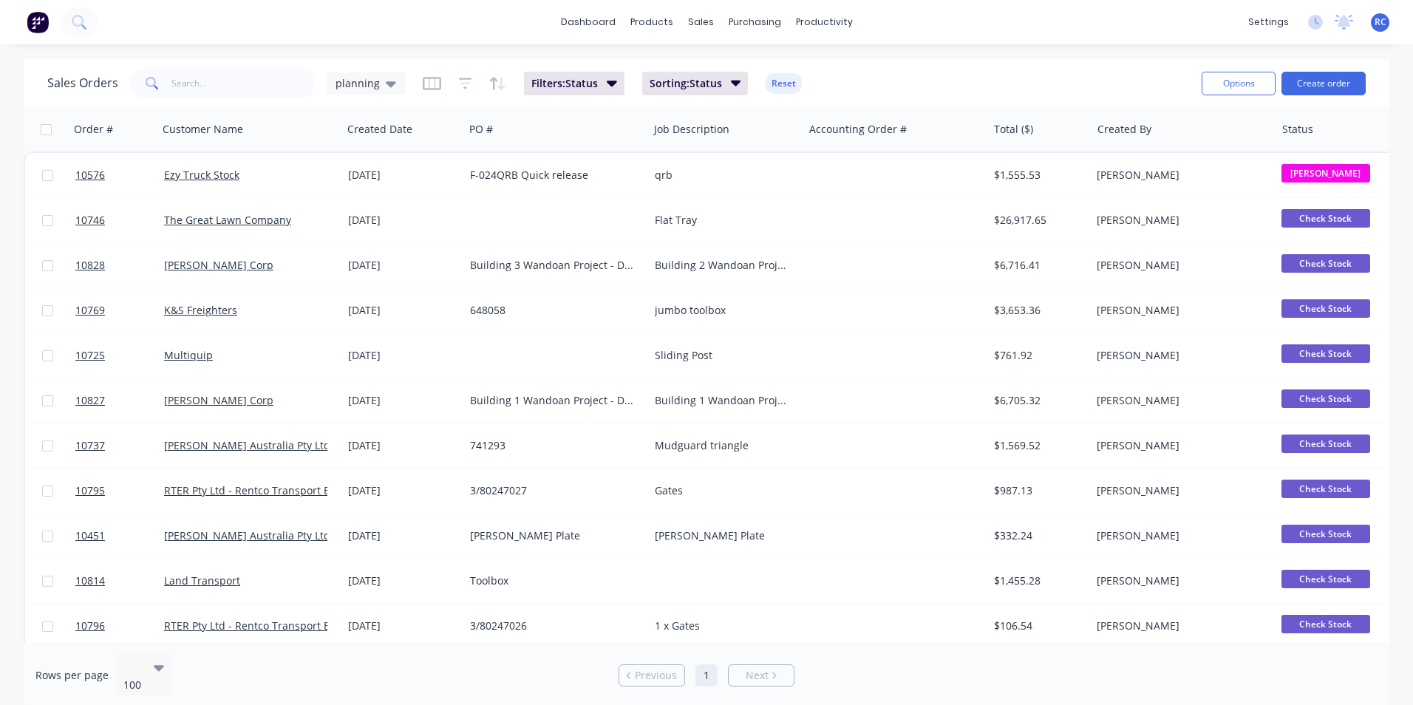
click at [1334, 77] on button "Create order" at bounding box center [1323, 84] width 84 height 24
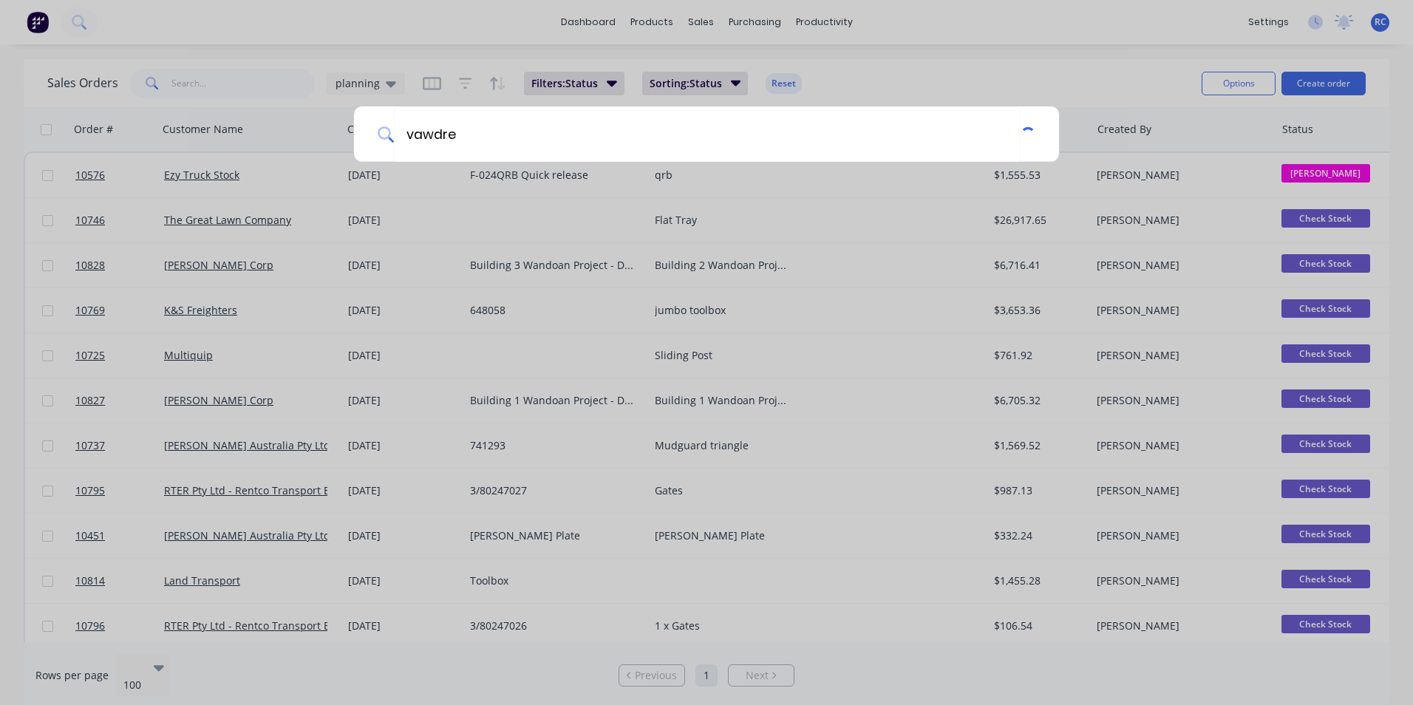
type input "vawdre"
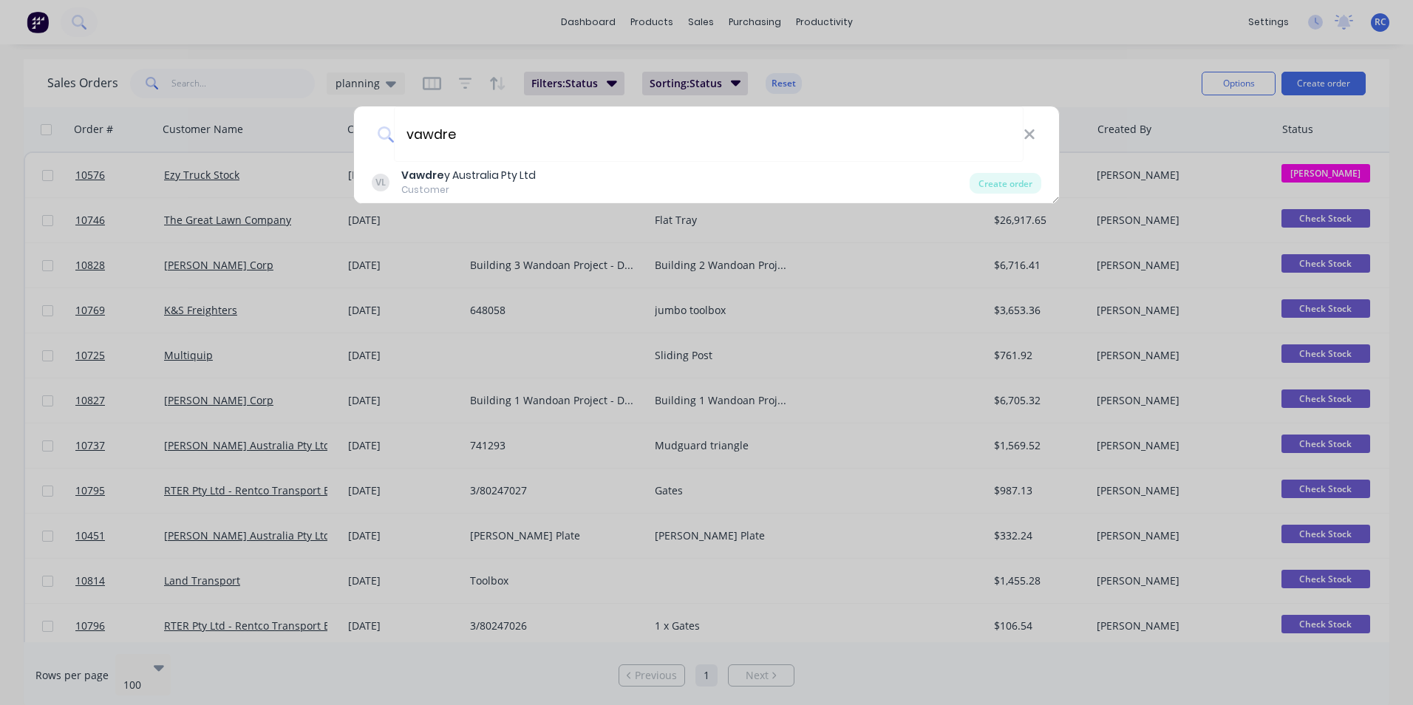
click at [476, 171] on div "Vawdre y Australia Pty Ltd" at bounding box center [468, 176] width 135 height 16
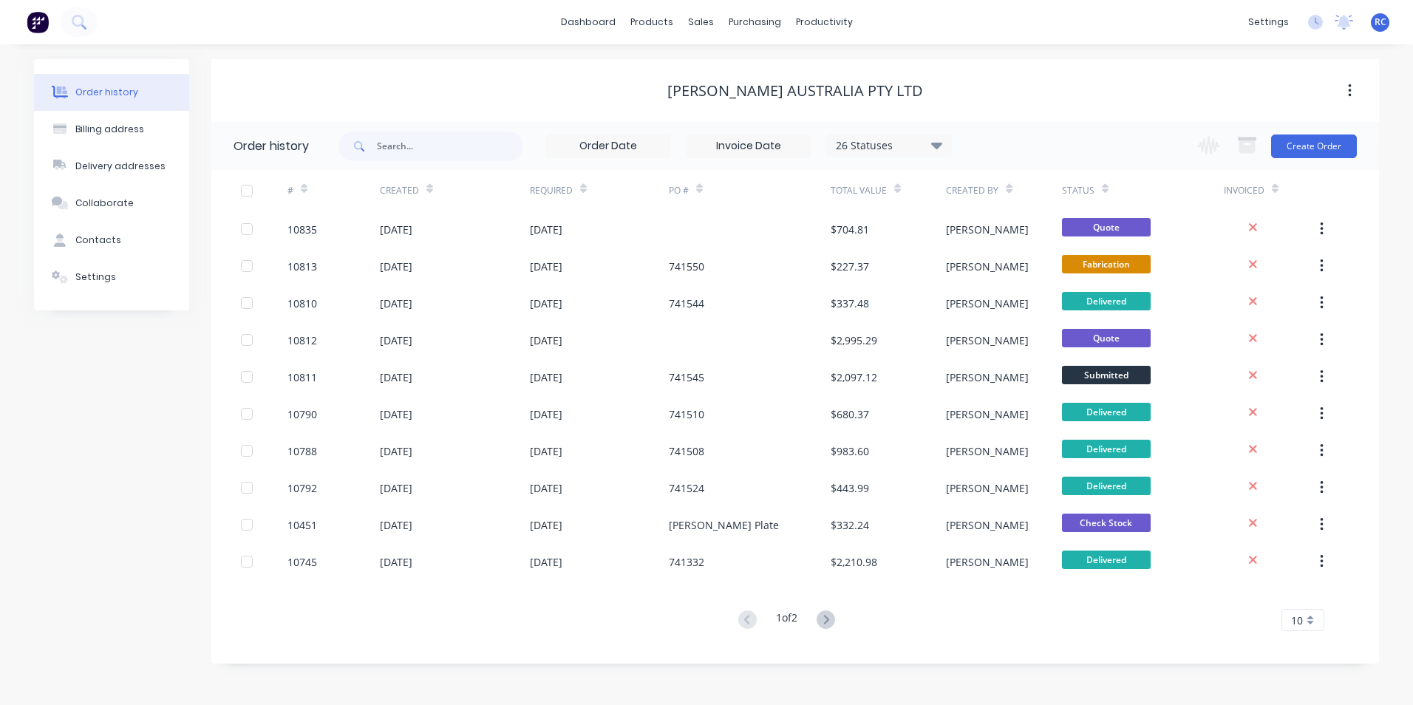
click at [1334, 145] on button "Create Order" at bounding box center [1314, 147] width 86 height 24
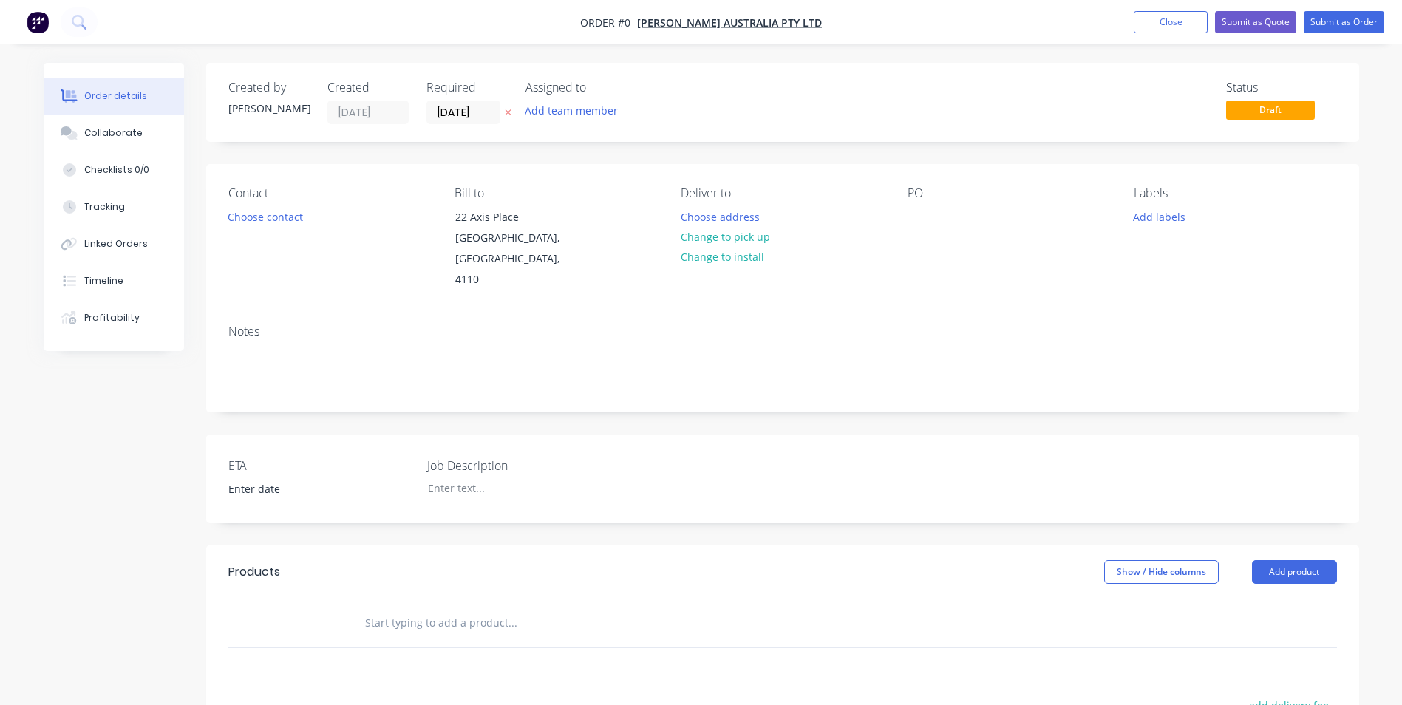
click at [275, 211] on button "Choose contact" at bounding box center [264, 216] width 91 height 20
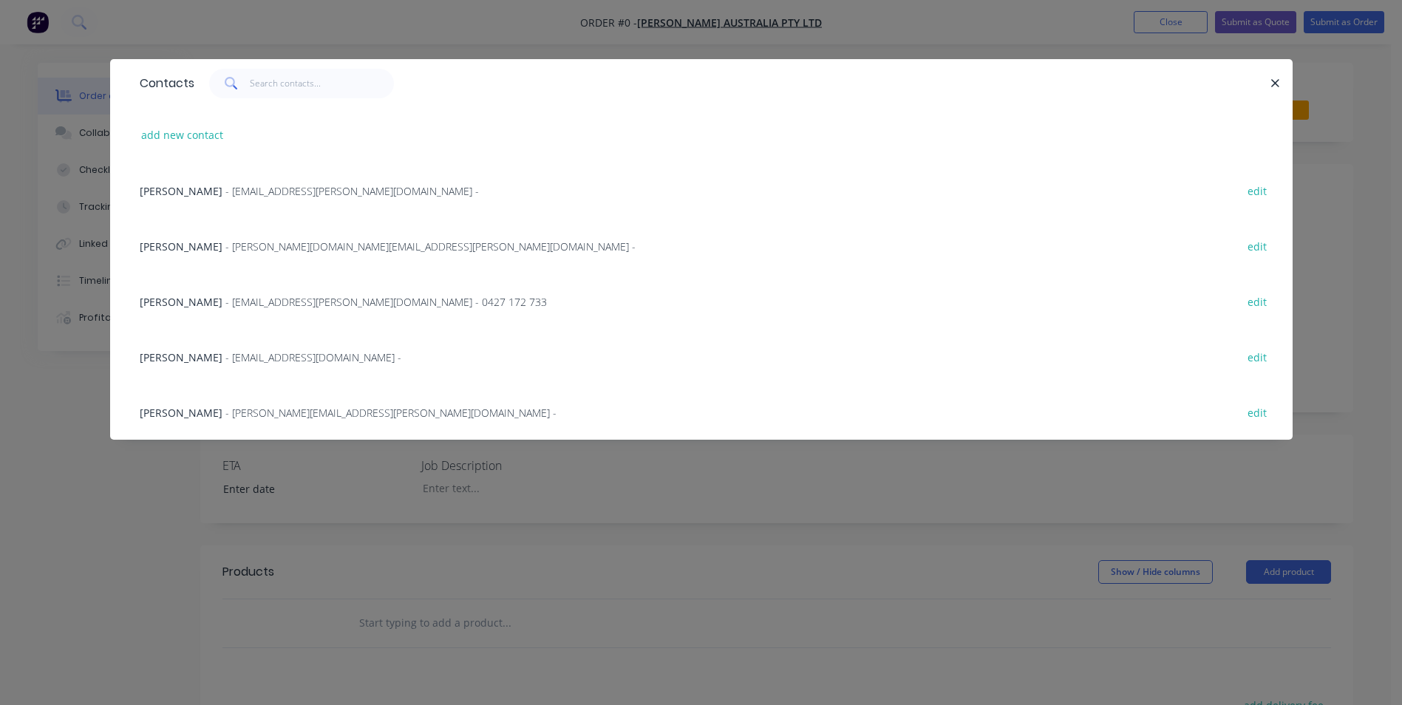
click at [182, 304] on span "Andrew Lake" at bounding box center [181, 302] width 83 height 14
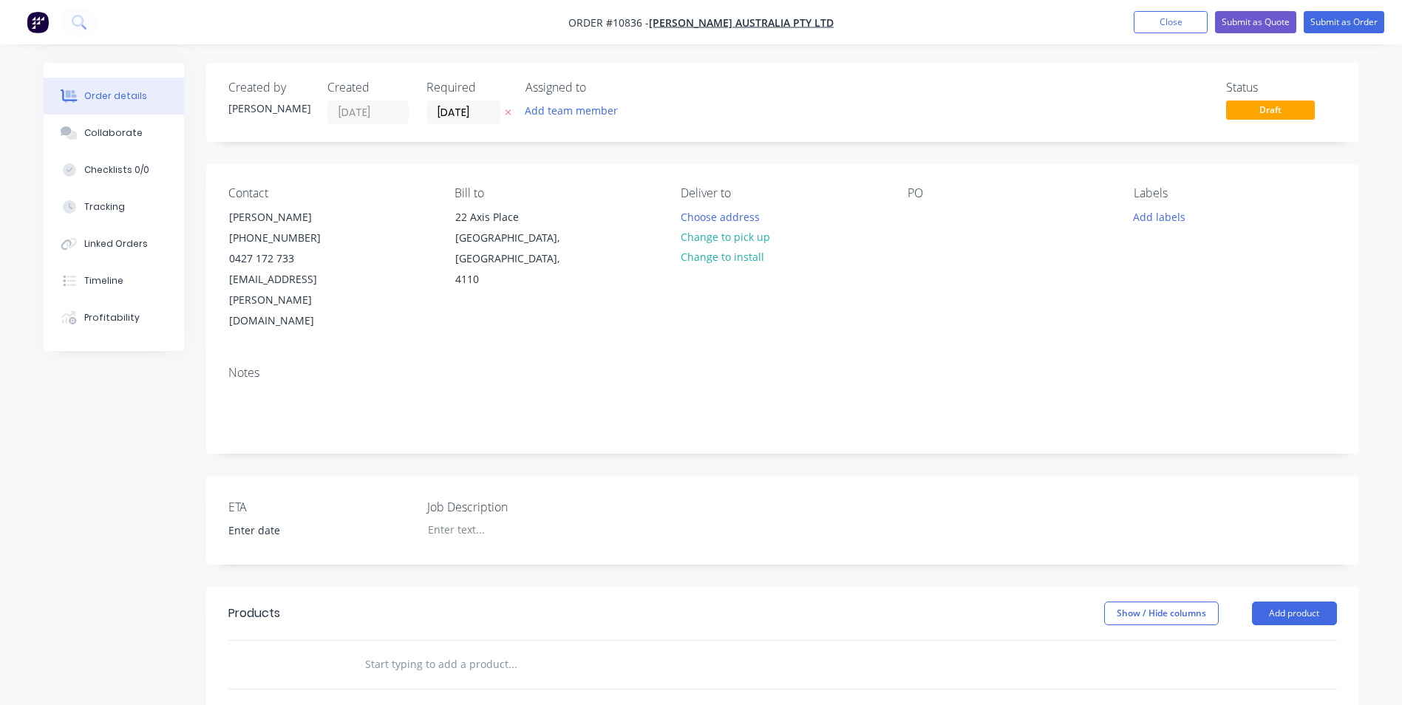
click at [402, 650] on input "text" at bounding box center [512, 665] width 296 height 30
type input "template"
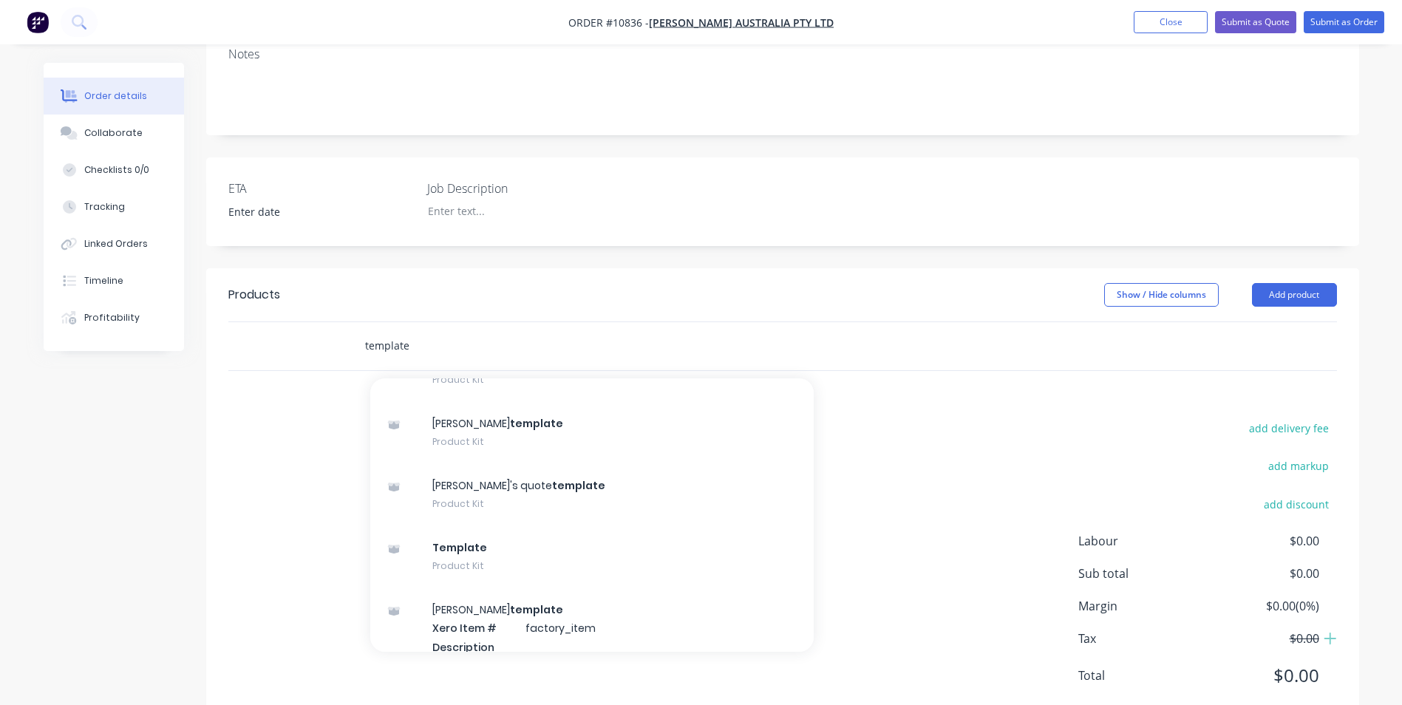
scroll to position [320, 0]
click at [595, 524] on div "Template Product Kit" at bounding box center [591, 555] width 443 height 62
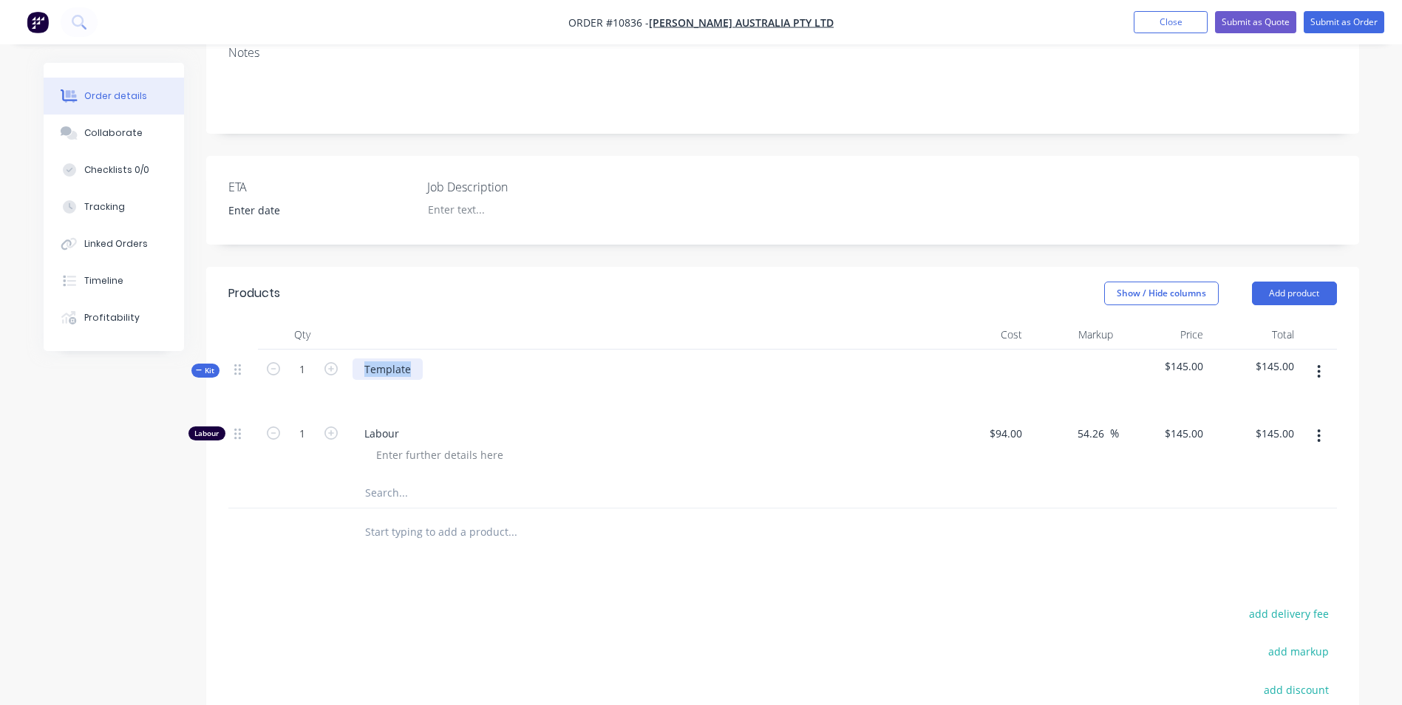
drag, startPoint x: 412, startPoint y: 327, endPoint x: 296, endPoint y: 336, distance: 116.4
click at [312, 350] on div "Kit 1 Template $145.00 $145.00" at bounding box center [782, 382] width 1109 height 64
drag, startPoint x: 438, startPoint y: 330, endPoint x: 412, endPoint y: 329, distance: 25.9
click at [412, 358] on div "Southern Sheet cross member" at bounding box center [440, 368] width 174 height 21
drag, startPoint x: 443, startPoint y: 327, endPoint x: 503, endPoint y: 327, distance: 59.9
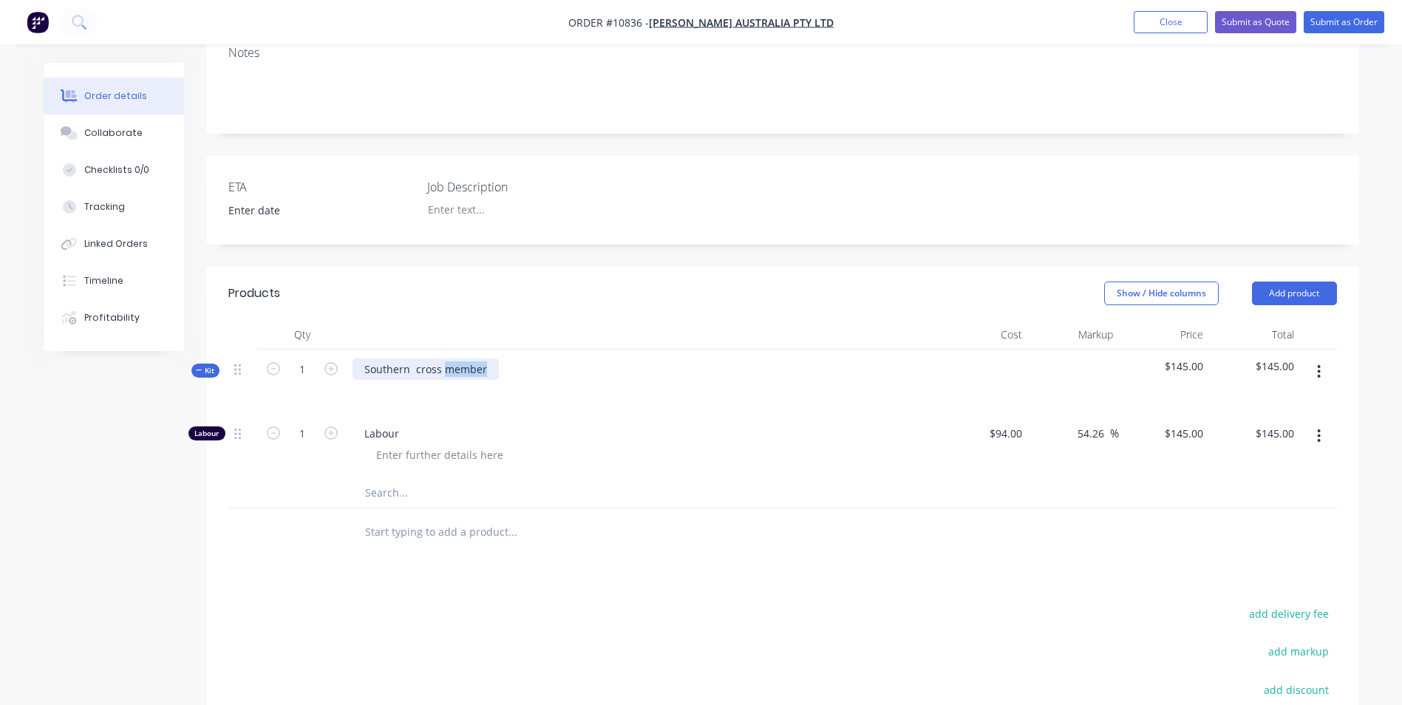
click at [503, 350] on div "Southern cross member" at bounding box center [642, 382] width 591 height 64
click at [1325, 358] on button "button" at bounding box center [1318, 371] width 35 height 27
click at [474, 478] on input "text" at bounding box center [512, 493] width 296 height 30
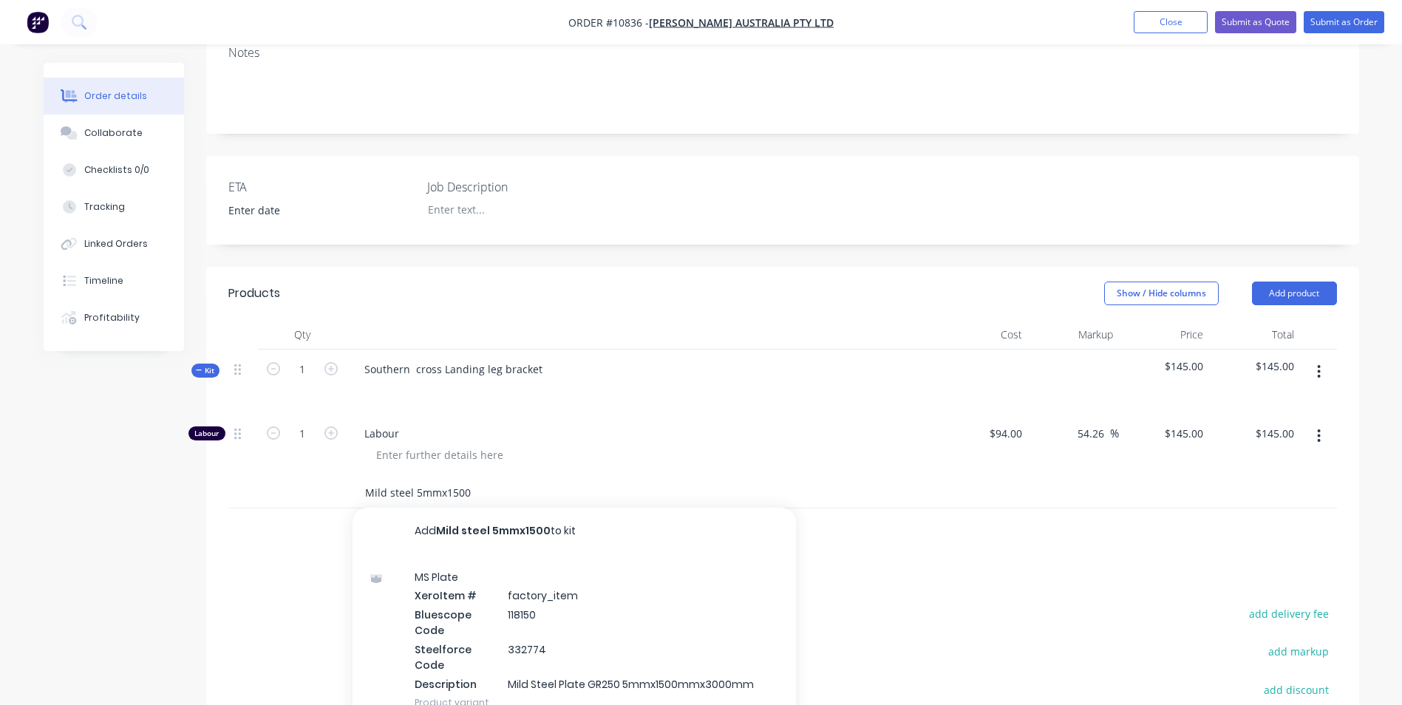
type input "Mild steel 5mmx1500"
click at [602, 587] on div "MS Plate Xero Item # factory_item Bluescope Code 118150 Steelforce Code 332774 …" at bounding box center [574, 639] width 443 height 169
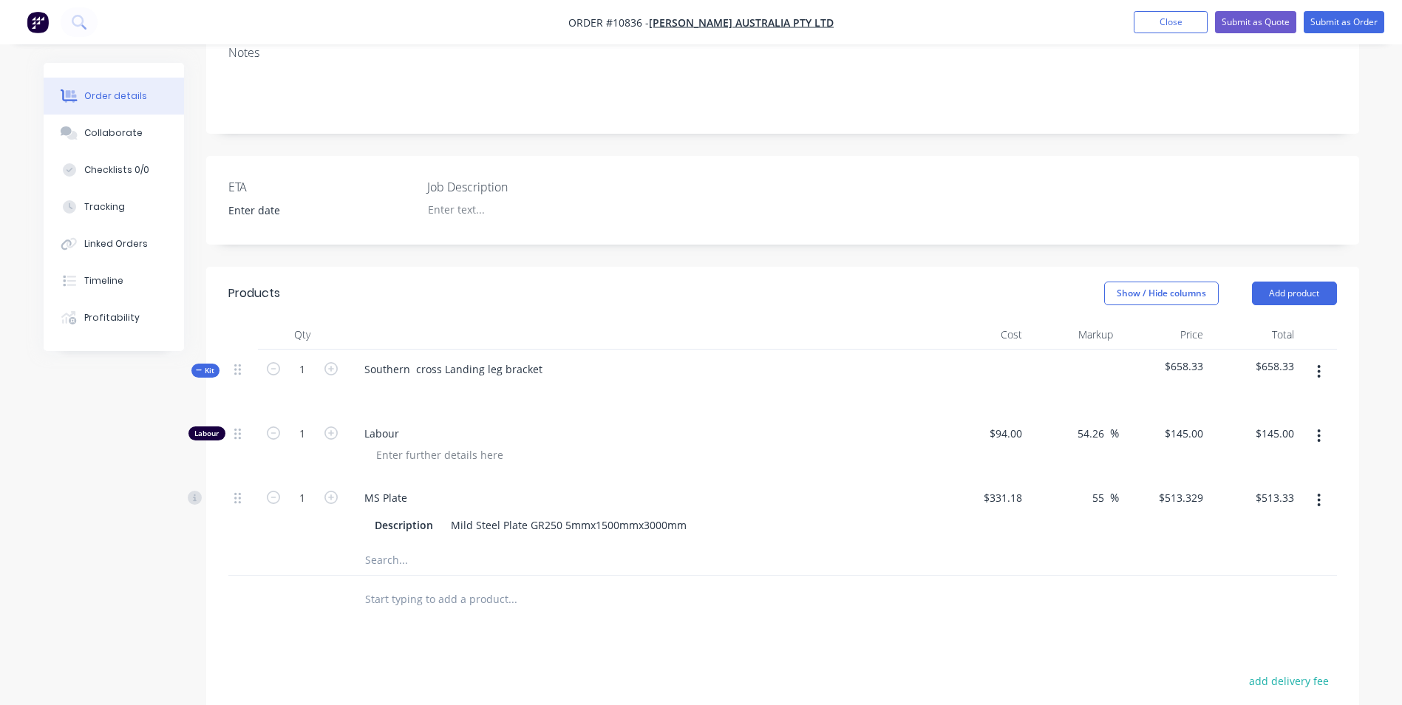
click at [404, 545] on input "text" at bounding box center [512, 560] width 296 height 30
type input "plasma cut"
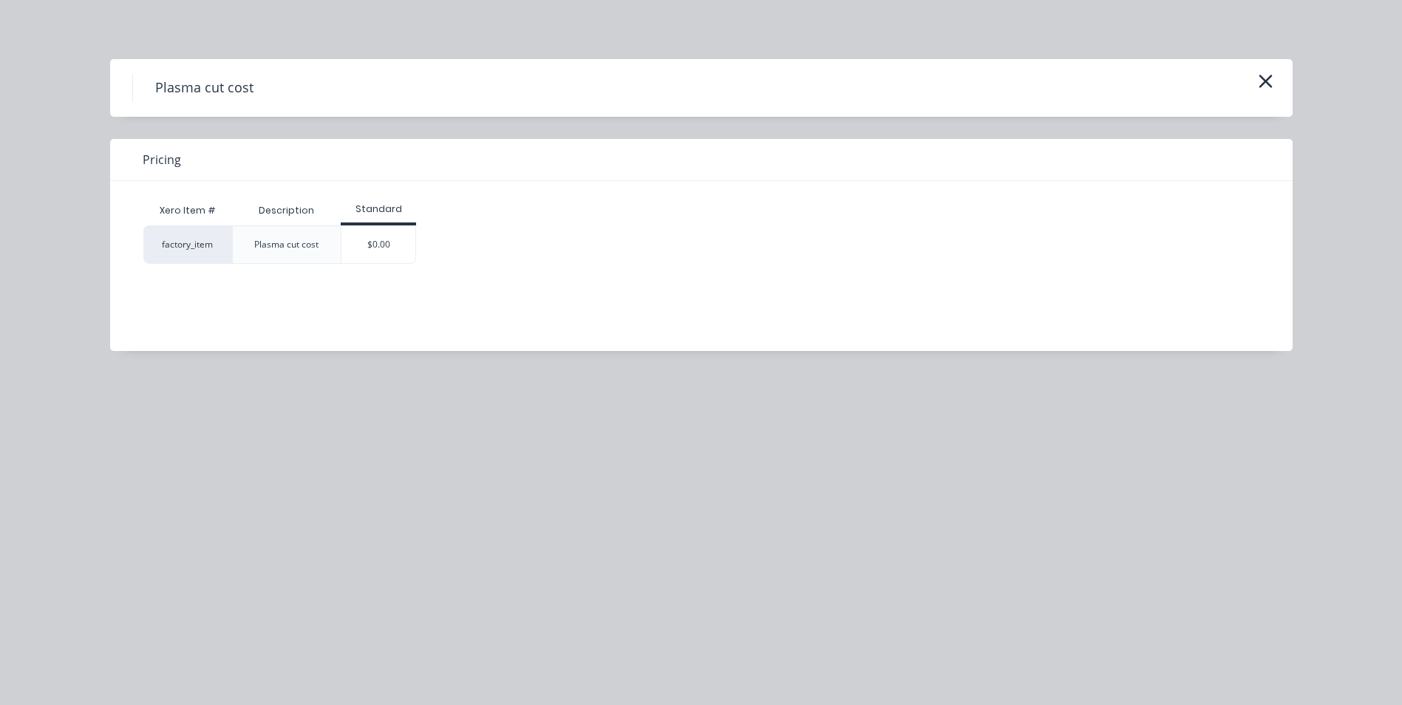
click at [387, 247] on div "$0.00" at bounding box center [378, 244] width 74 height 37
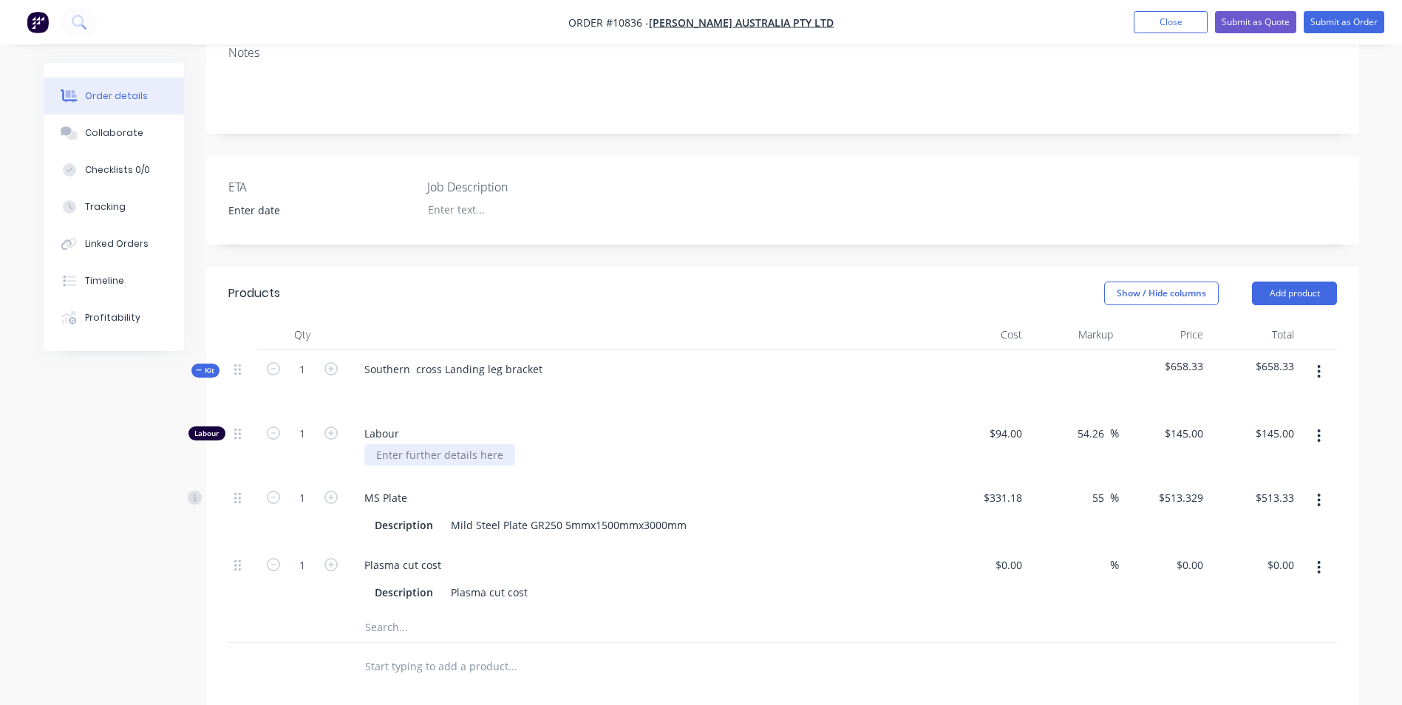
click at [399, 444] on div at bounding box center [439, 454] width 151 height 21
click at [590, 554] on div "Plasma cut cost" at bounding box center [642, 564] width 579 height 21
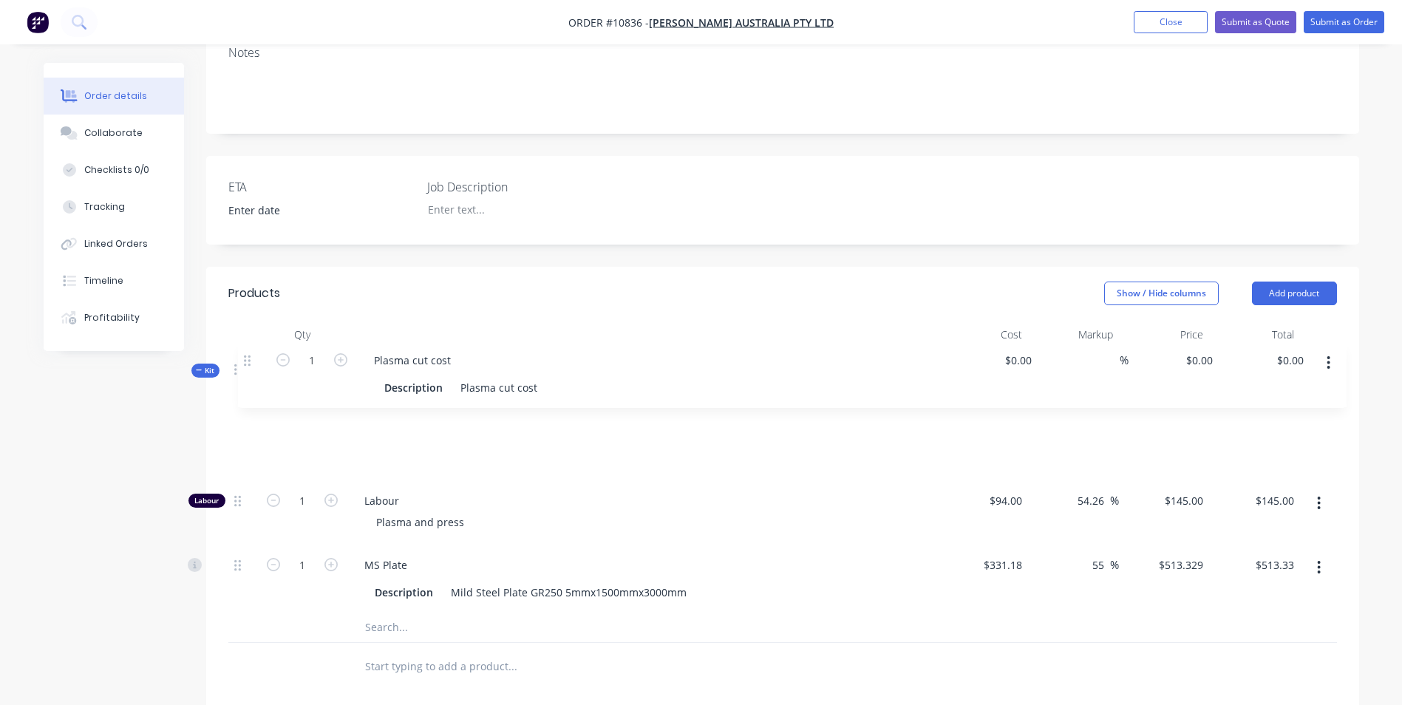
drag, startPoint x: 235, startPoint y: 521, endPoint x: 253, endPoint y: 227, distance: 294.7
click at [253, 267] on div "Products Show / Hide columns Add product Qty Cost Markup Price Total Kit 1 Sout…" at bounding box center [782, 479] width 1153 height 424
click at [1019, 423] on input at bounding box center [1011, 433] width 34 height 21
drag, startPoint x: 1018, startPoint y: 385, endPoint x: 1027, endPoint y: 388, distance: 10.1
click at [1018, 423] on input "0" at bounding box center [1019, 433] width 17 height 21
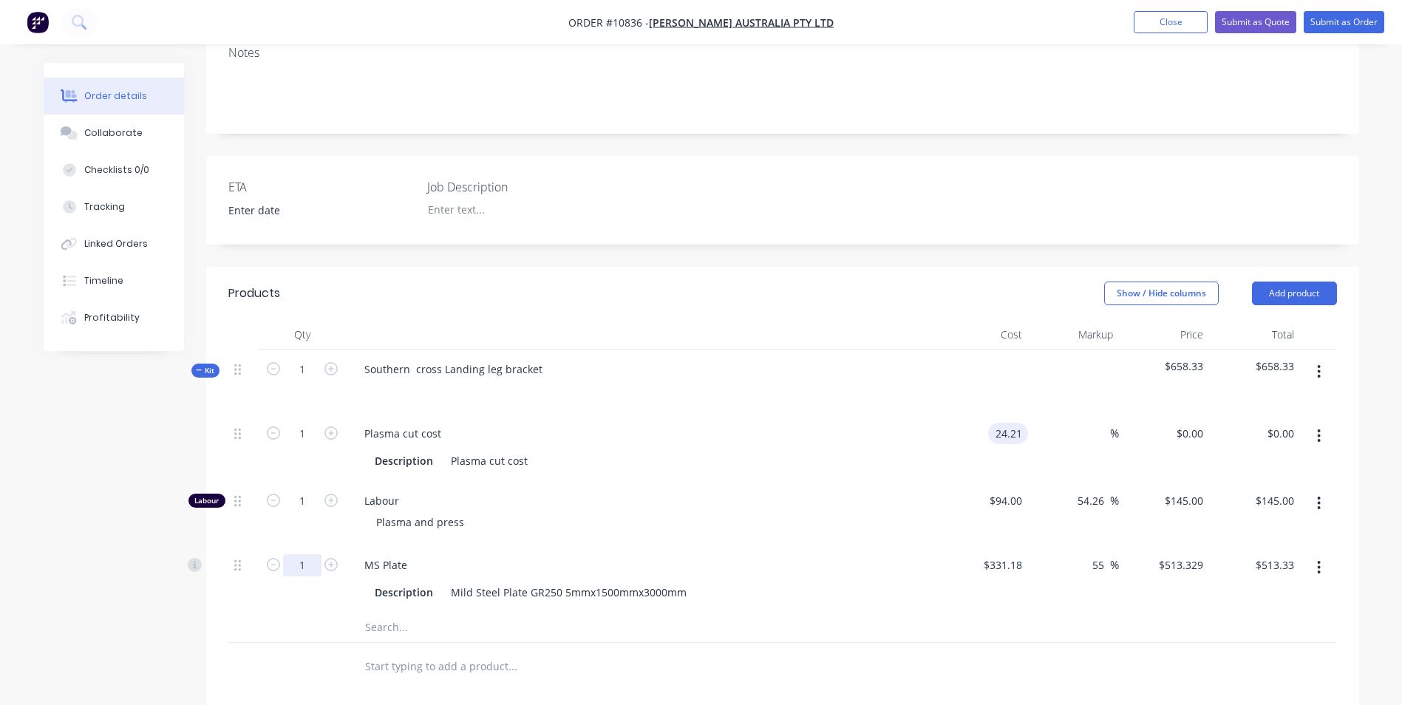
type input "$24.21"
click at [296, 554] on input "1" at bounding box center [302, 565] width 38 height 22
type input "0.1"
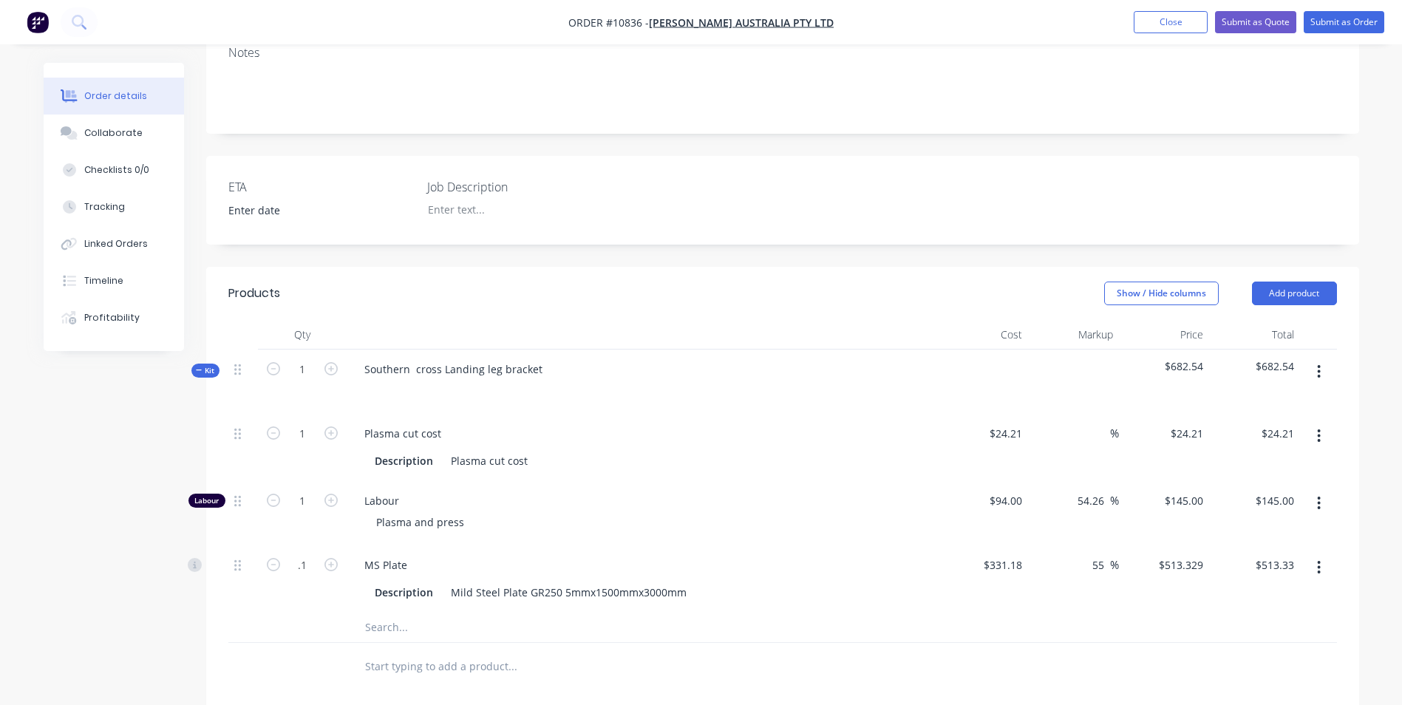
type input "$51.33"
click at [443, 554] on div "MS Plate" at bounding box center [642, 564] width 579 height 21
click at [304, 554] on input "0.1" at bounding box center [302, 565] width 38 height 22
type input "0.25"
type input "$128.33"
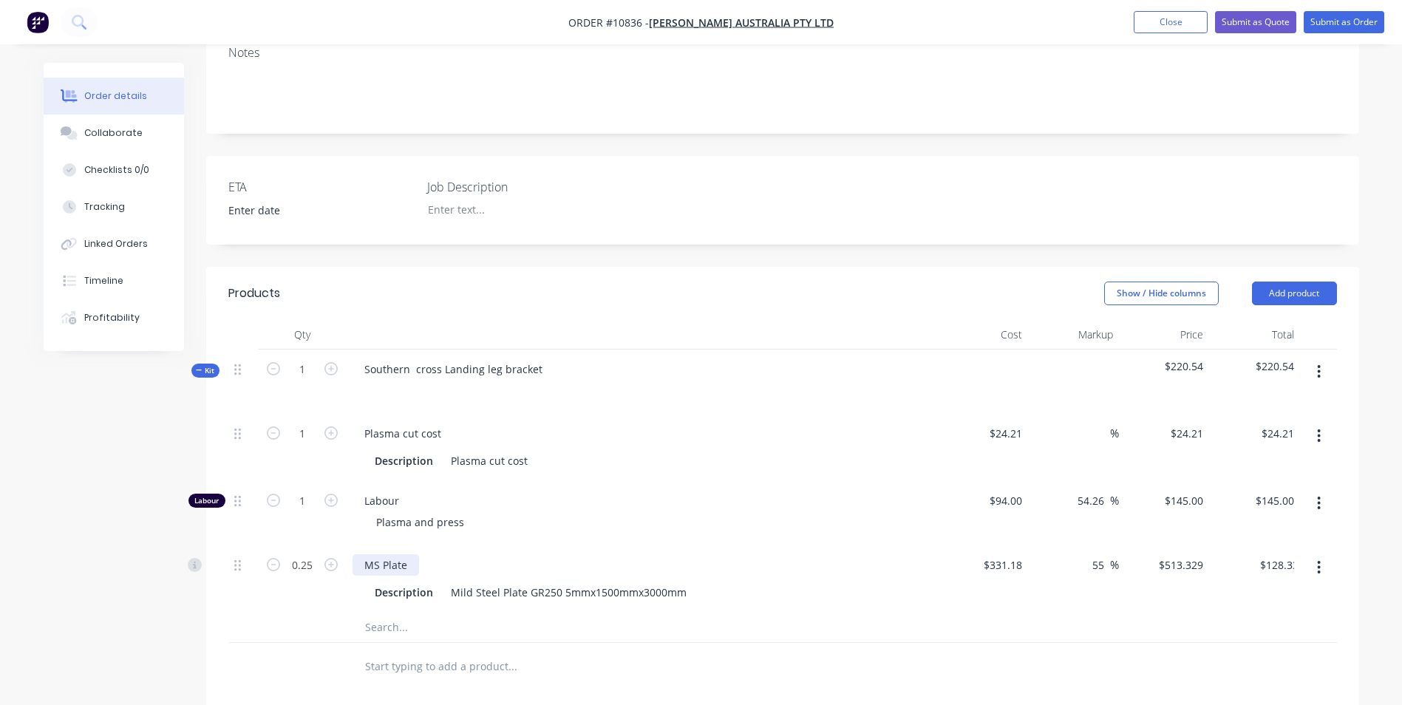
click at [387, 554] on div "MS Plate" at bounding box center [386, 564] width 67 height 21
click at [316, 554] on input "0.25" at bounding box center [302, 565] width 38 height 22
type input "0.16"
type input "$82.13"
click at [443, 579] on div "Description Mild Steel Plate GR250 5mmx1500mmx3000mm" at bounding box center [642, 591] width 579 height 24
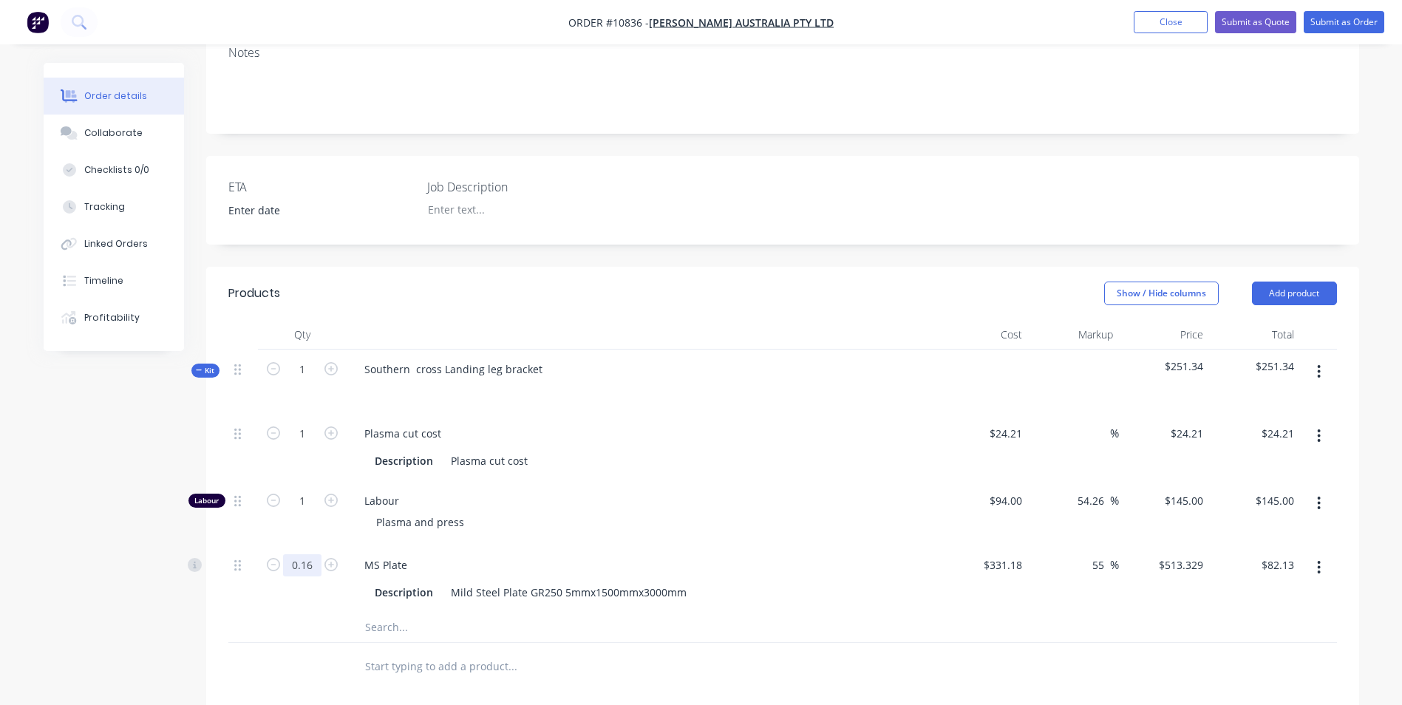
click at [309, 554] on input "0.16" at bounding box center [302, 565] width 38 height 22
type input "0.2"
type input "$102.67"
click at [421, 545] on div "MS Plate Description Mild Steel Plate GR250 5mmx1500mmx3000mm" at bounding box center [642, 578] width 591 height 67
click at [457, 545] on div "MS Plate Description Mild Steel Plate GR250 5mmx1500mmx3000mm" at bounding box center [642, 578] width 591 height 67
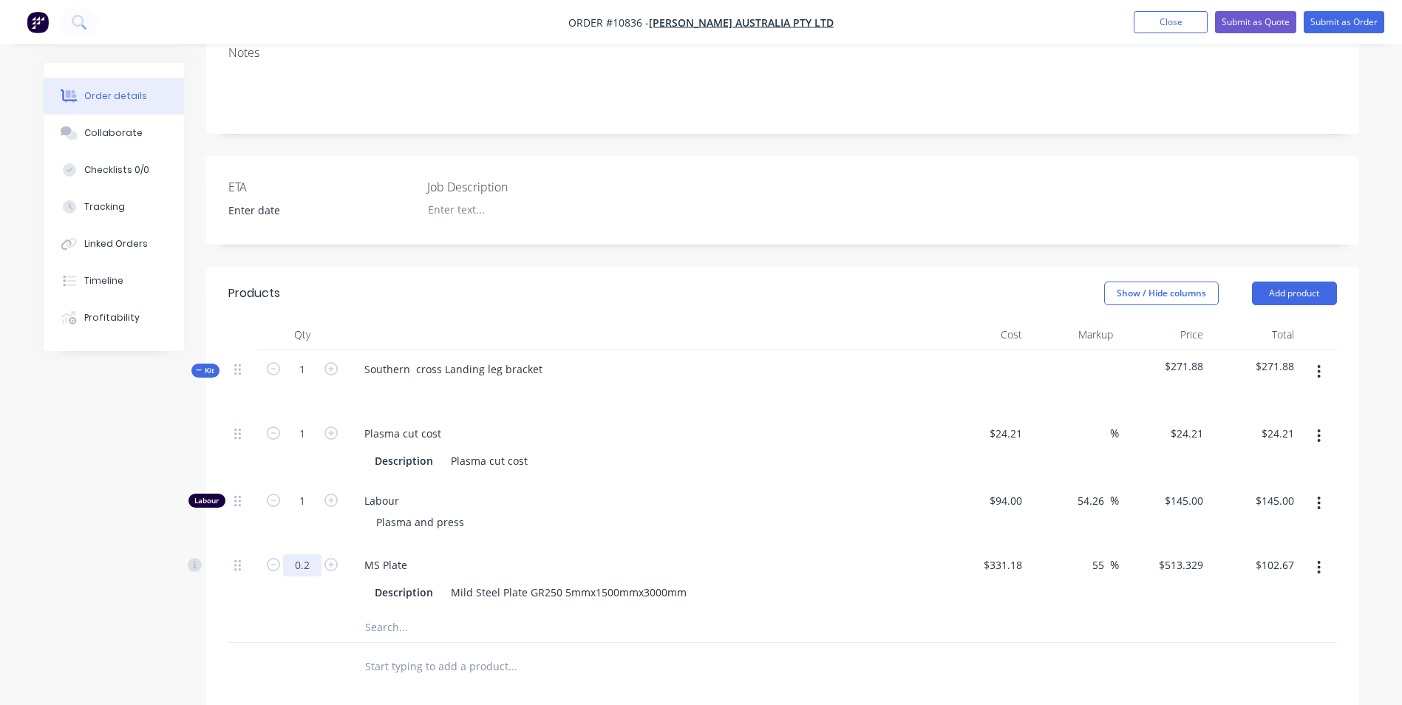
click at [313, 554] on input "0.2" at bounding box center [302, 565] width 38 height 22
type input "0.25"
type input "$128.33"
click at [504, 582] on div "Mild Steel Plate GR250 5mmx1500mmx3000mm" at bounding box center [569, 592] width 248 height 21
click at [311, 490] on input "1" at bounding box center [302, 501] width 38 height 22
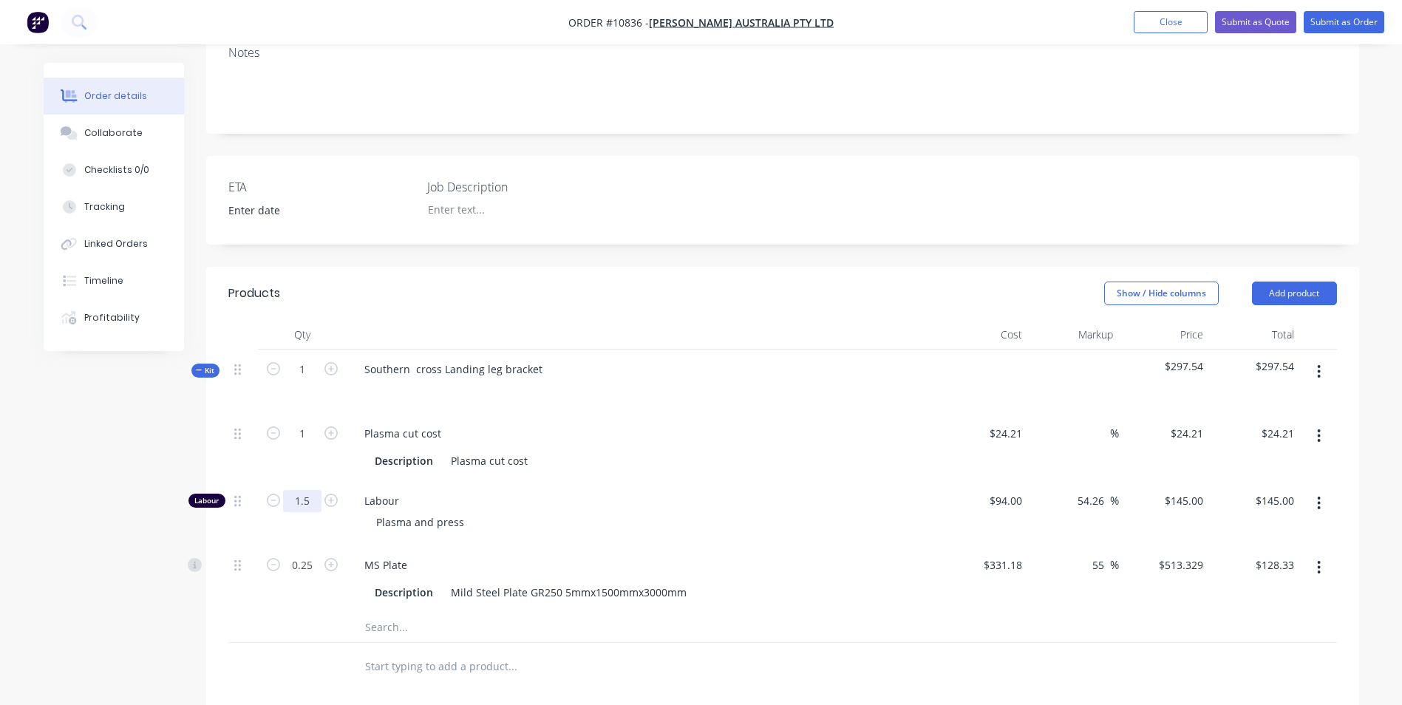
type input "1.5"
type input "$217.50"
click at [491, 511] on div "Plasma and press" at bounding box center [648, 521] width 568 height 21
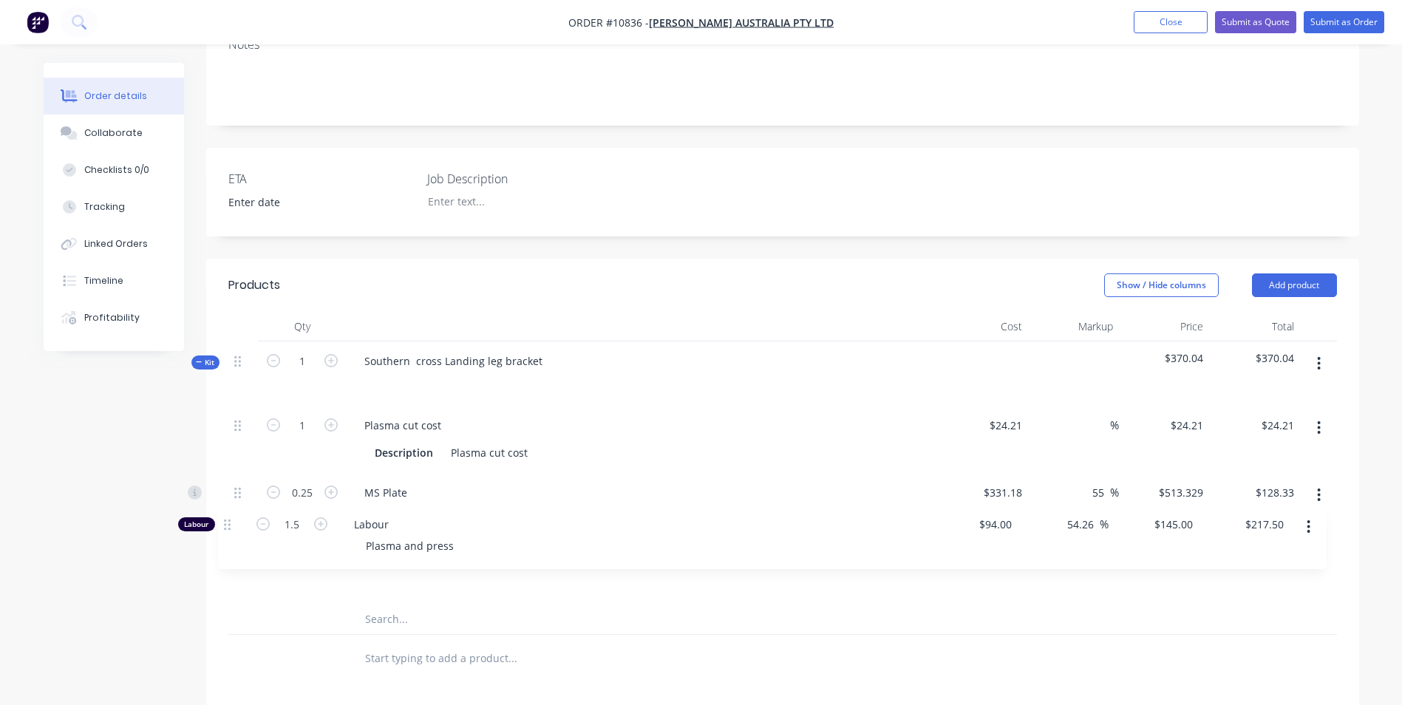
scroll to position [338, 0]
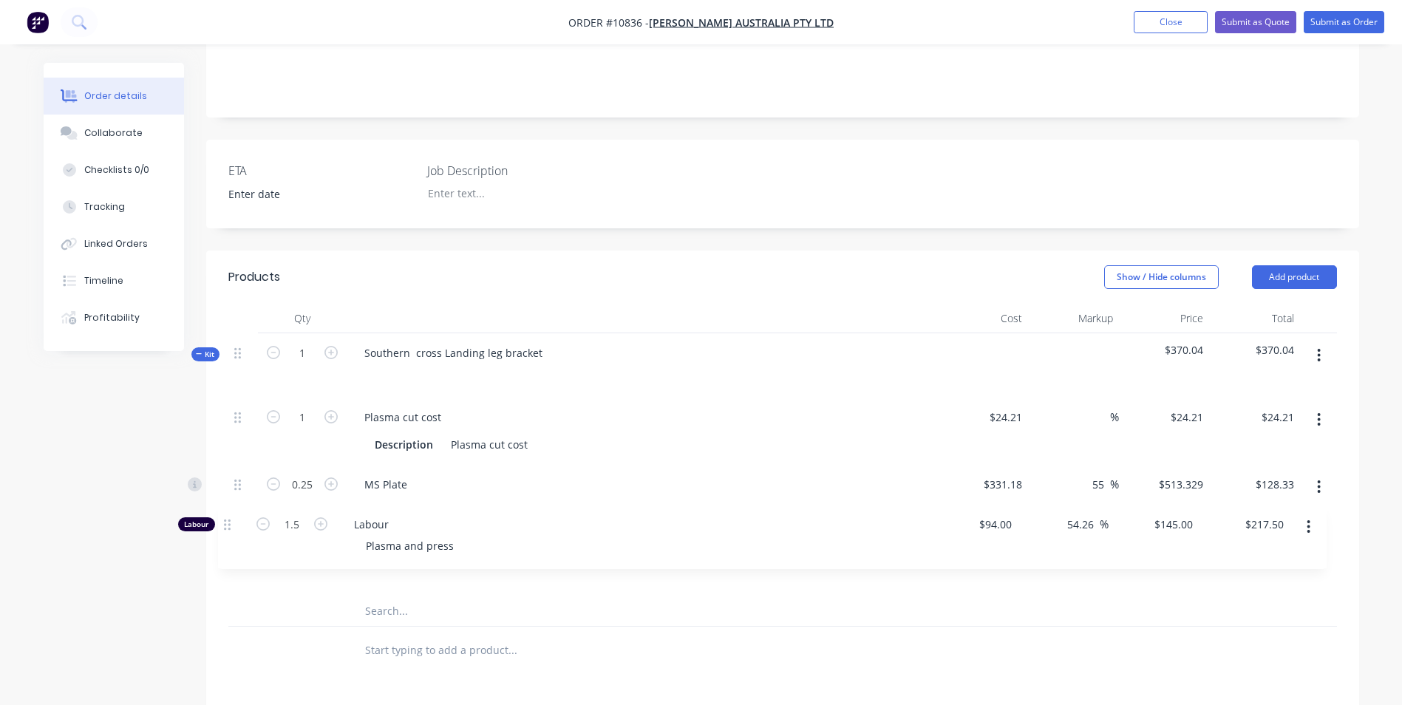
drag, startPoint x: 236, startPoint y: 458, endPoint x: 227, endPoint y: 528, distance: 70.1
click at [227, 528] on div "Qty Cost Markup Price Total Kit 1 Southern cross Landing leg bracket $370.04 $3…" at bounding box center [782, 488] width 1153 height 371
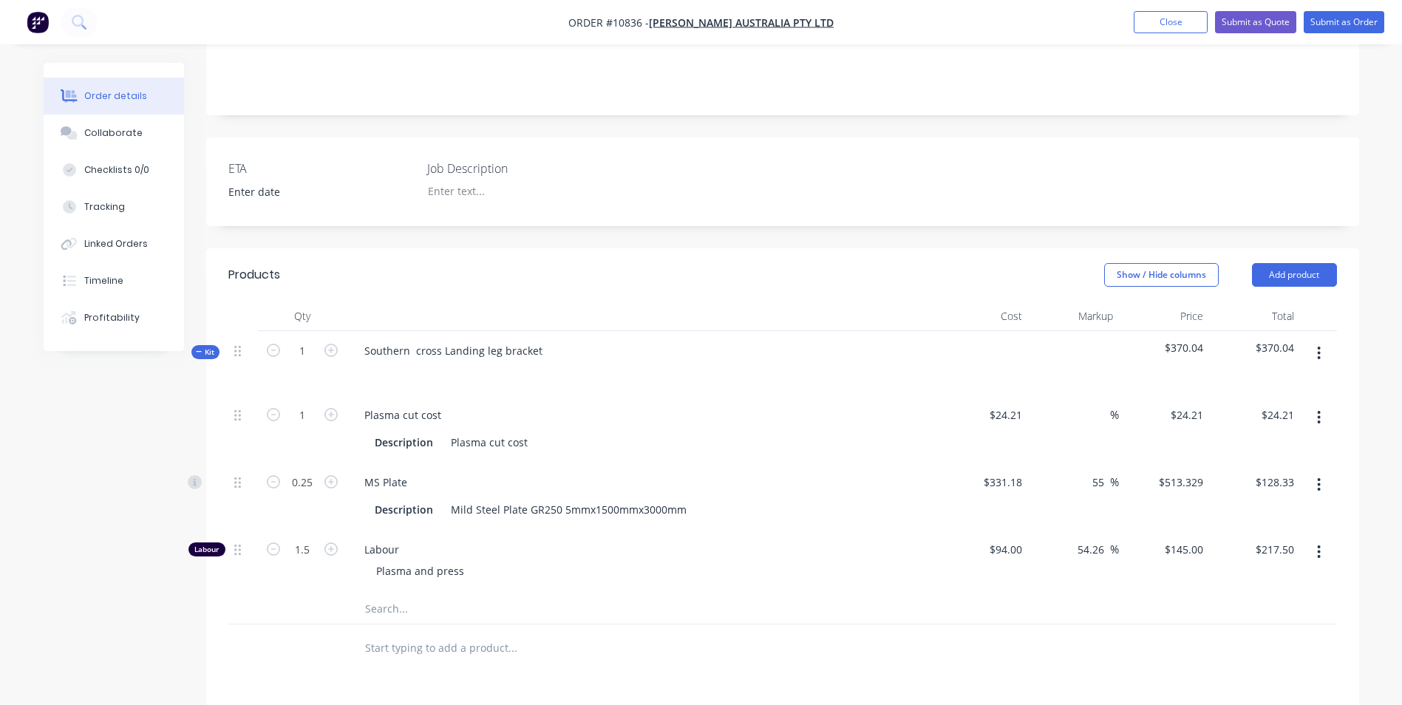
click at [384, 594] on input "text" at bounding box center [512, 609] width 296 height 30
type input "Consumables"
click at [568, 624] on button "Add Consumables to kit" at bounding box center [574, 647] width 443 height 47
click at [891, 627] on div at bounding box center [648, 637] width 568 height 21
click at [1262, 23] on button "Submit as Quote" at bounding box center [1255, 22] width 81 height 22
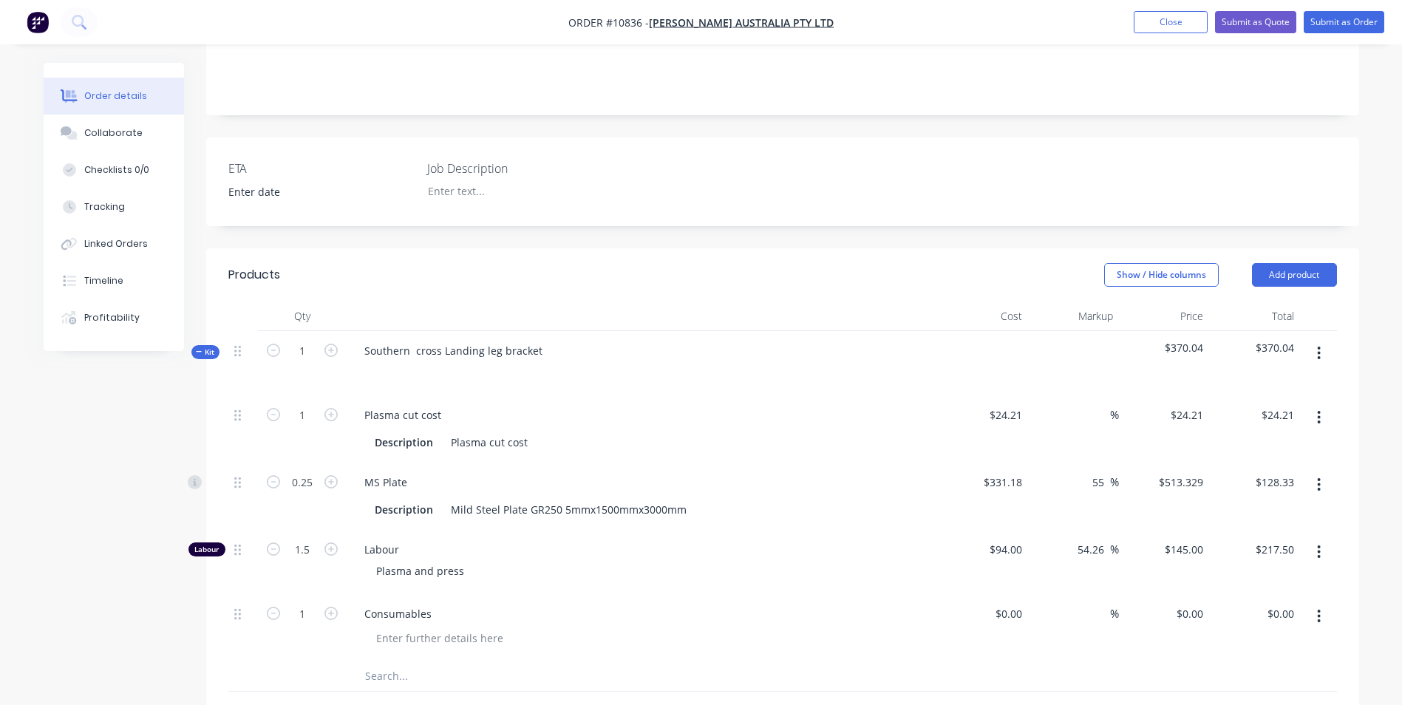
scroll to position [0, 0]
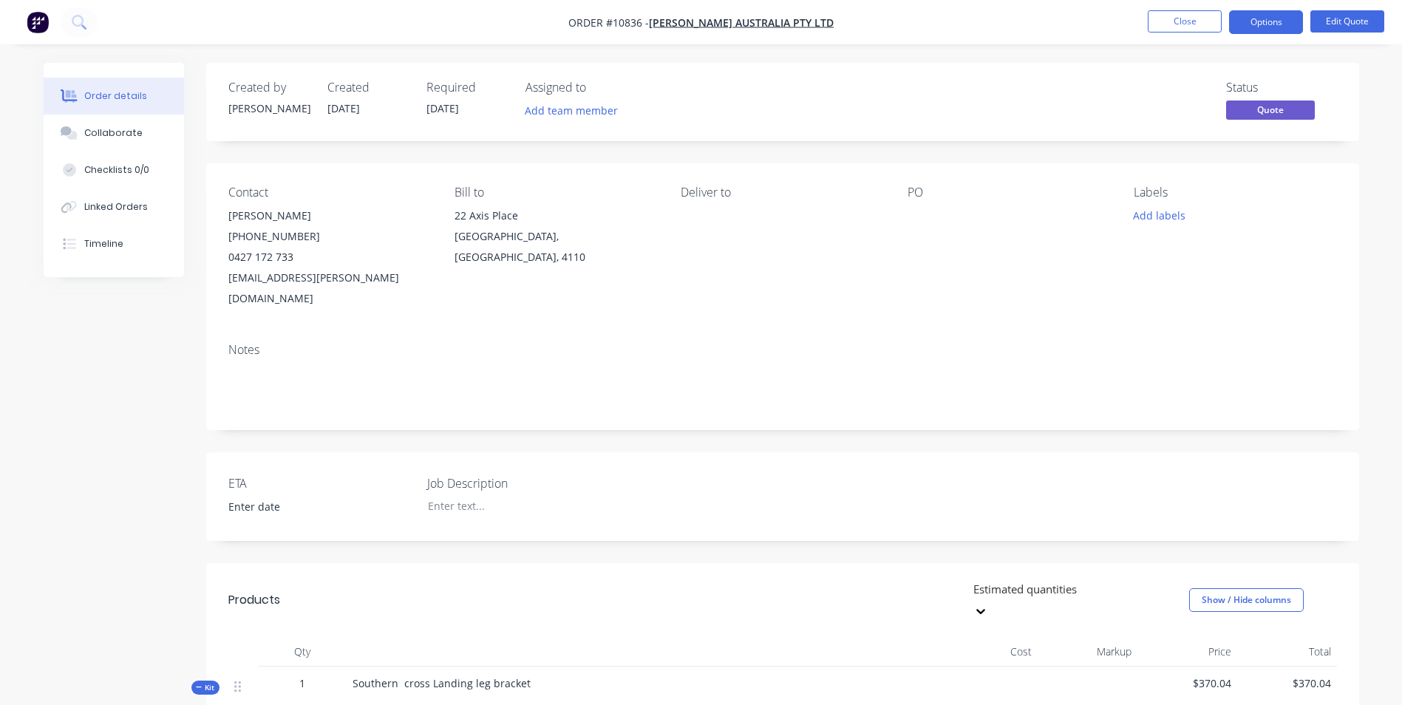
click at [1262, 27] on button "Options" at bounding box center [1266, 22] width 74 height 24
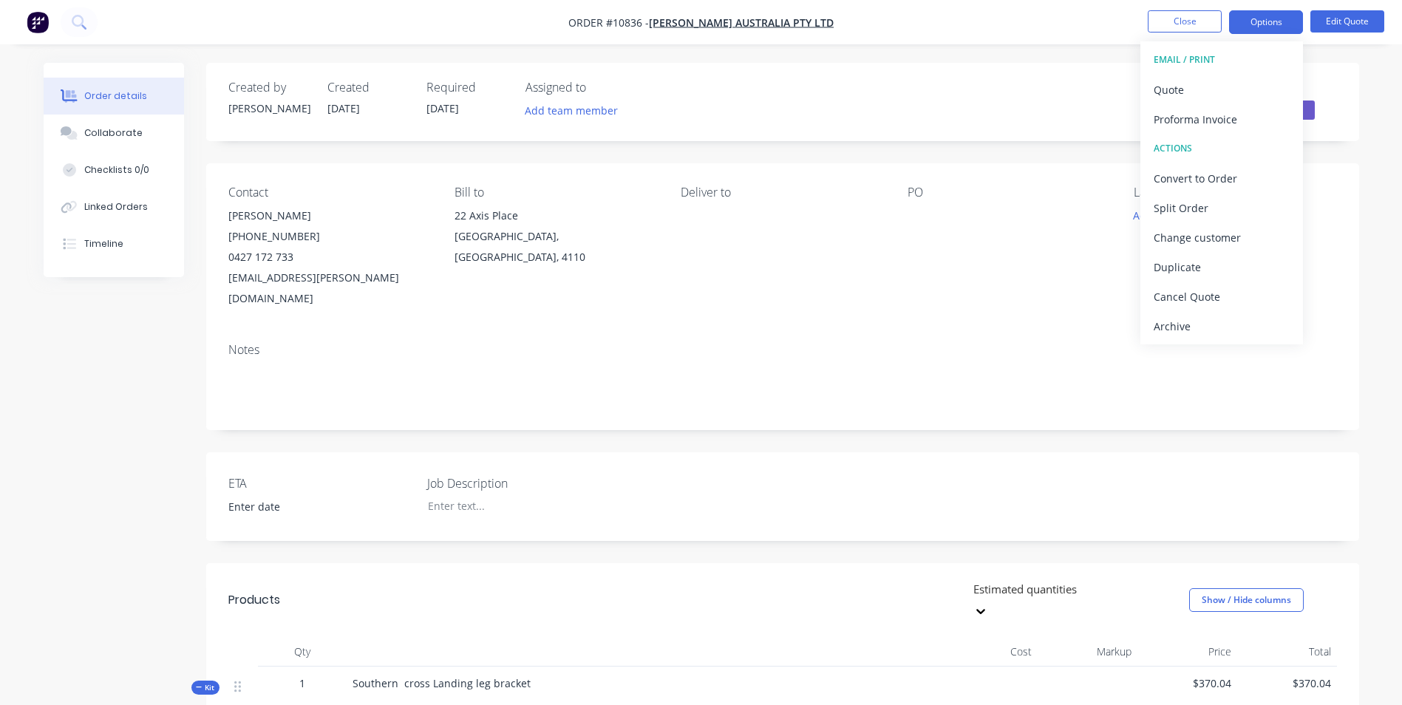
click at [1171, 92] on div "Quote" at bounding box center [1222, 89] width 136 height 21
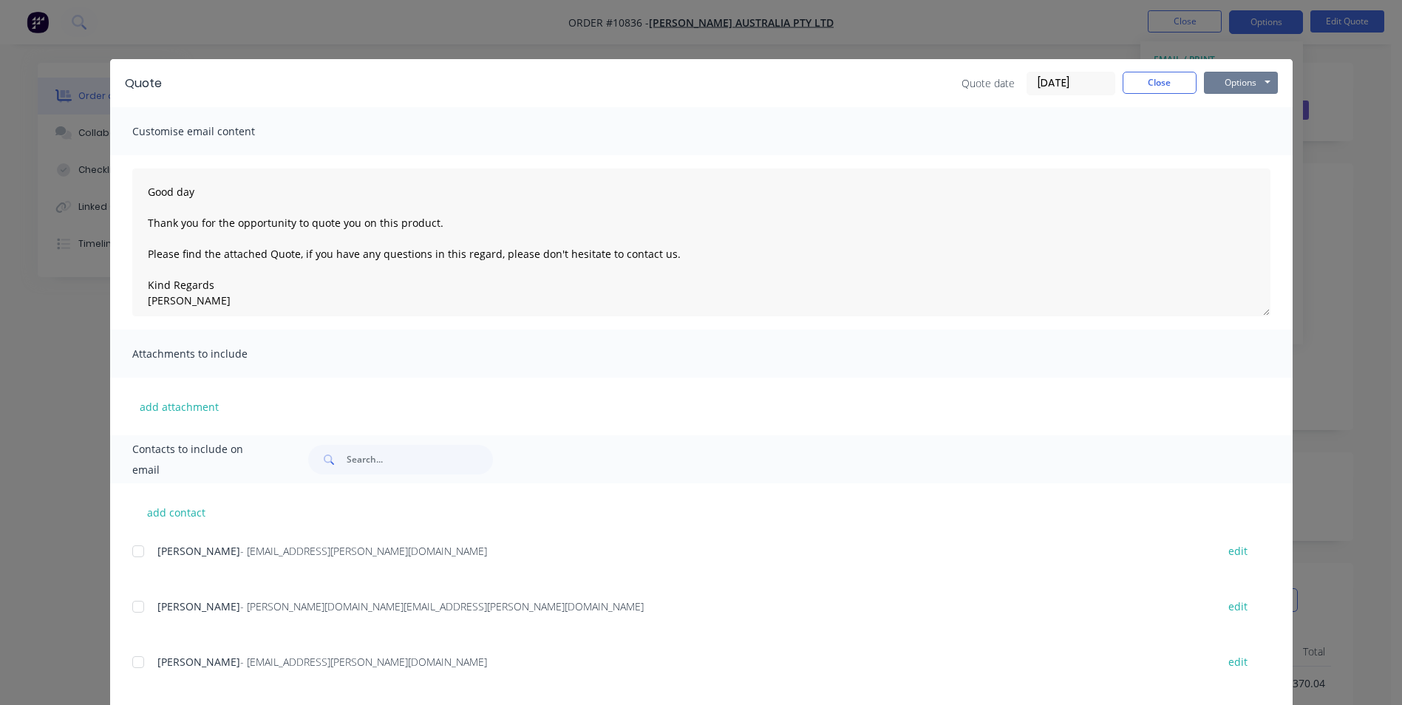
click at [1237, 89] on button "Options" at bounding box center [1241, 83] width 74 height 22
click at [1241, 112] on button "Preview" at bounding box center [1251, 109] width 95 height 24
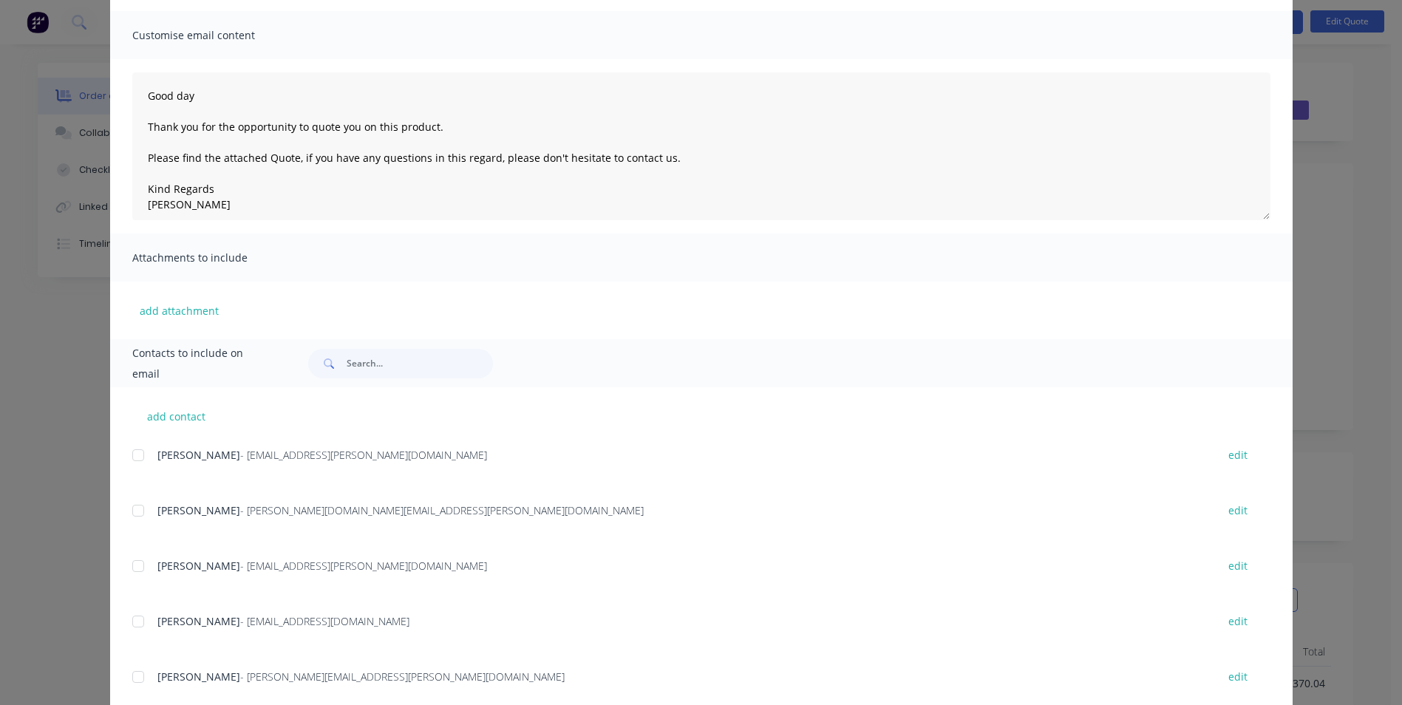
scroll to position [134, 0]
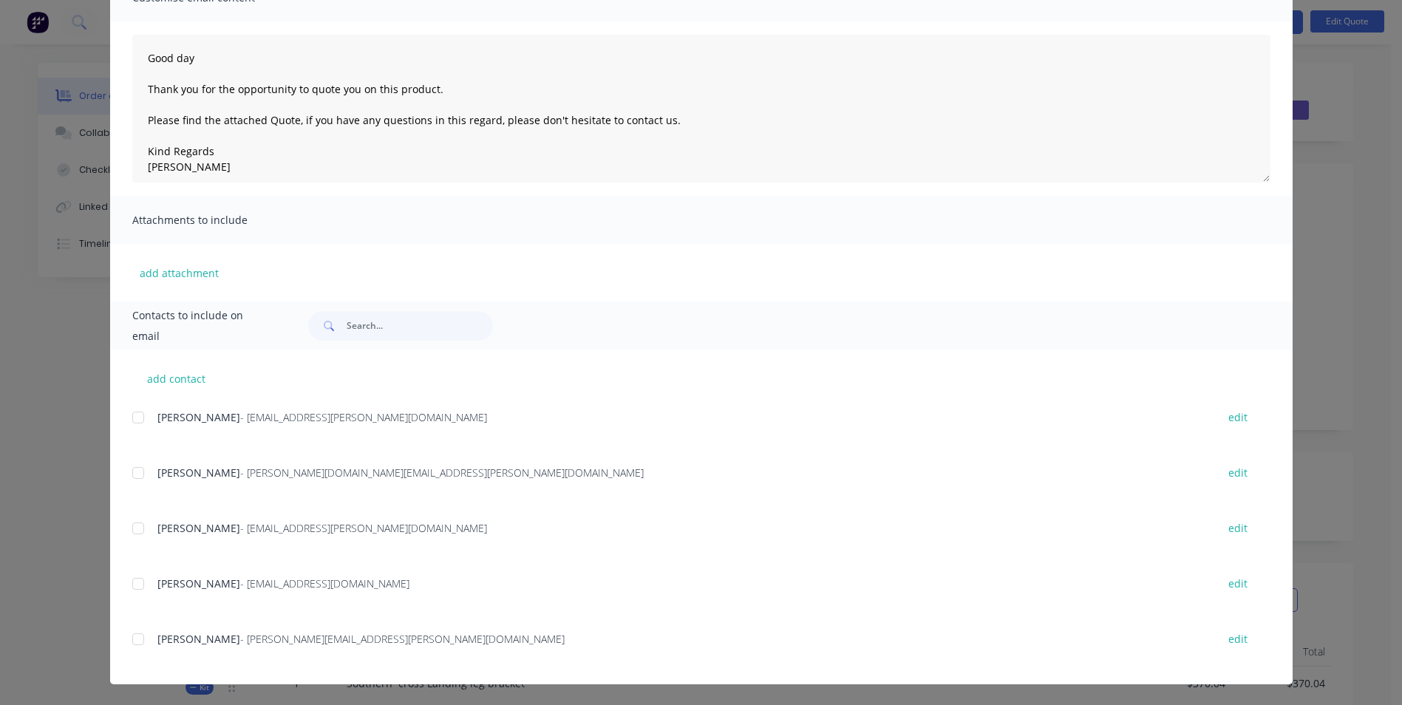
click at [130, 525] on div at bounding box center [138, 529] width 30 height 30
click at [164, 375] on button "add contact" at bounding box center [176, 378] width 89 height 22
select select "AU"
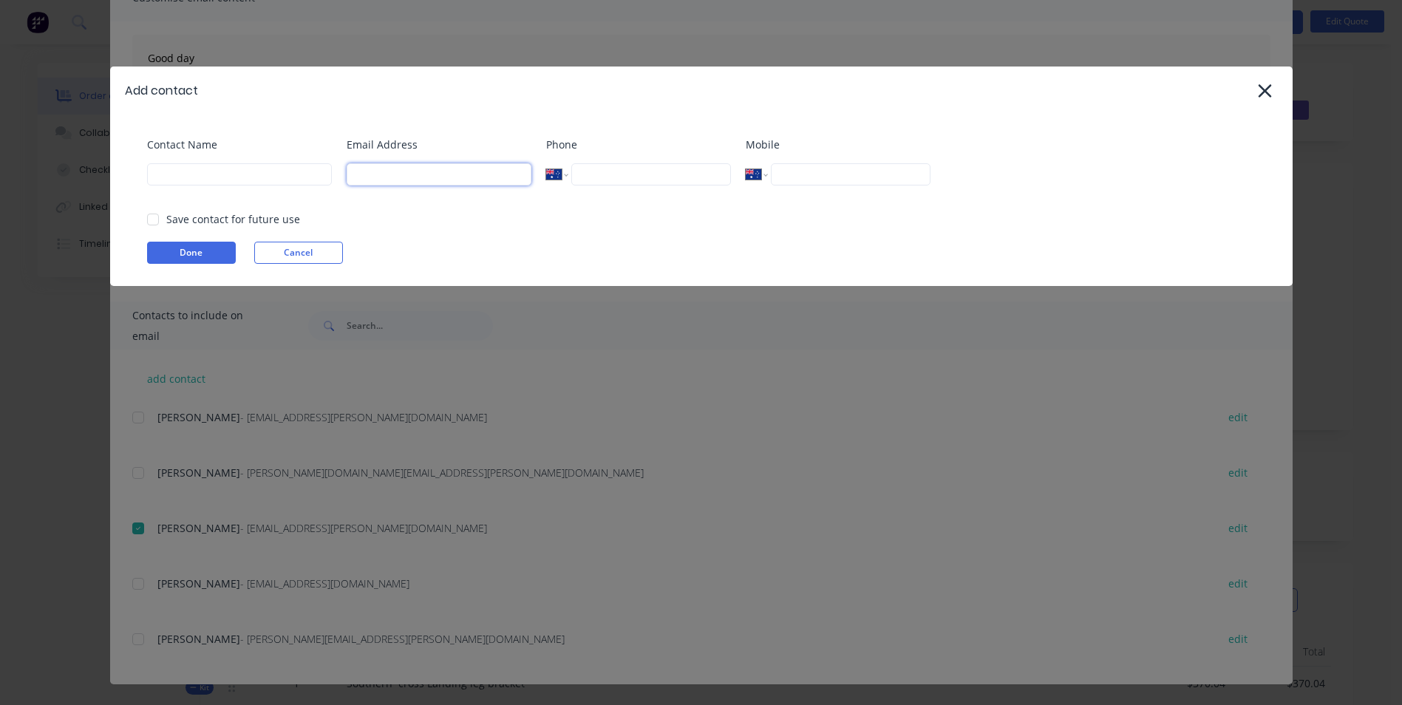
click at [399, 176] on input at bounding box center [439, 174] width 185 height 22
paste input "Steve.Silinzieds@vawdrey.com.au"
type input "Steve.Silinzieds@vawdrey.com.au"
click at [259, 177] on input at bounding box center [239, 174] width 185 height 22
click at [149, 220] on div at bounding box center [153, 220] width 30 height 30
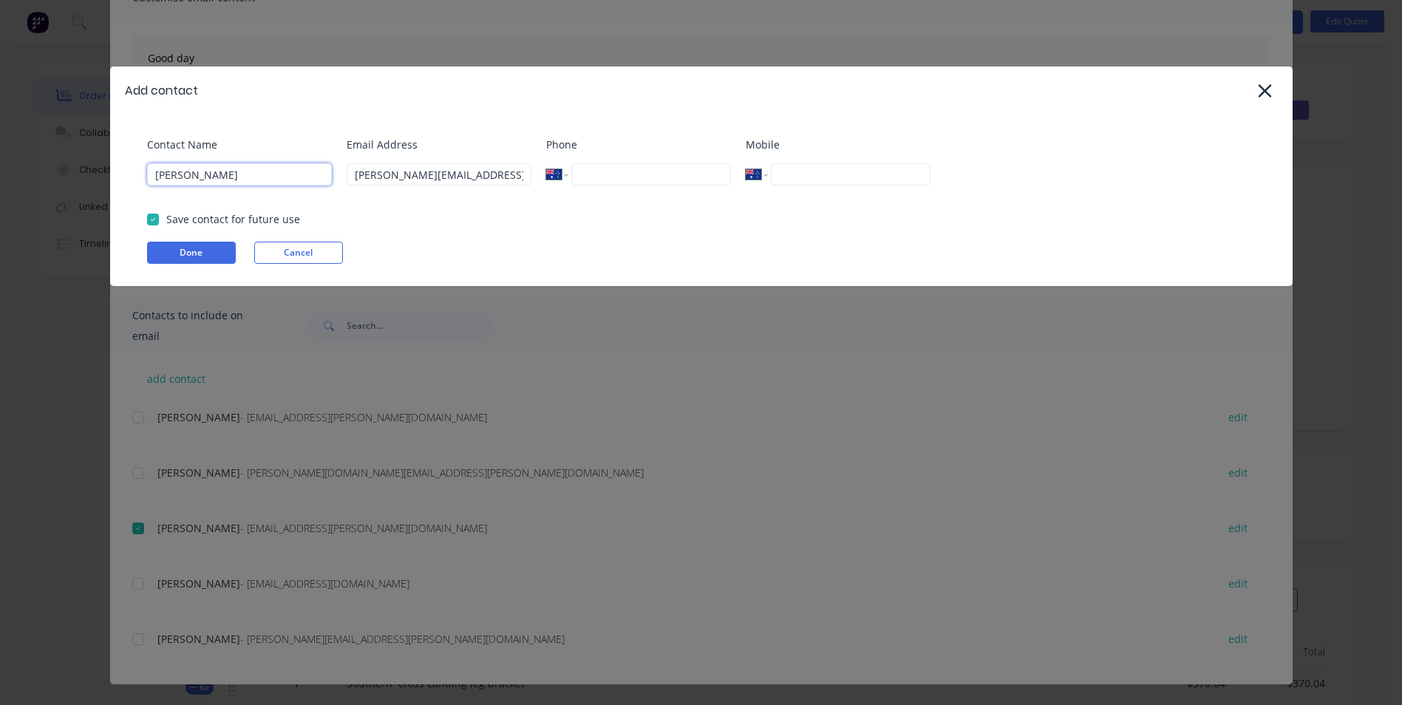
type input "Steve Silinzieds"
click at [202, 255] on button "Done" at bounding box center [191, 253] width 89 height 22
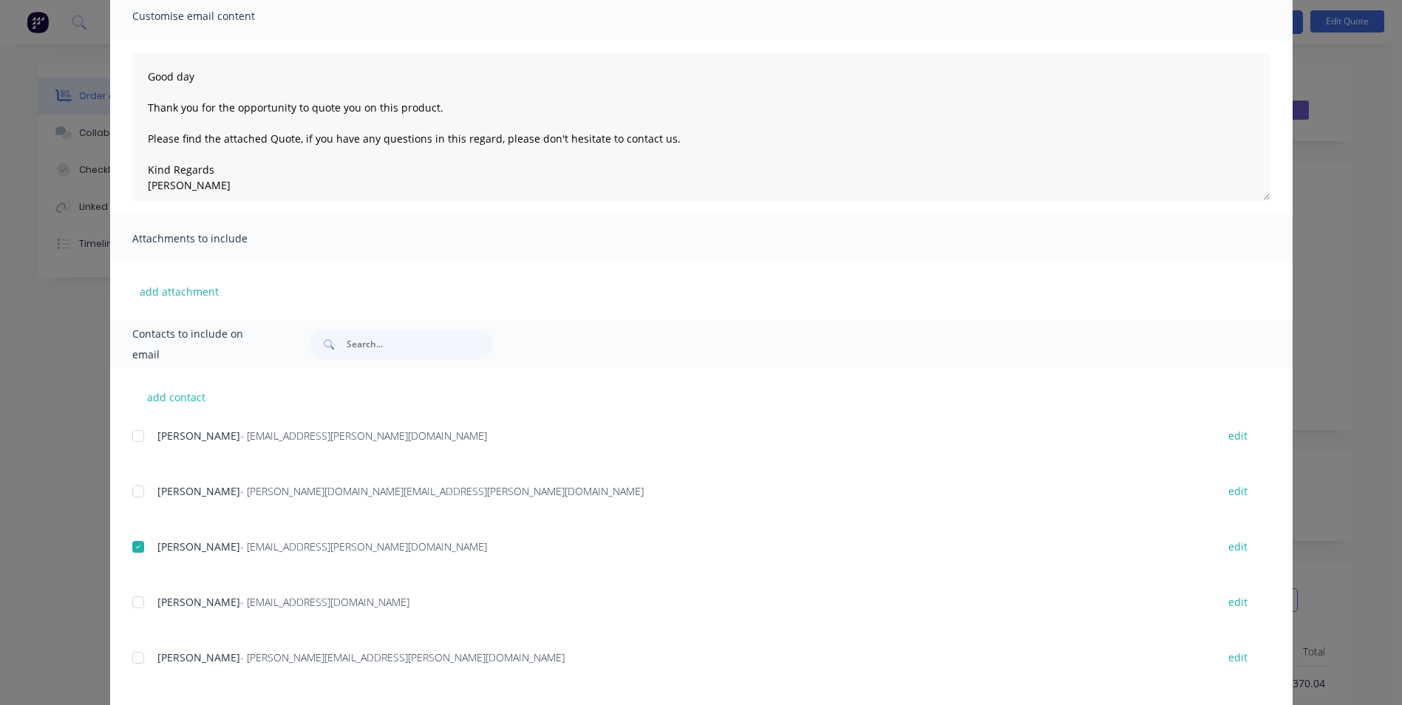
scroll to position [189, 0]
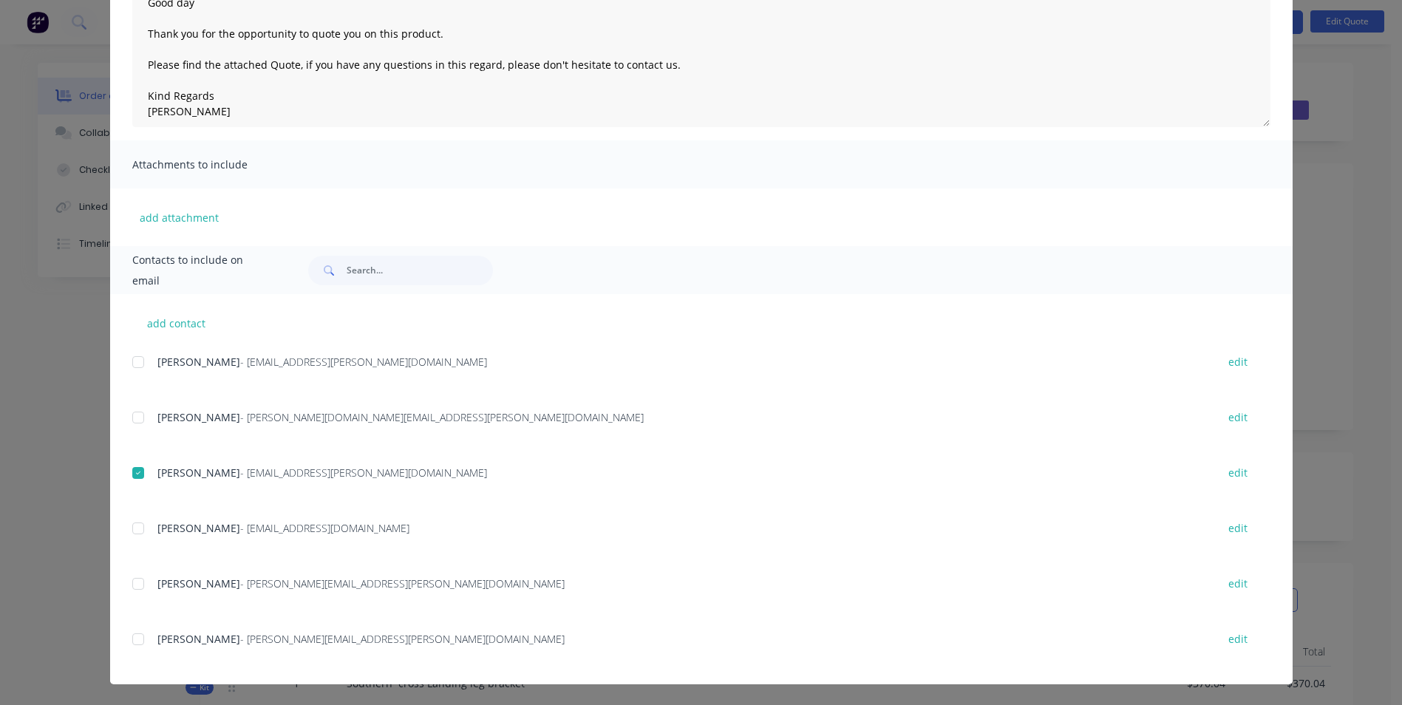
click at [132, 641] on div at bounding box center [138, 639] width 30 height 30
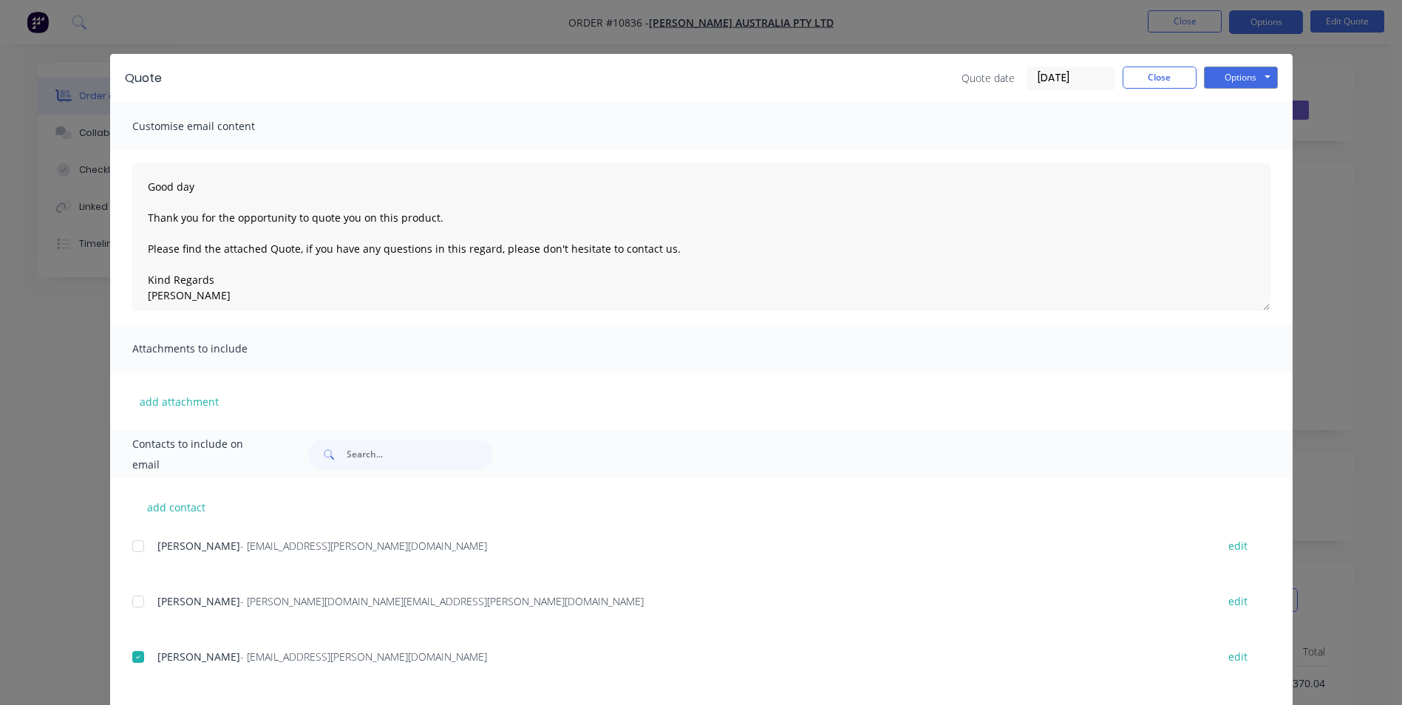
scroll to position [0, 0]
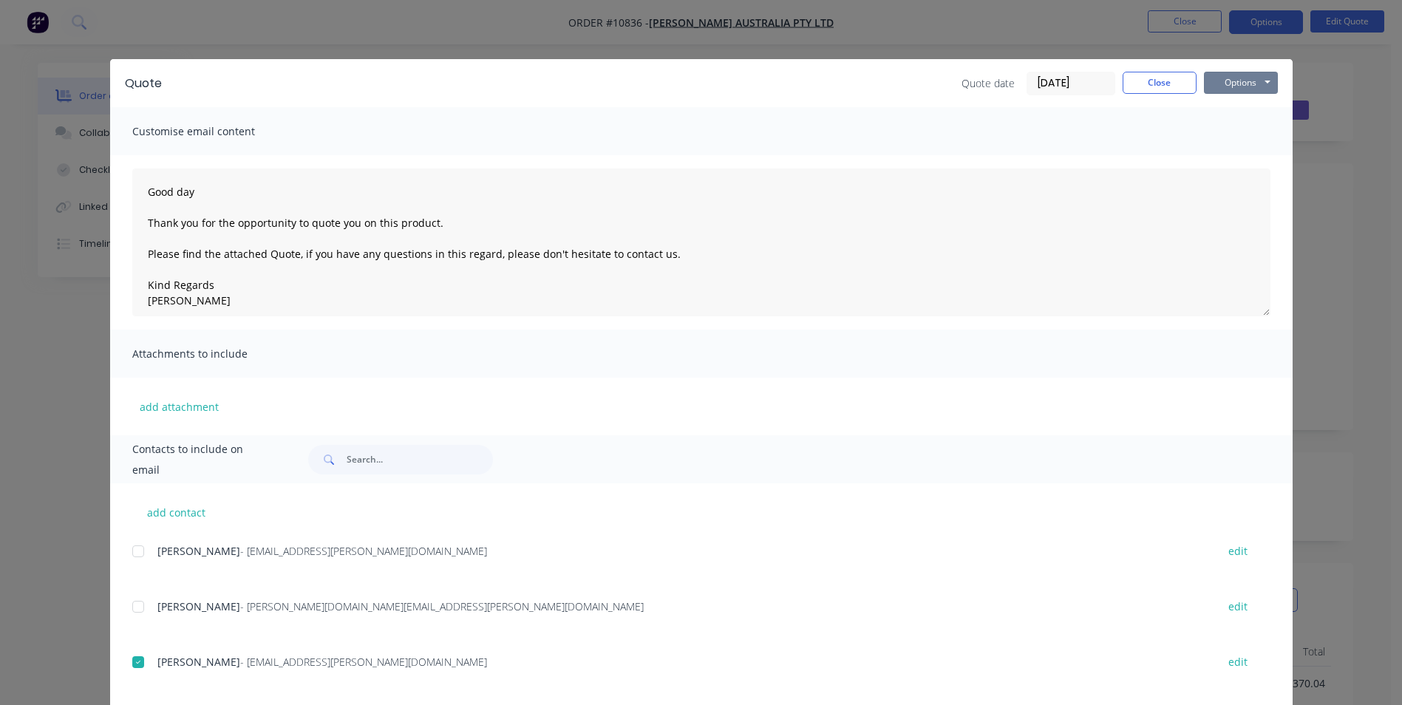
click at [1241, 81] on button "Options" at bounding box center [1241, 83] width 74 height 22
click at [1236, 158] on button "Email" at bounding box center [1251, 158] width 95 height 24
click at [1140, 88] on button "Close" at bounding box center [1160, 83] width 74 height 22
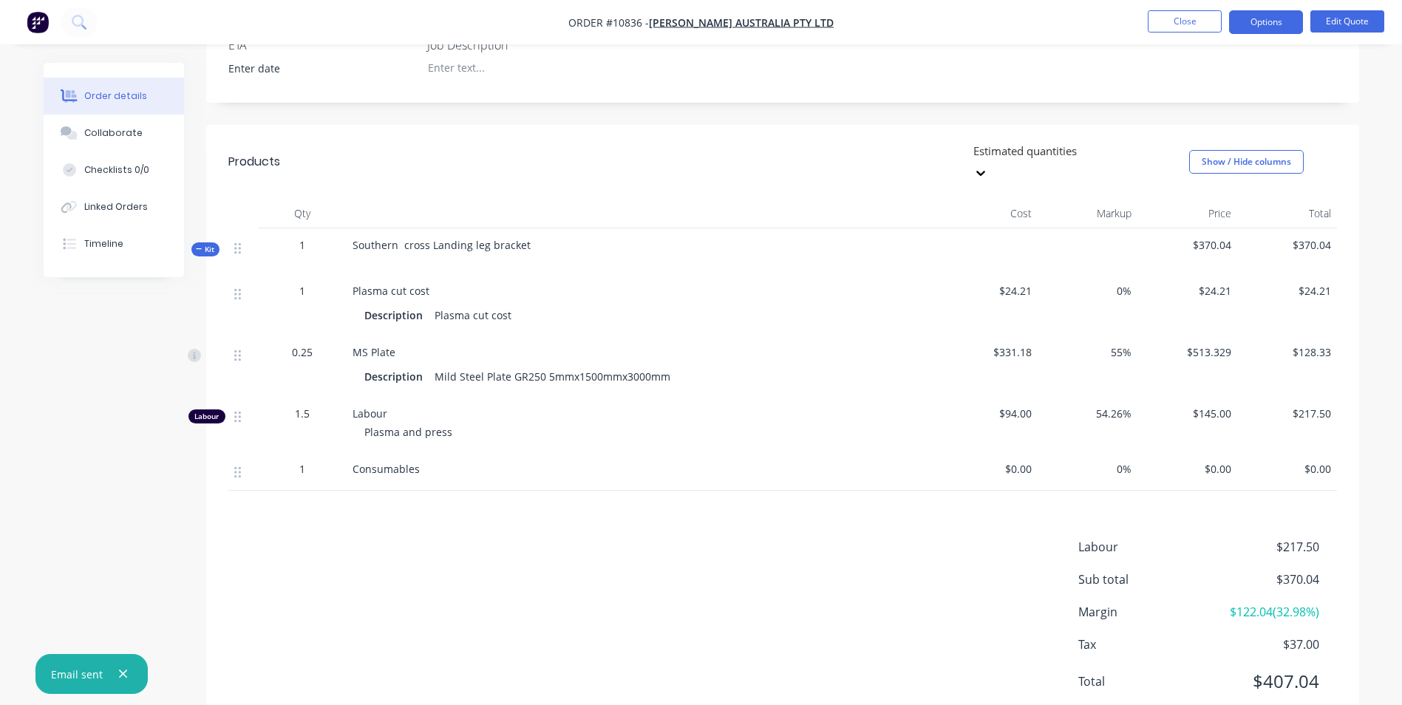
scroll to position [446, 0]
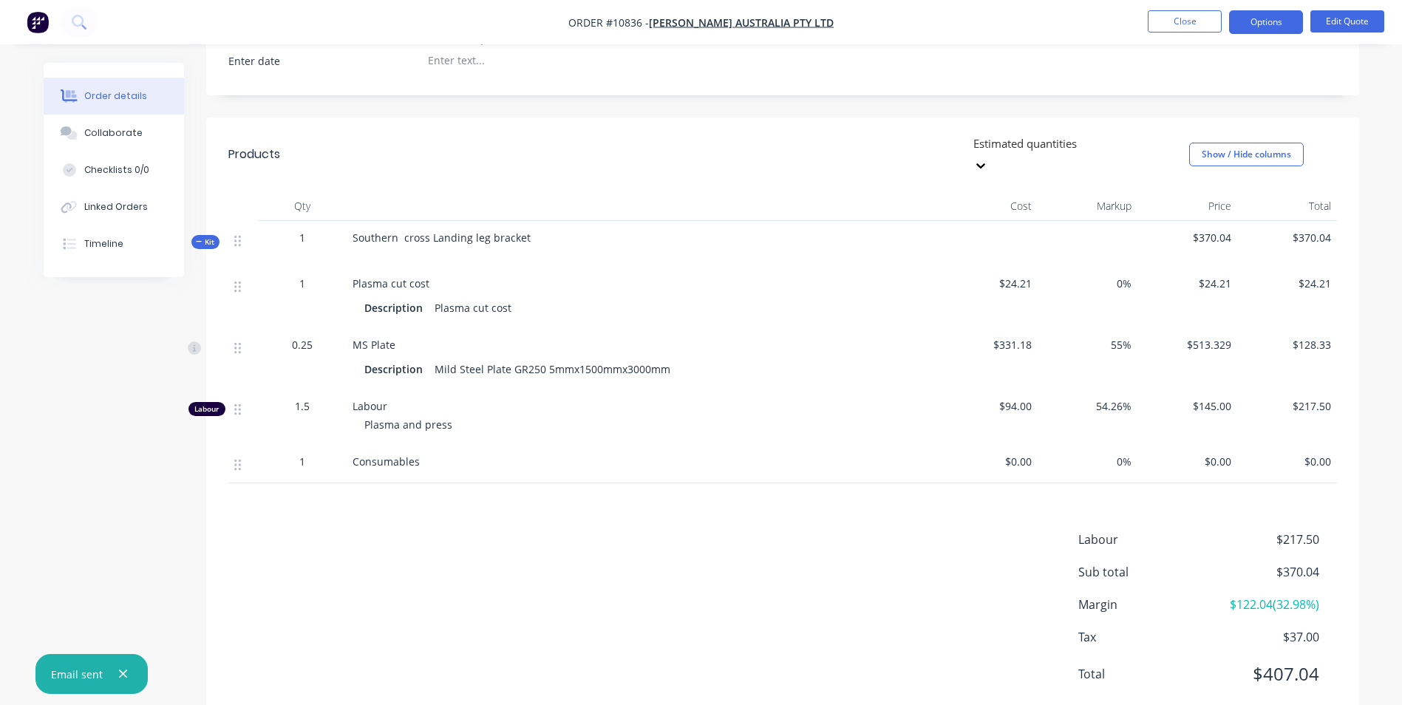
click at [1193, 23] on button "Close" at bounding box center [1185, 21] width 74 height 22
